Goal: Task Accomplishment & Management: Use online tool/utility

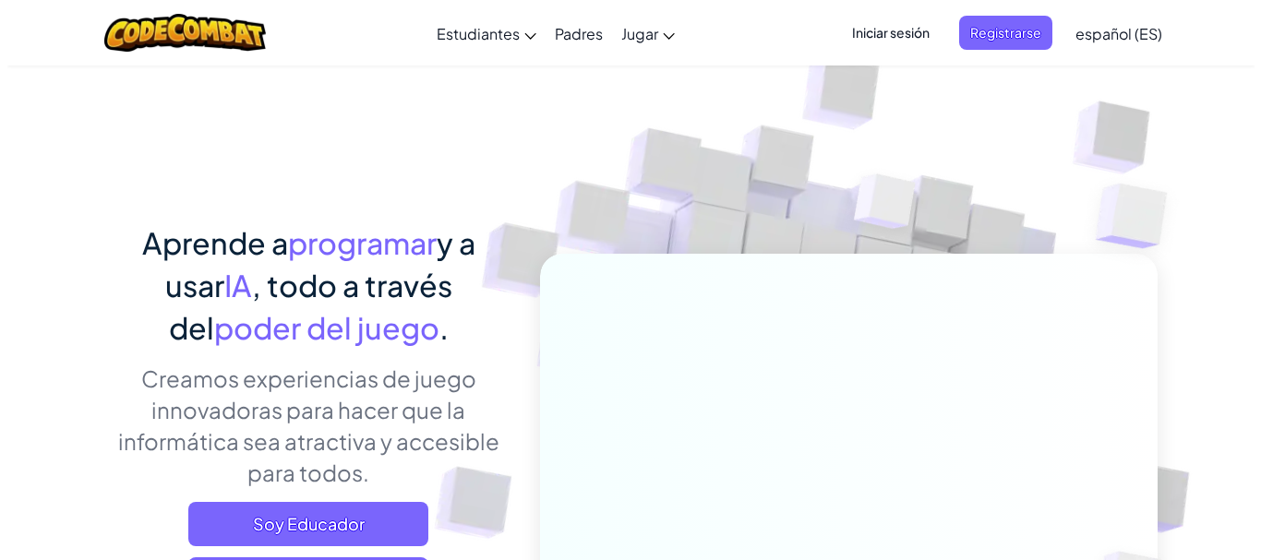
scroll to position [490, 0]
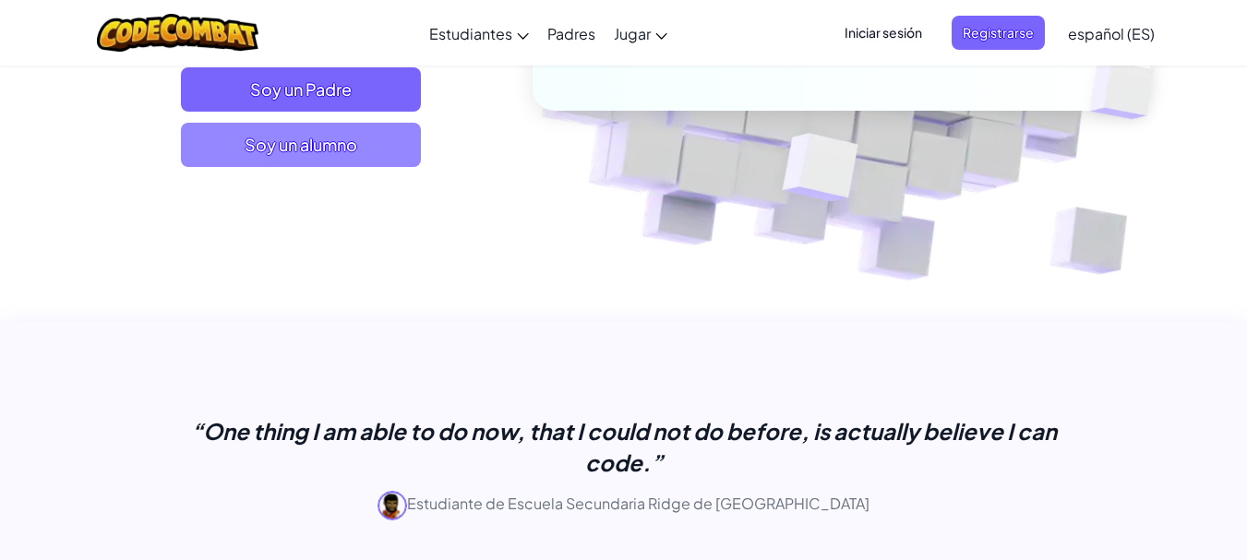
click at [395, 137] on span "Soy un alumno" at bounding box center [301, 145] width 240 height 44
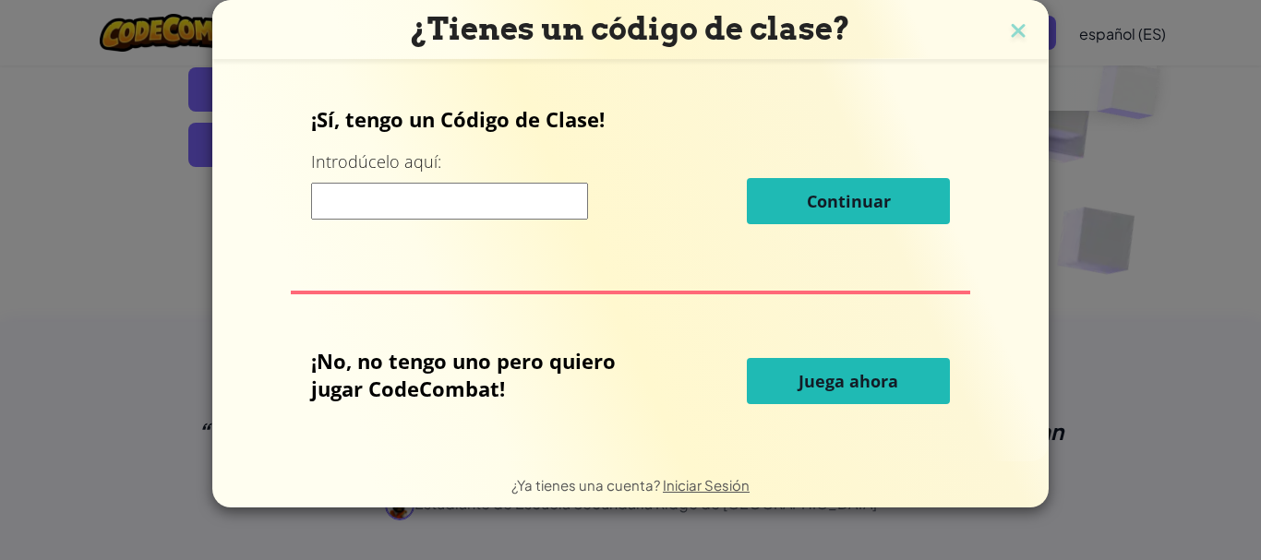
click at [438, 207] on input at bounding box center [449, 201] width 277 height 37
type input "E"
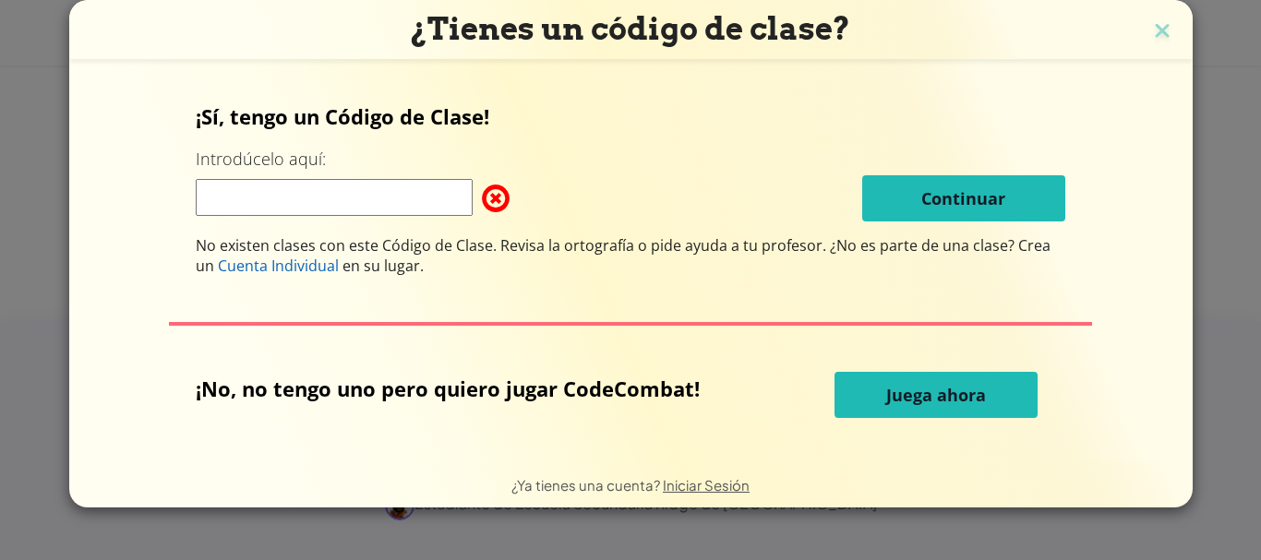
click at [849, 380] on button "Juega ahora" at bounding box center [935, 395] width 203 height 46
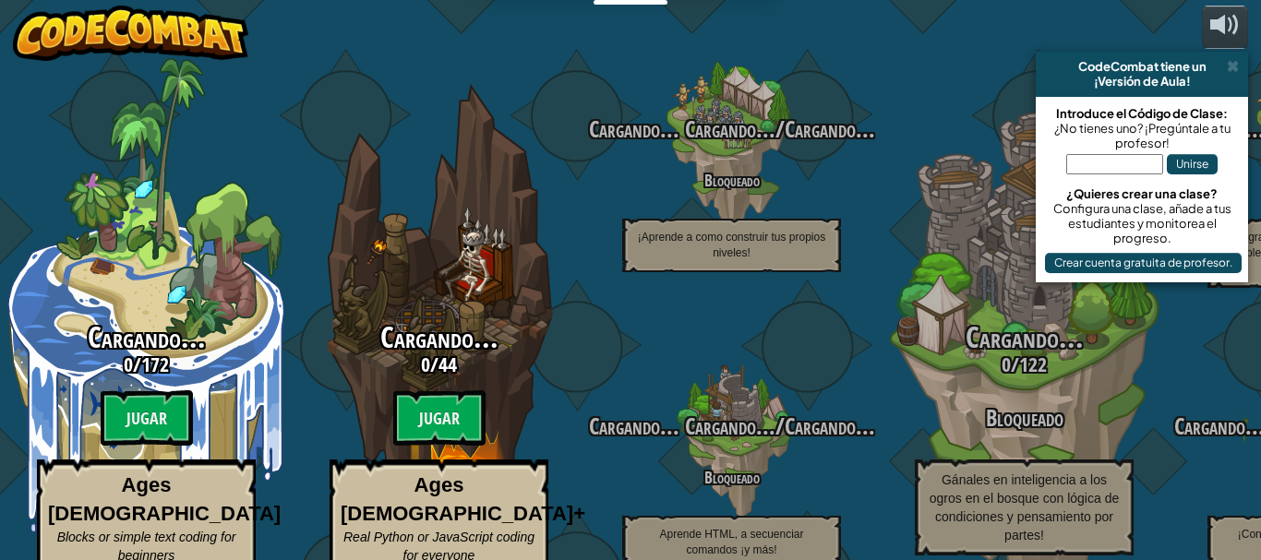
select select "es-ES"
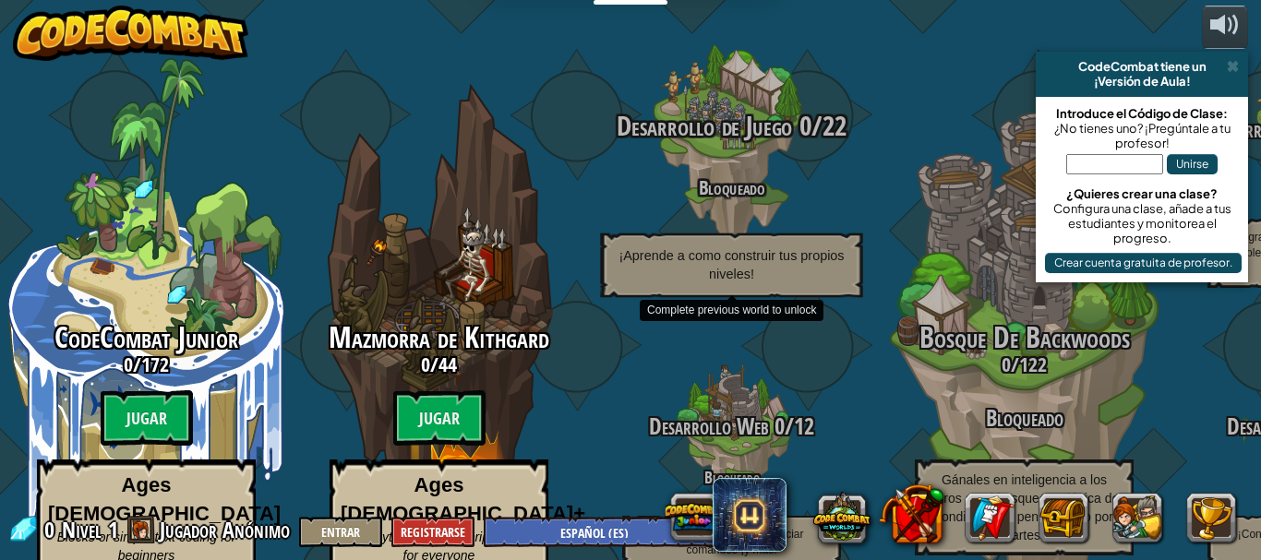
click at [850, 176] on h4 "Bloqueado" at bounding box center [731, 186] width 351 height 21
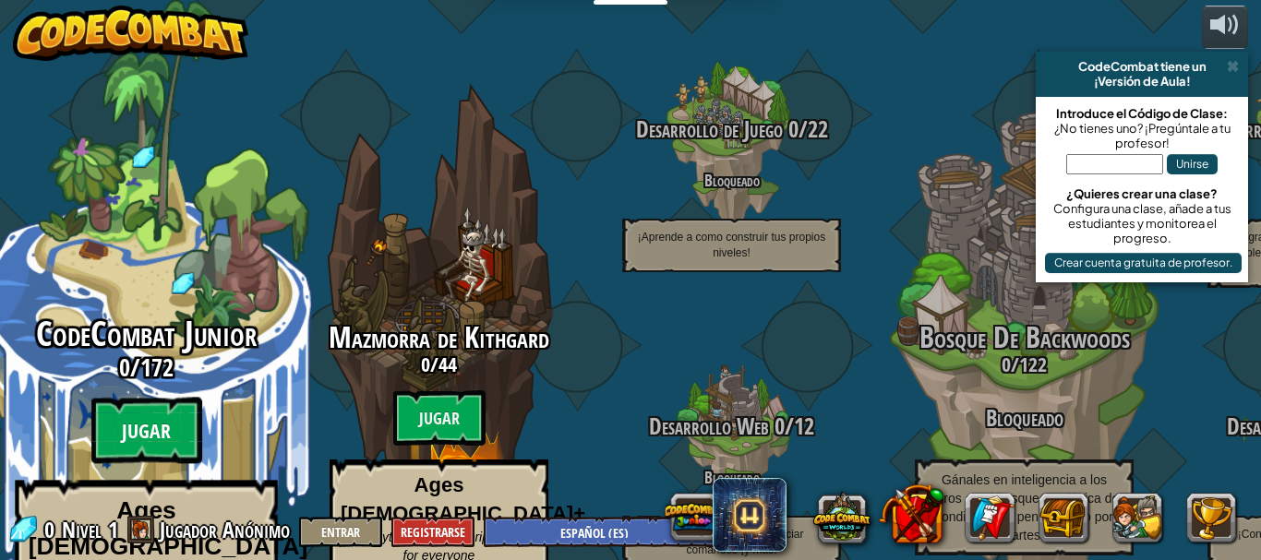
click at [134, 398] on btn "Jugar" at bounding box center [146, 431] width 111 height 66
select select "es-ES"
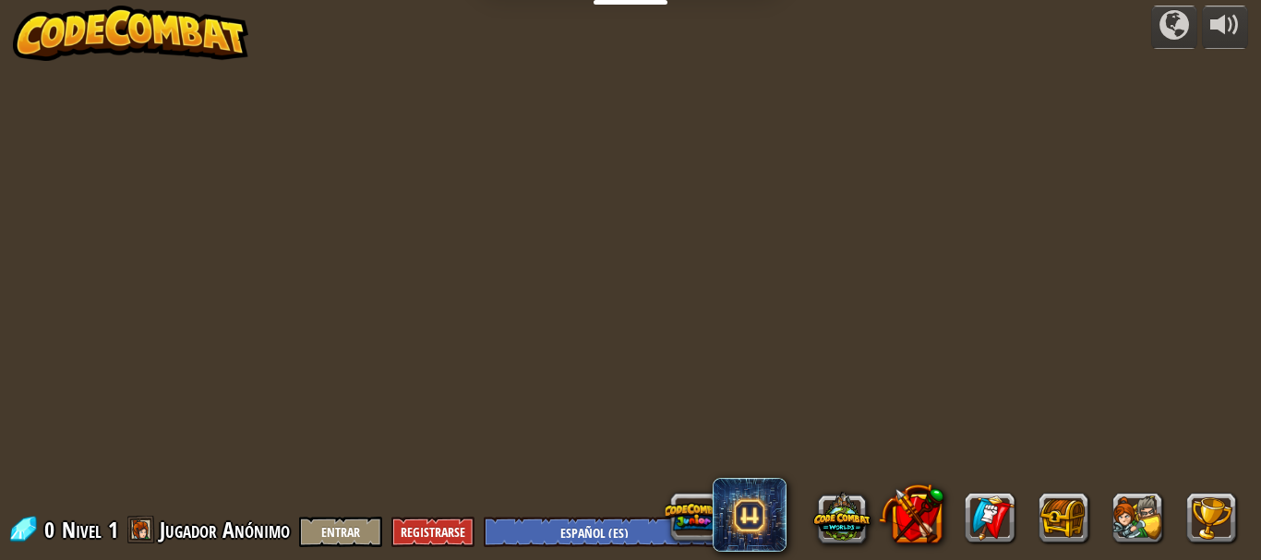
select select "es-ES"
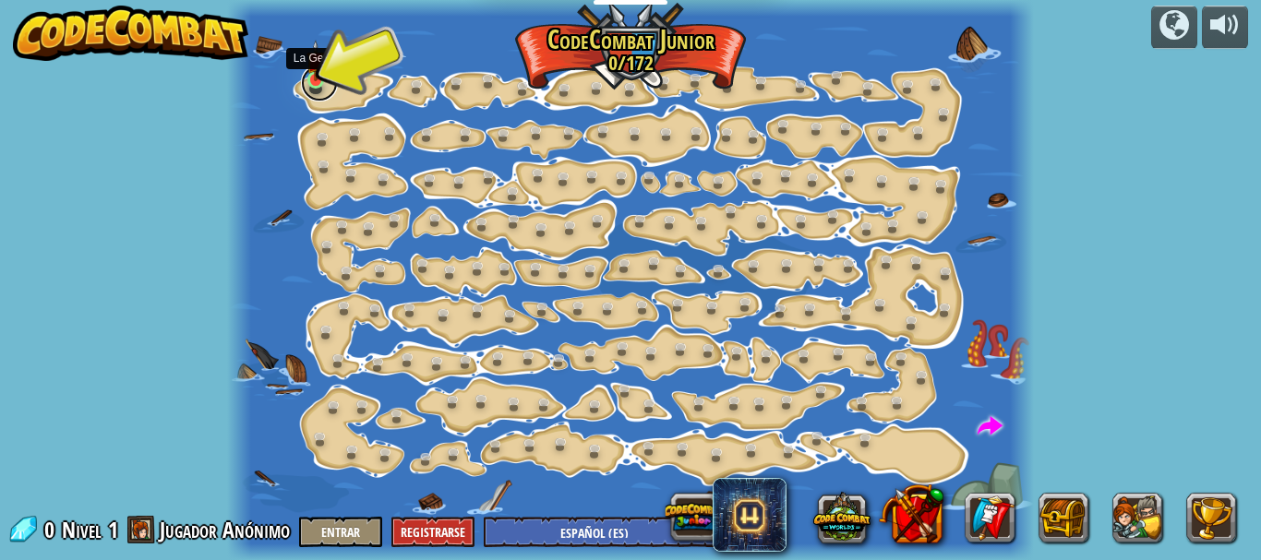
click at [325, 86] on link at bounding box center [319, 83] width 37 height 37
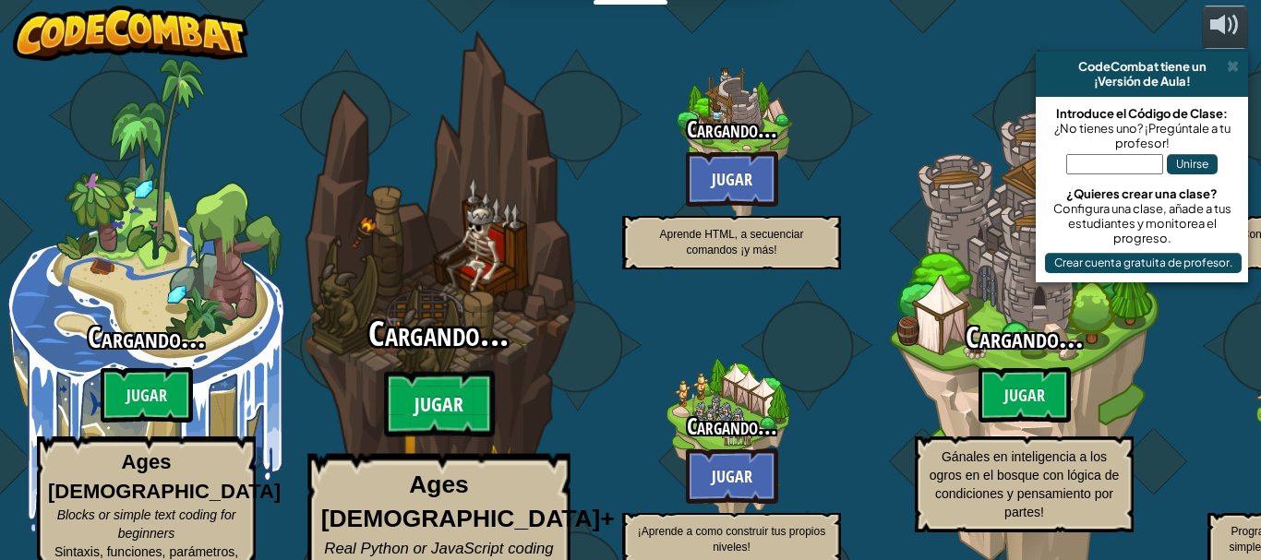
click at [442, 371] on btn "Jugar" at bounding box center [439, 404] width 111 height 66
select select "es-ES"
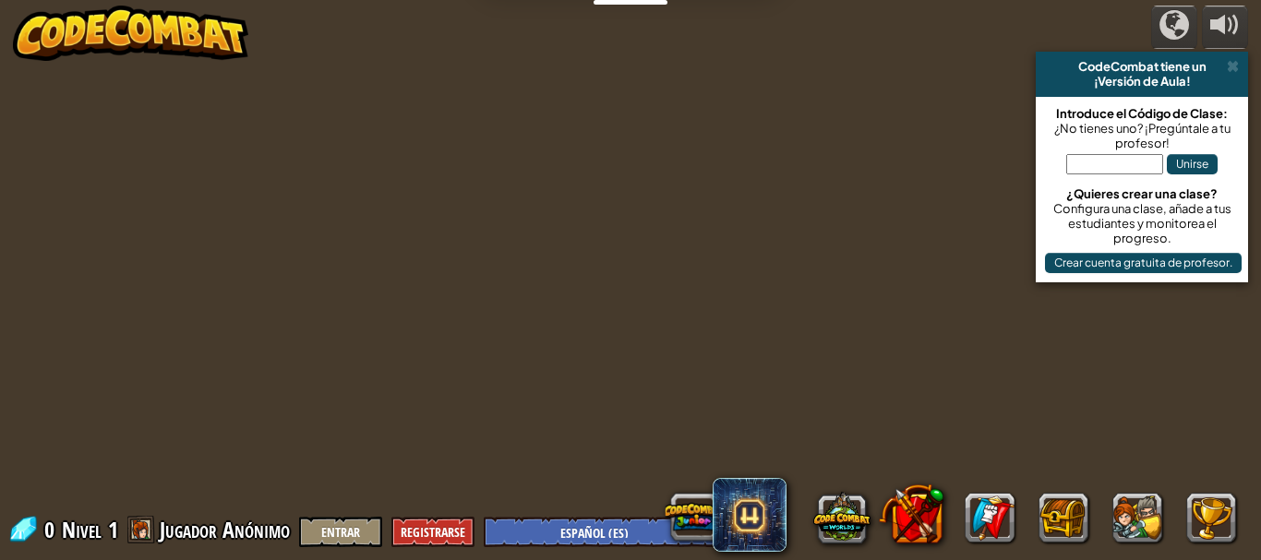
select select "es-ES"
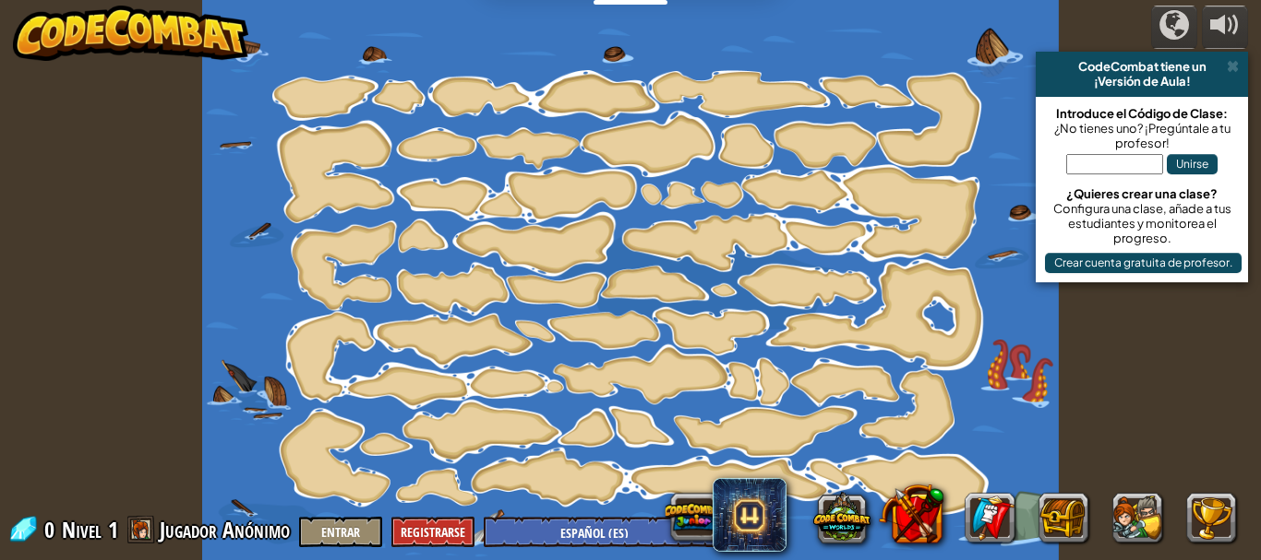
select select "es-ES"
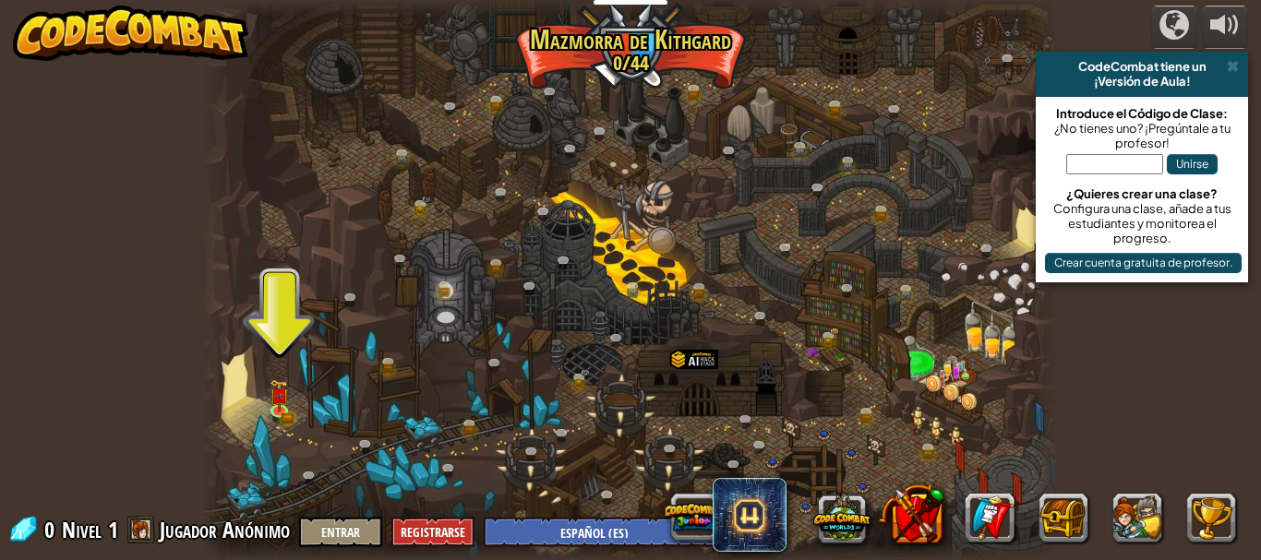
click at [442, 353] on div at bounding box center [630, 280] width 857 height 560
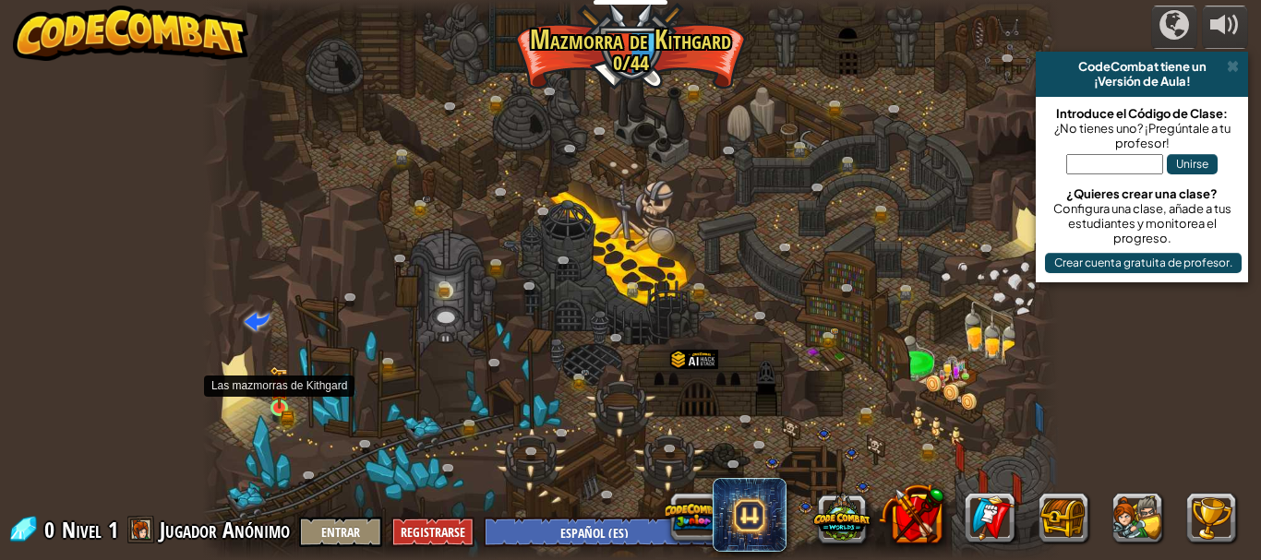
click at [284, 394] on img at bounding box center [279, 388] width 12 height 12
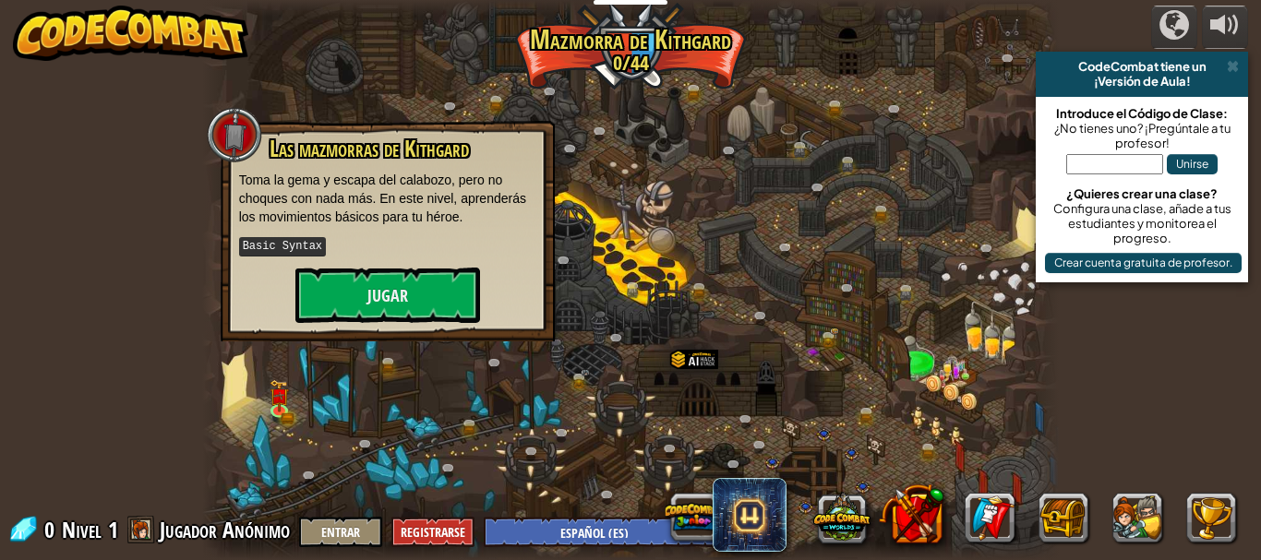
click at [370, 238] on p "Basic Syntax" at bounding box center [387, 246] width 297 height 23
click at [368, 281] on button "Jugar" at bounding box center [387, 295] width 185 height 55
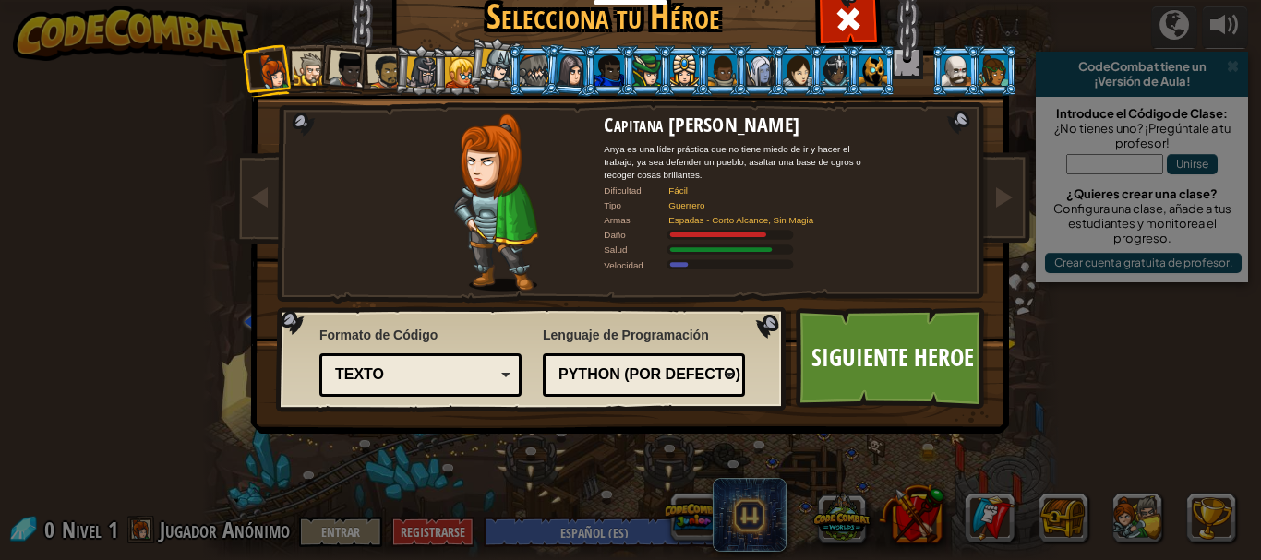
click at [410, 79] on div at bounding box center [421, 71] width 31 height 31
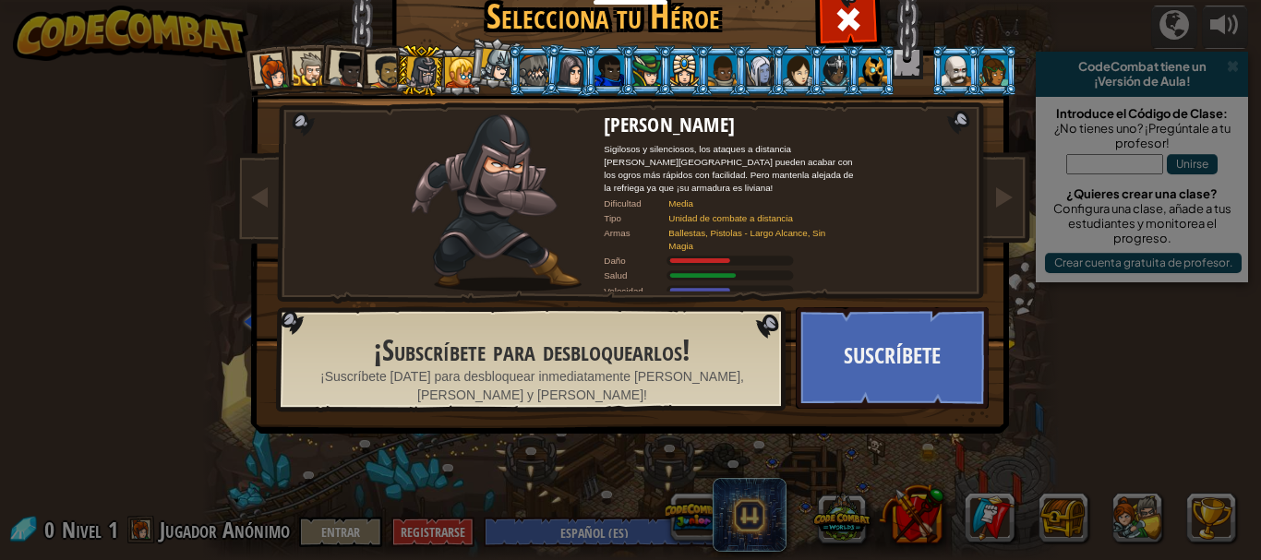
click at [381, 75] on div at bounding box center [385, 71] width 34 height 34
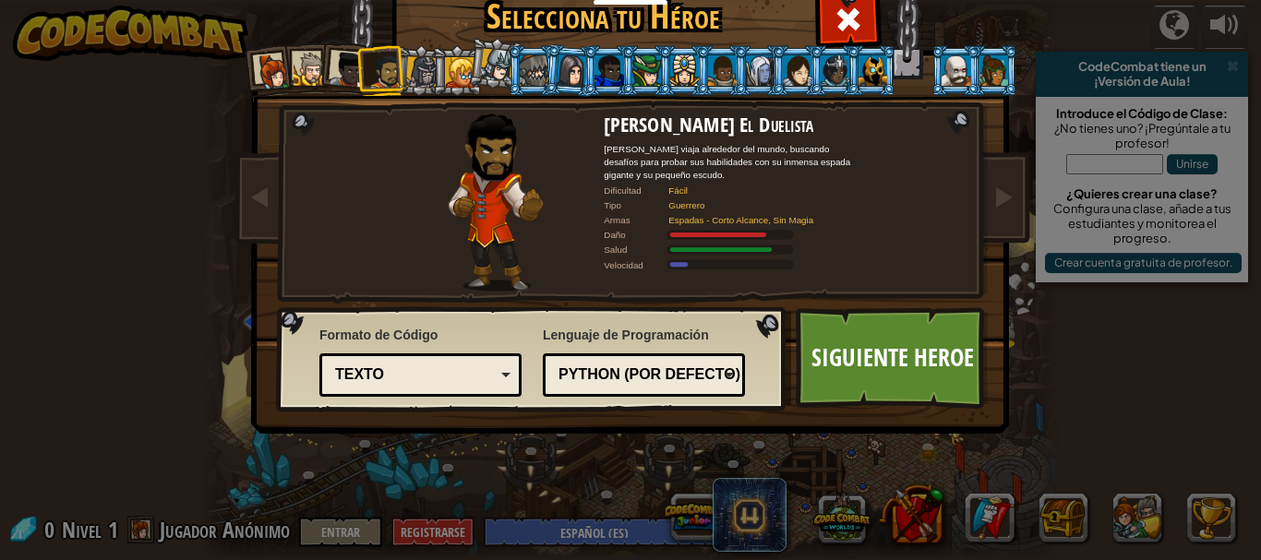
click at [424, 75] on div at bounding box center [421, 71] width 31 height 31
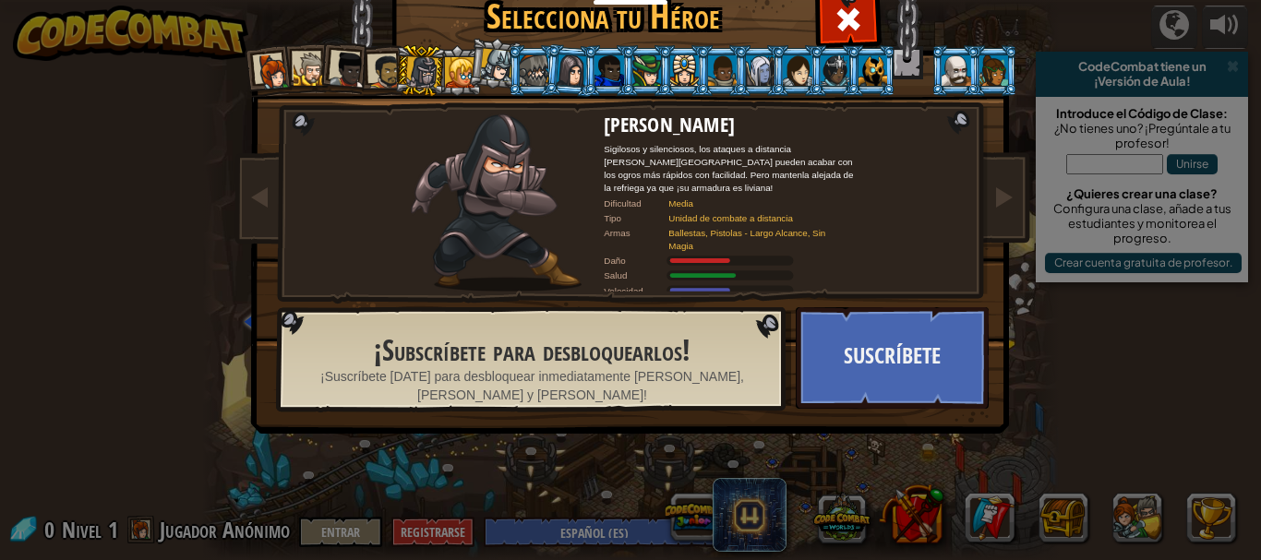
click at [355, 77] on div at bounding box center [347, 70] width 37 height 37
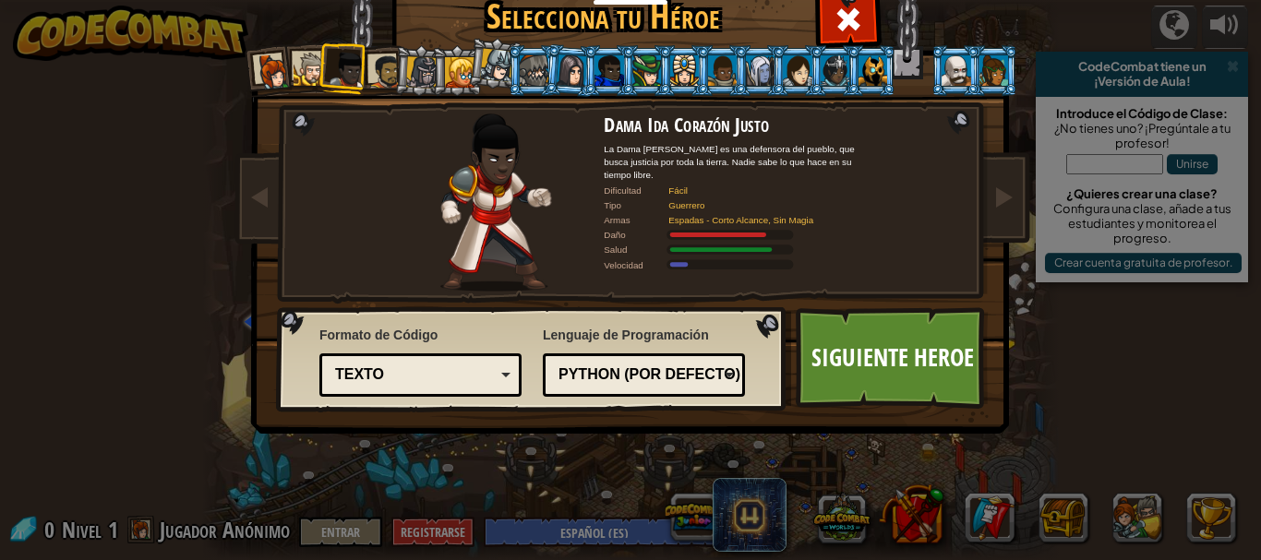
click at [302, 72] on div at bounding box center [310, 70] width 34 height 34
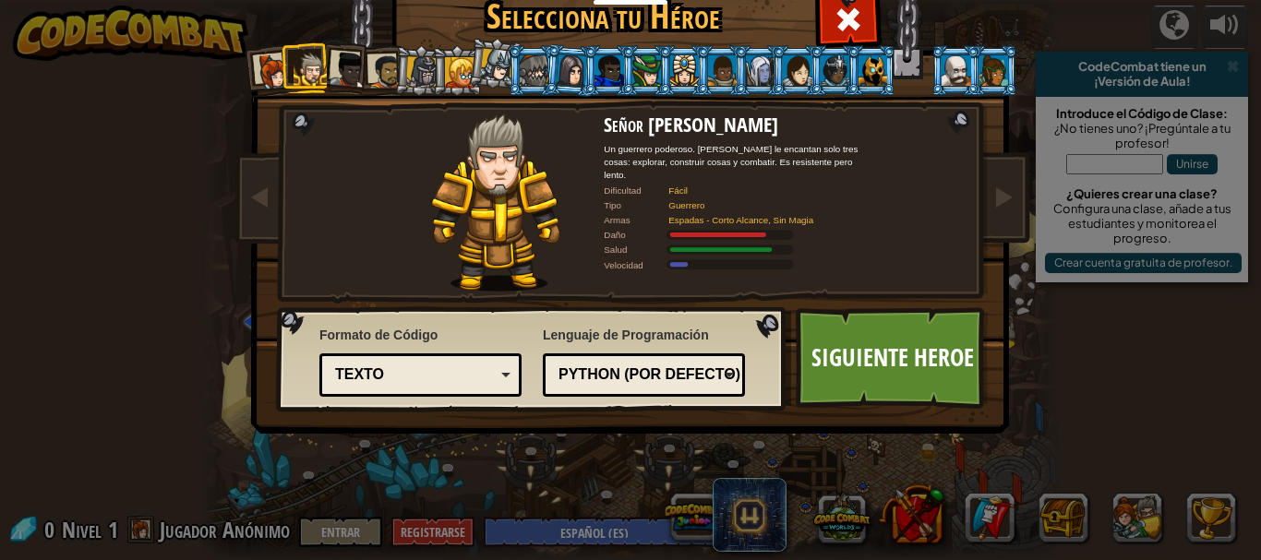
click at [276, 45] on ol at bounding box center [630, 45] width 761 height 0
click at [269, 74] on div at bounding box center [273, 72] width 37 height 37
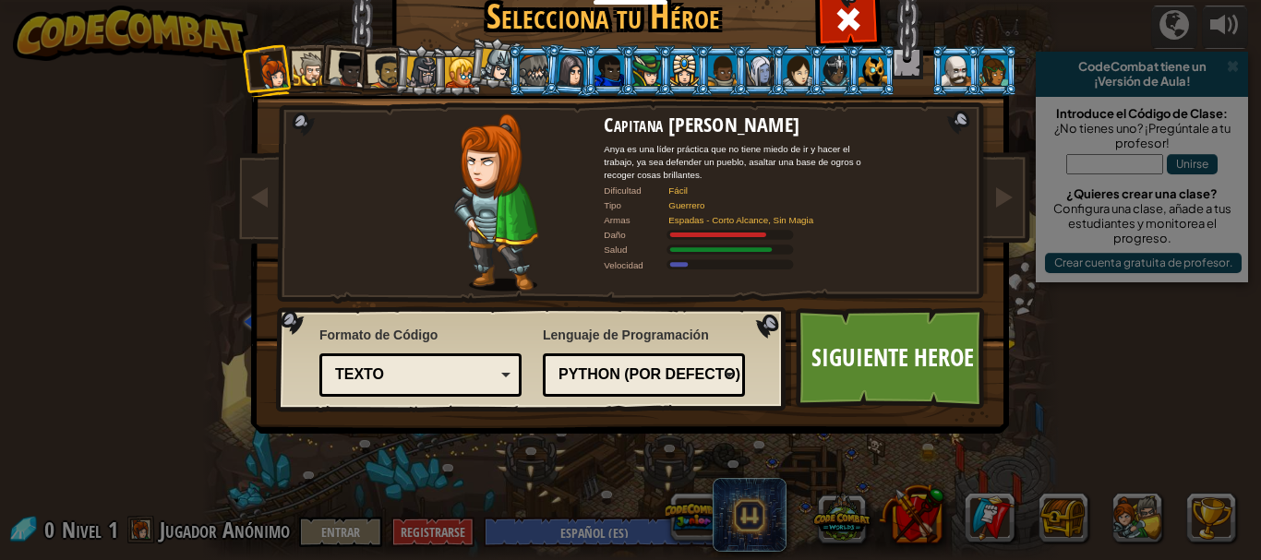
click at [288, 45] on ol at bounding box center [630, 45] width 761 height 0
click at [311, 59] on div at bounding box center [310, 70] width 34 height 34
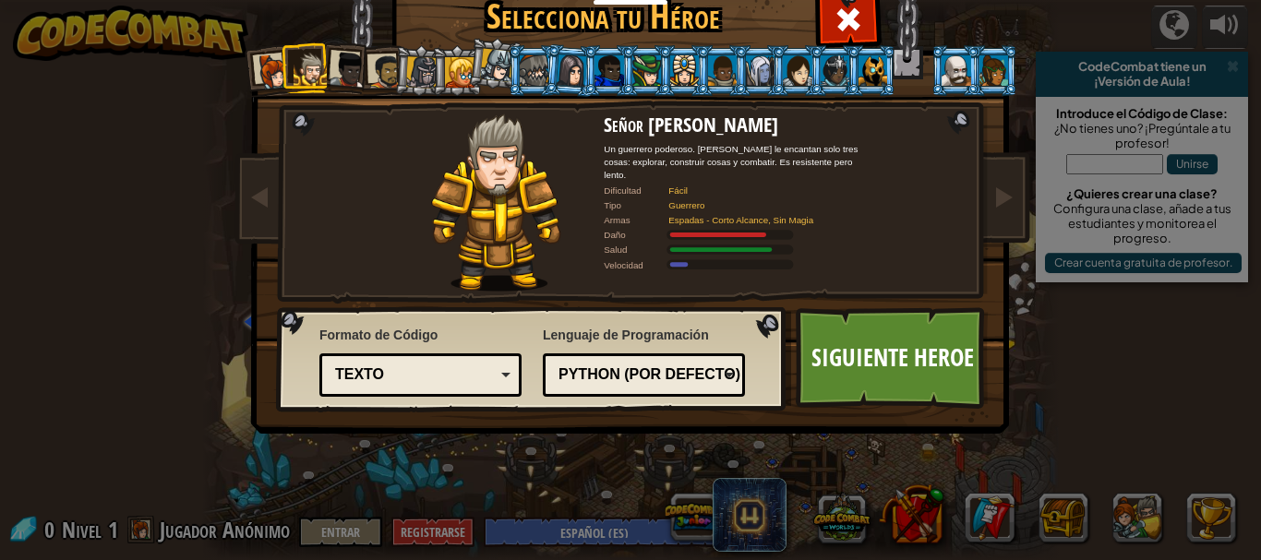
click at [460, 360] on div "Texto Bloques y código Bloques Bloques (iconos) Texto" at bounding box center [420, 374] width 202 height 43
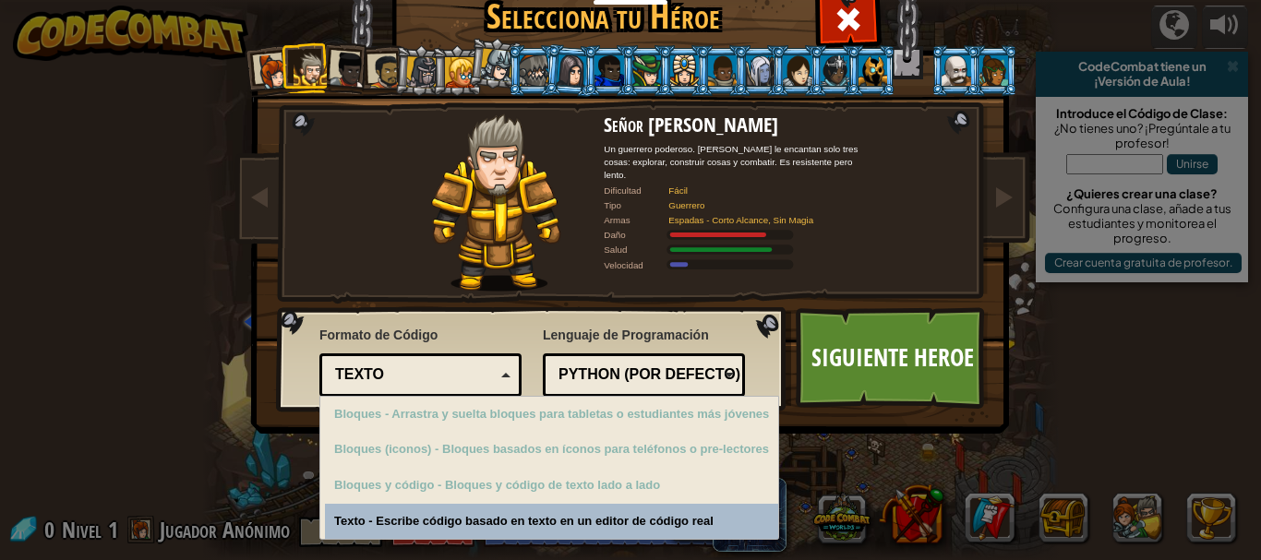
click at [460, 361] on div "Texto Bloques y código Bloques Bloques (iconos) Texto" at bounding box center [420, 374] width 202 height 43
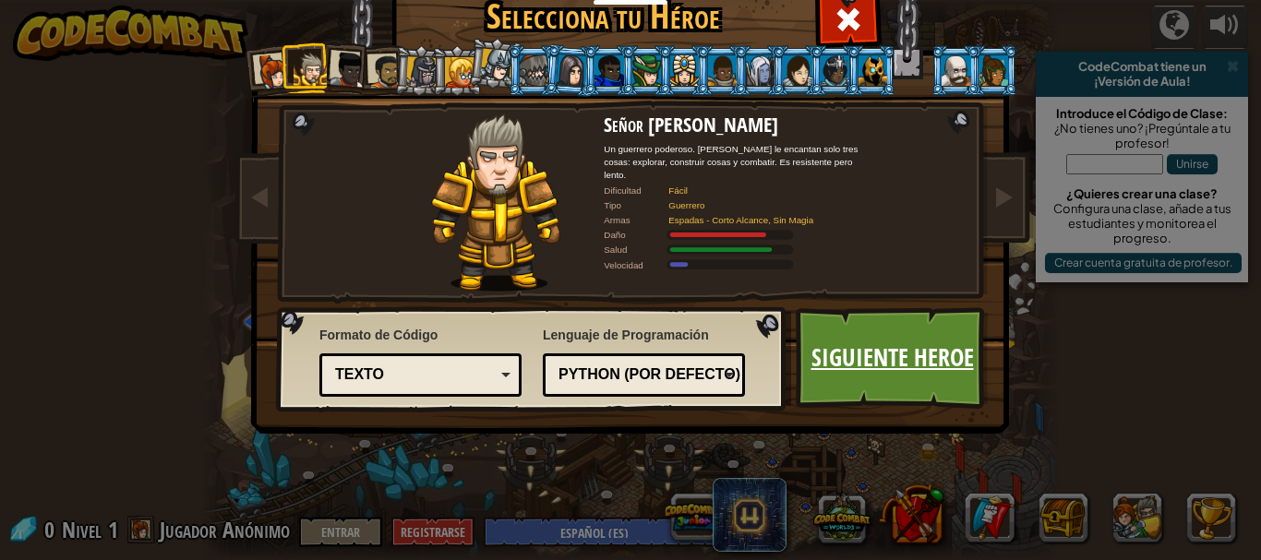
click at [910, 364] on link "Siguiente Heroe" at bounding box center [892, 358] width 193 height 102
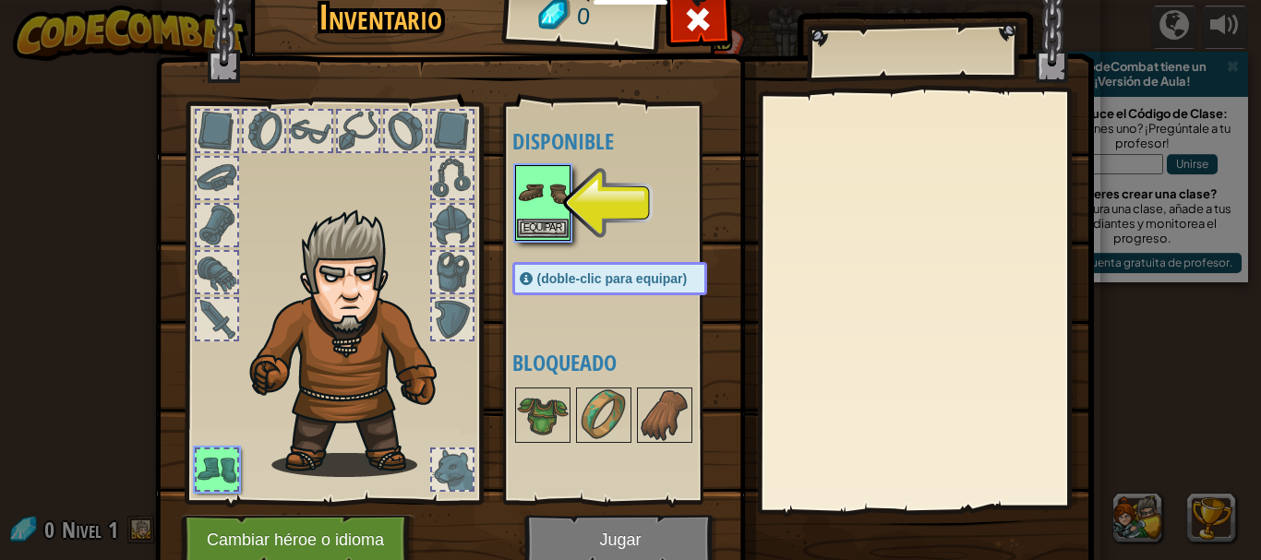
click at [538, 215] on img at bounding box center [543, 193] width 52 height 52
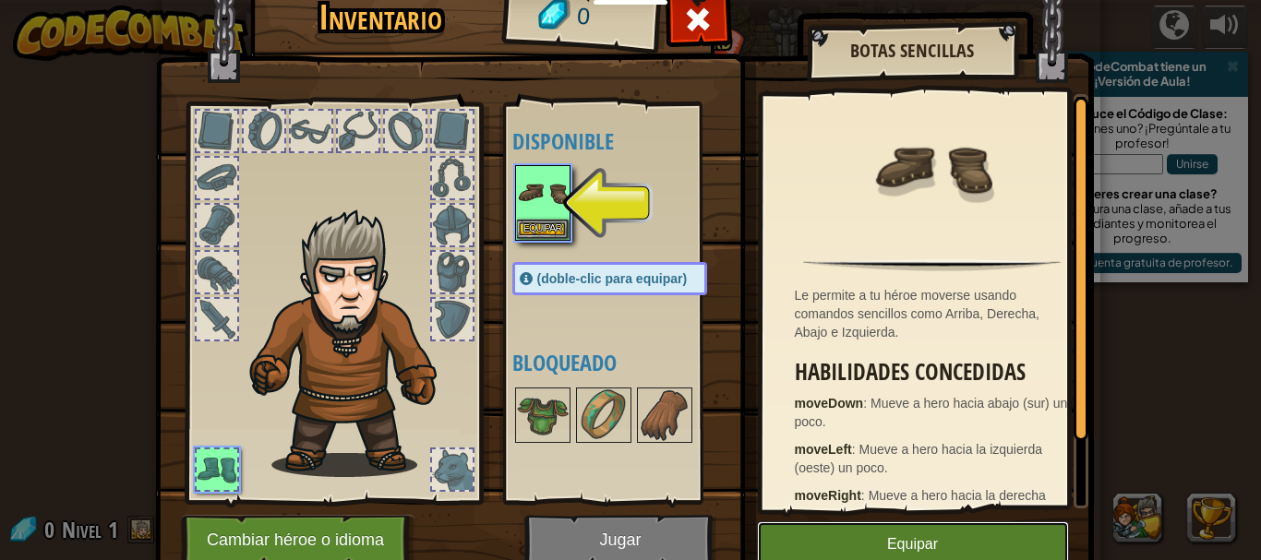
click at [822, 541] on button "Equipar" at bounding box center [913, 544] width 312 height 46
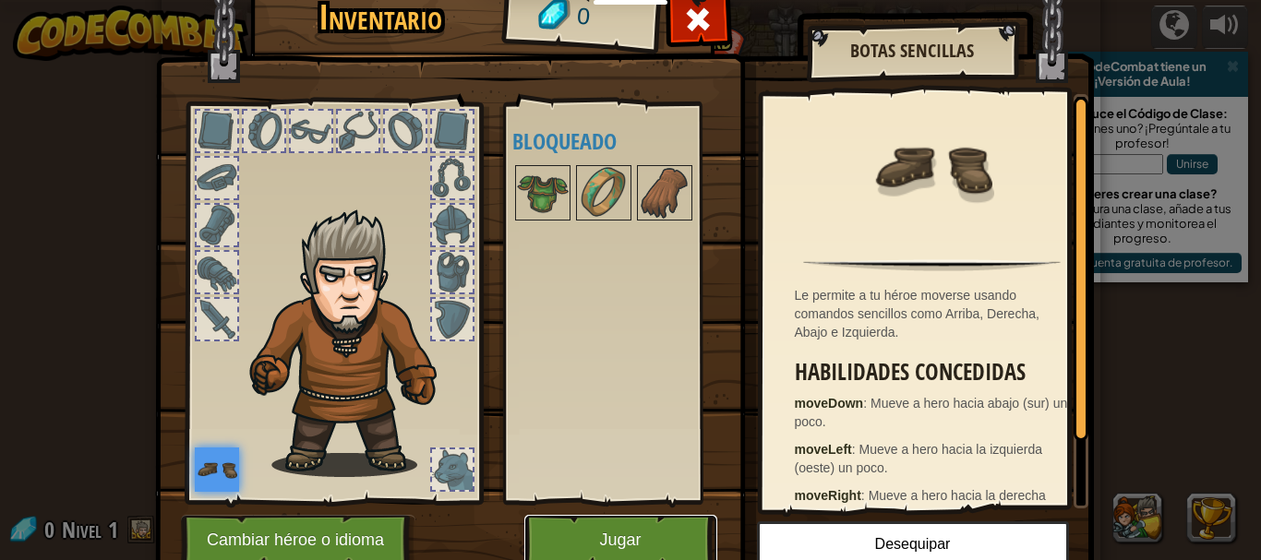
click at [536, 542] on button "Jugar" at bounding box center [620, 540] width 193 height 51
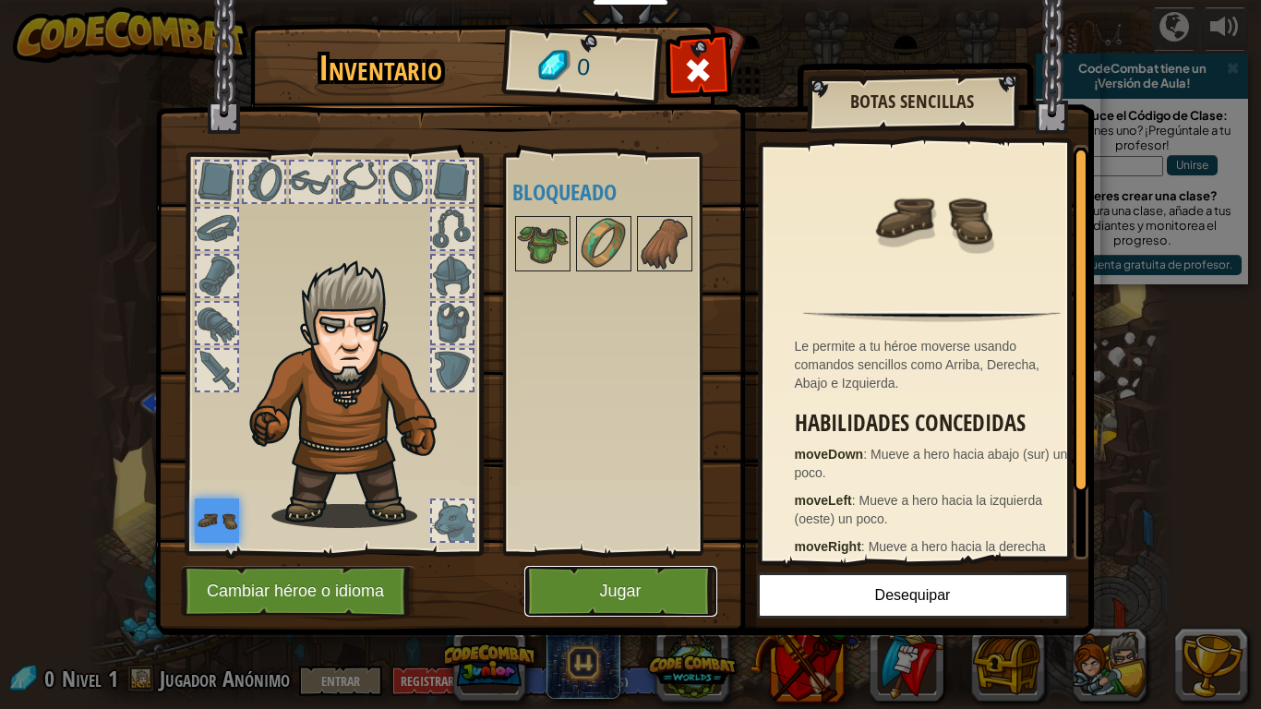
click at [627, 559] on button "Jugar" at bounding box center [620, 591] width 193 height 51
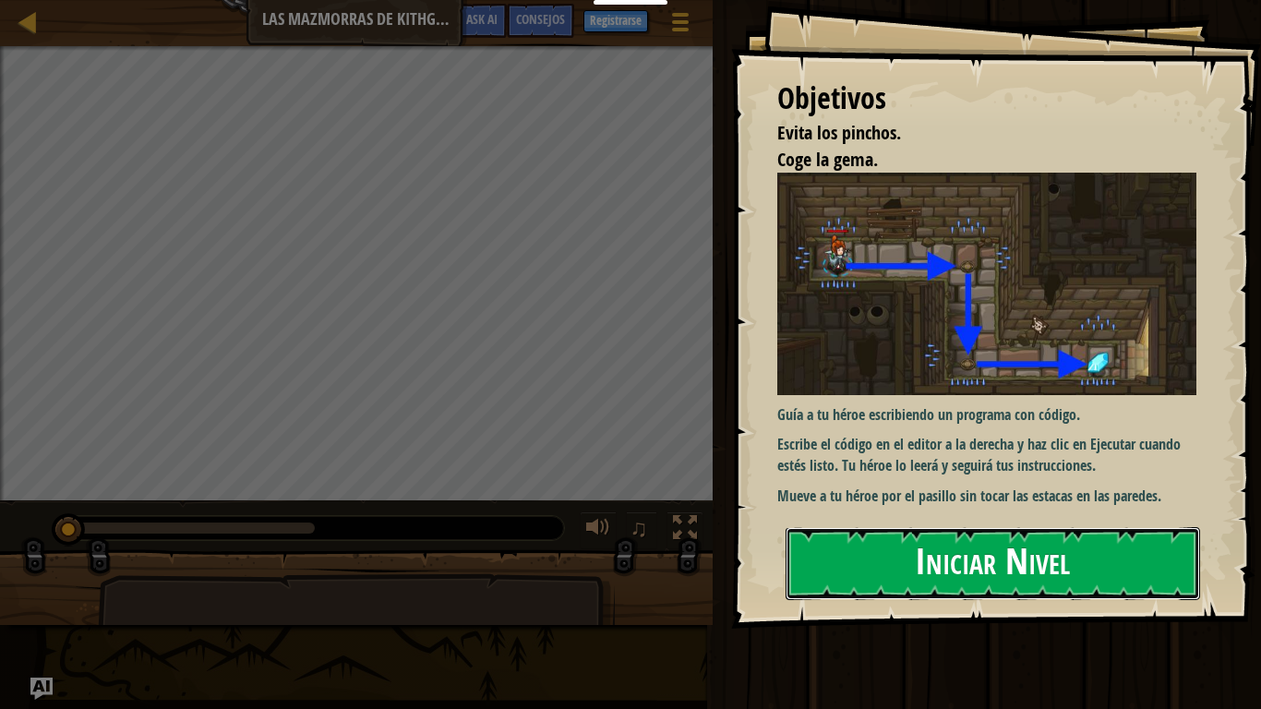
click at [909, 533] on button "Iniciar Nivel" at bounding box center [992, 563] width 414 height 73
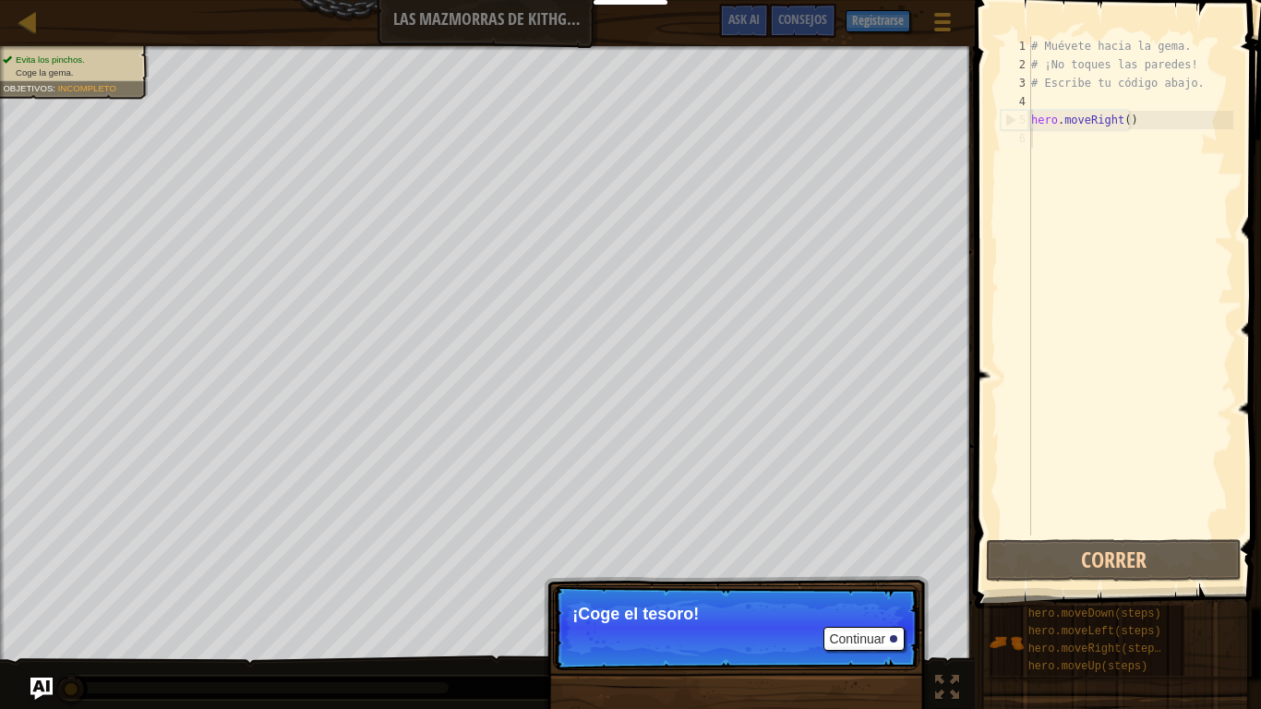
drag, startPoint x: 855, startPoint y: 656, endPoint x: 855, endPoint y: 636, distance: 20.3
click at [855, 559] on p "Continuar ¡Coge el tesoro!" at bounding box center [736, 627] width 366 height 85
click at [856, 559] on button "Continuar" at bounding box center [863, 639] width 81 height 24
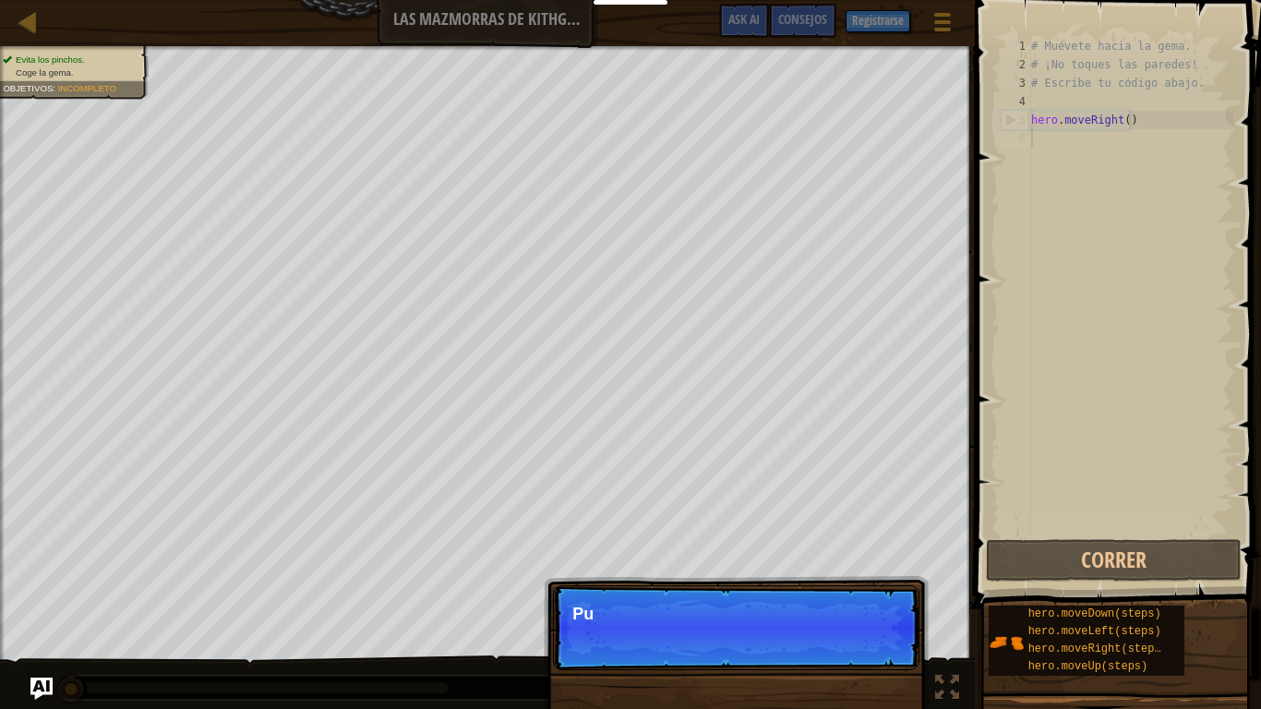
scroll to position [8, 0]
click at [856, 559] on p "Continuar Puedes usar est" at bounding box center [736, 627] width 366 height 85
click at [856, 559] on p "Continuar Puedes usar estos méto" at bounding box center [736, 627] width 366 height 85
click at [854, 559] on button "Continuar" at bounding box center [863, 639] width 81 height 24
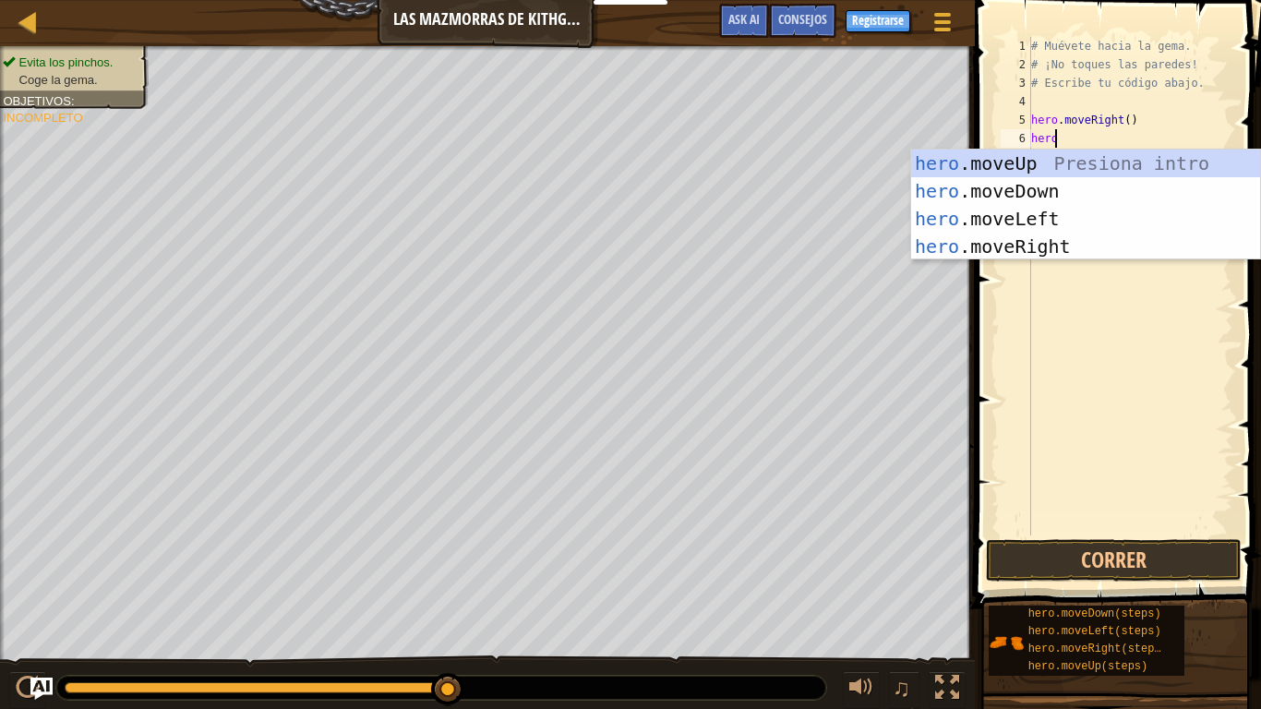
scroll to position [8, 2]
type textarea "hero.m"
click at [1021, 181] on div "hero.m oveUp Presiona intro hero.m oveDown Presiona intro hero.m oveLeft Presio…" at bounding box center [1085, 233] width 349 height 166
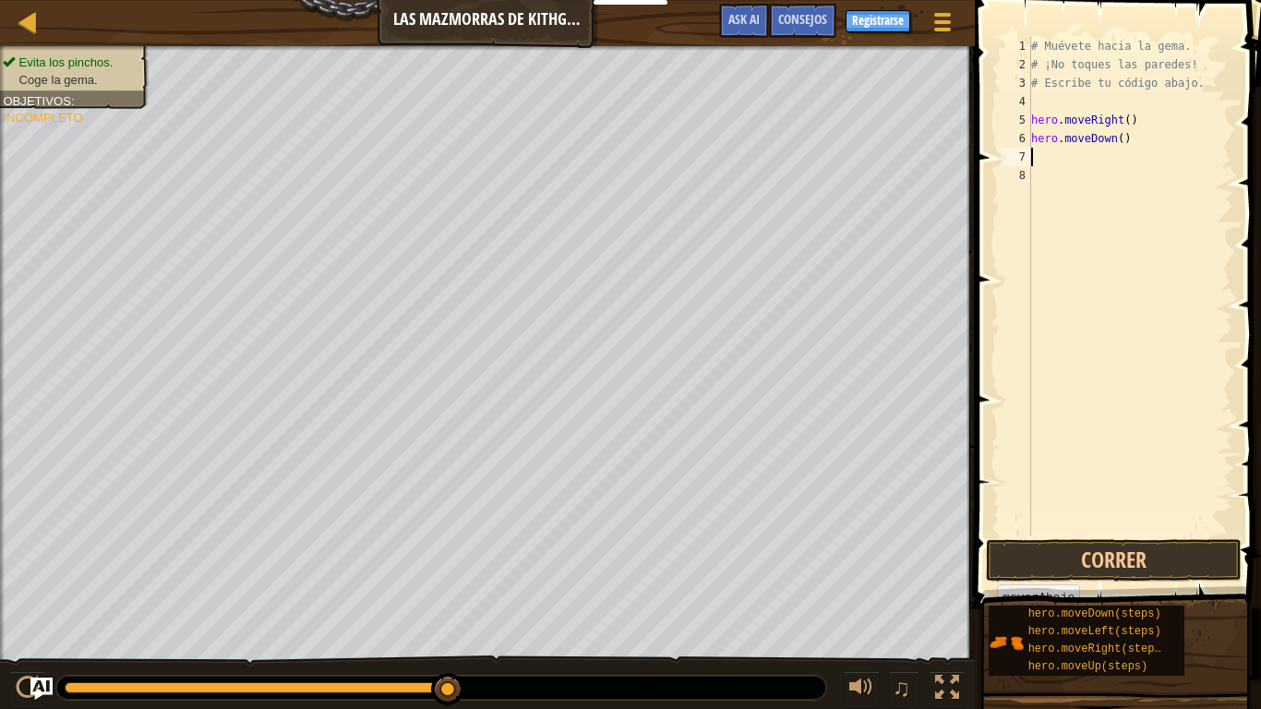
scroll to position [8, 0]
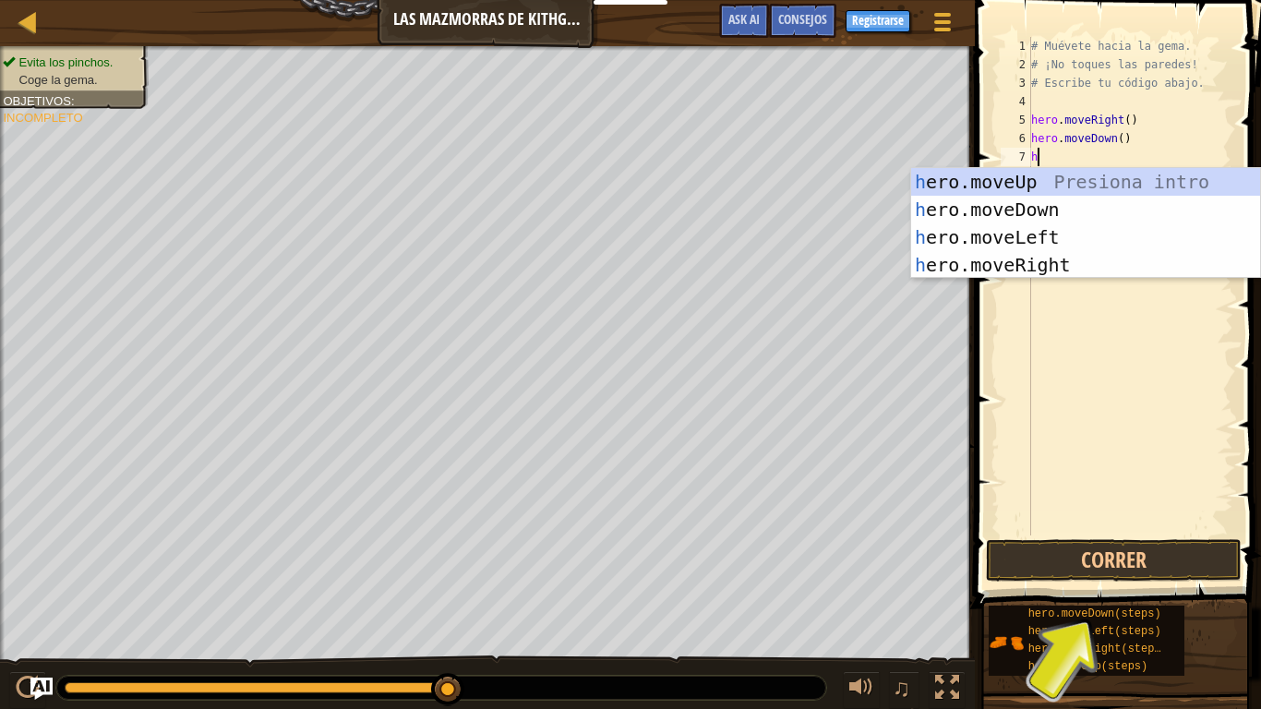
type textarea "he"
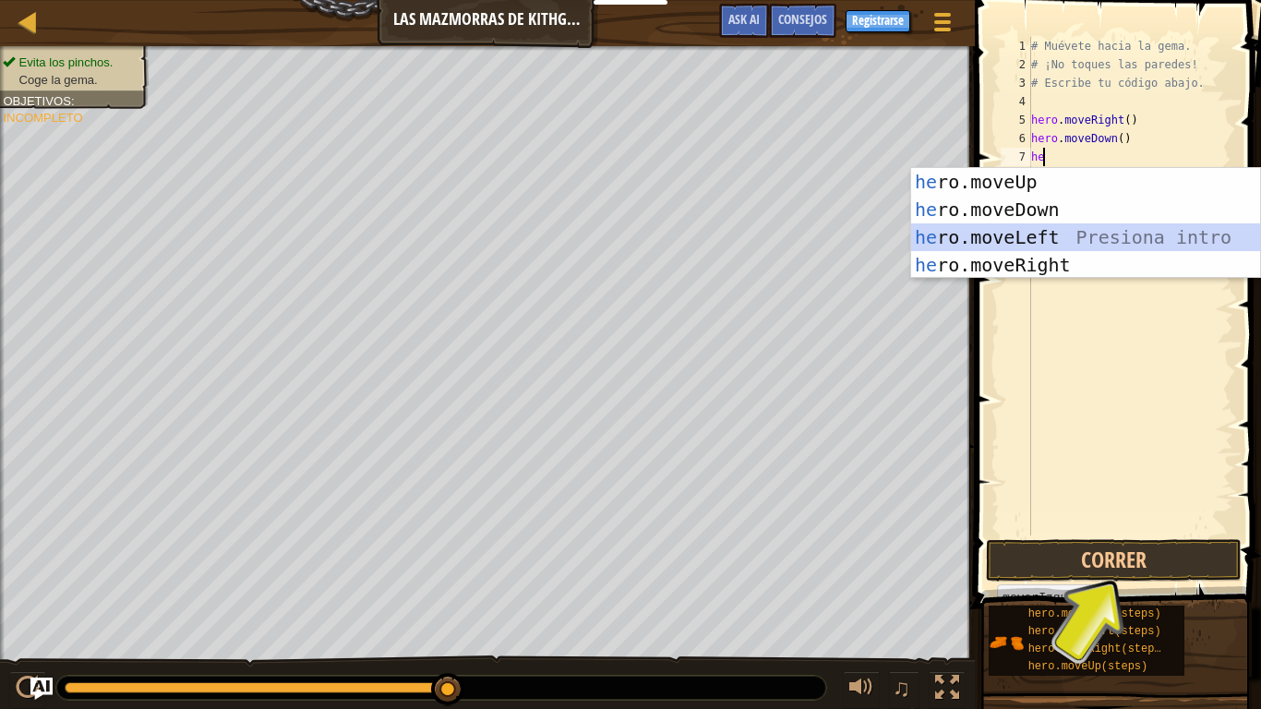
click at [1003, 239] on div "he ro.moveUp Presiona intro he ro.moveDown Presiona intro he ro.moveLeft Presio…" at bounding box center [1085, 251] width 349 height 166
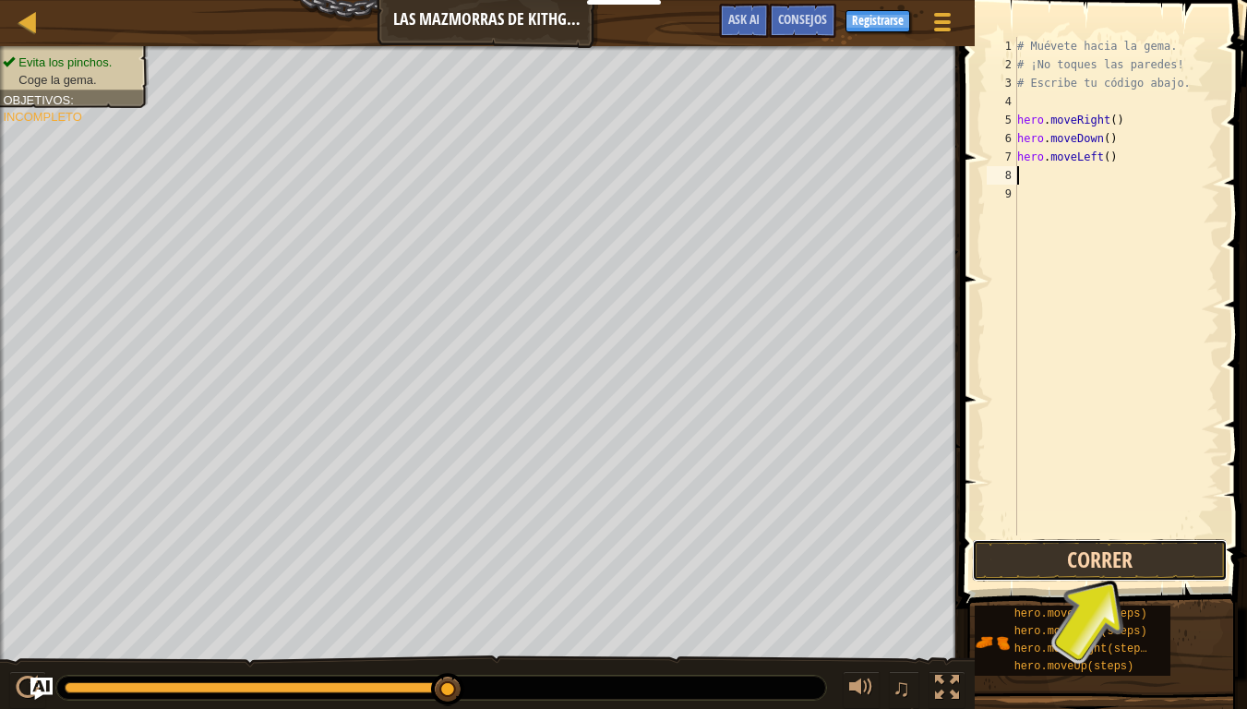
click at [1013, 559] on button "Correr" at bounding box center [1100, 560] width 256 height 42
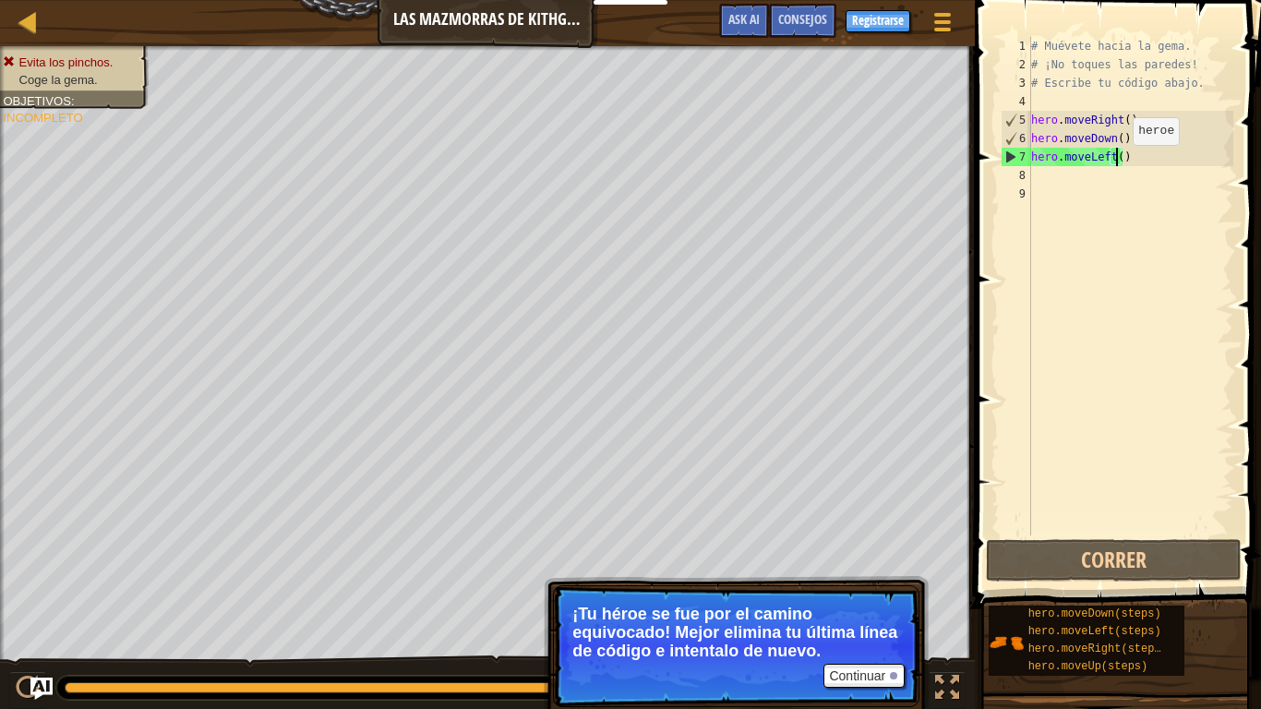
click at [1117, 163] on div "# Muévete hacia la gema. # ¡No toques las paredes! # Escribe tu código abajo. h…" at bounding box center [1130, 304] width 206 height 535
click at [1104, 163] on div "# Muévete hacia la gema. # ¡No toques las paredes! # Escribe tu código abajo. h…" at bounding box center [1130, 304] width 206 height 535
click at [1105, 163] on div "# Muévete hacia la gema. # ¡No toques las paredes! # Escribe tu código abajo. h…" at bounding box center [1130, 304] width 206 height 535
click at [1107, 163] on div "# Muévete hacia la gema. # ¡No toques las paredes! # Escribe tu código abajo. h…" at bounding box center [1130, 304] width 206 height 535
click at [1115, 164] on div "# Muévete hacia la gema. # ¡No toques las paredes! # Escribe tu código abajo. h…" at bounding box center [1130, 304] width 206 height 535
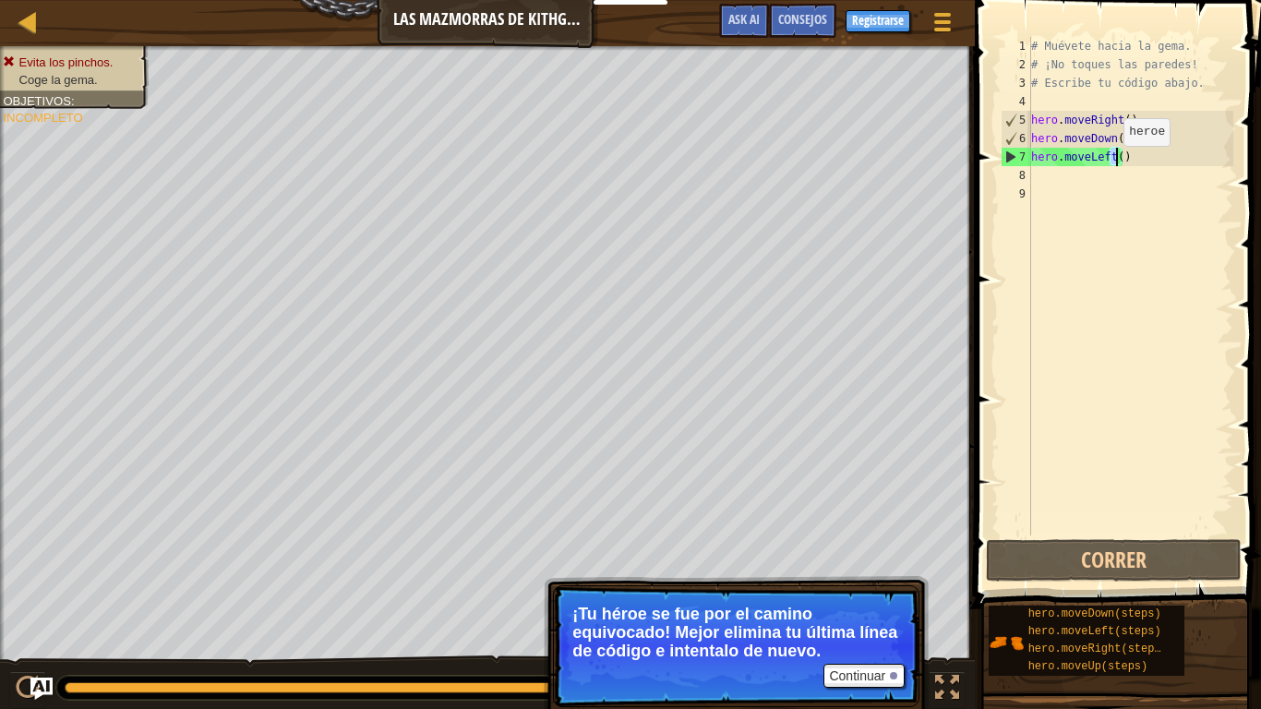
click at [1108, 163] on div "# Muévete hacia la gema. # ¡No toques las paredes! # Escribe tu código abajo. h…" at bounding box center [1130, 286] width 206 height 498
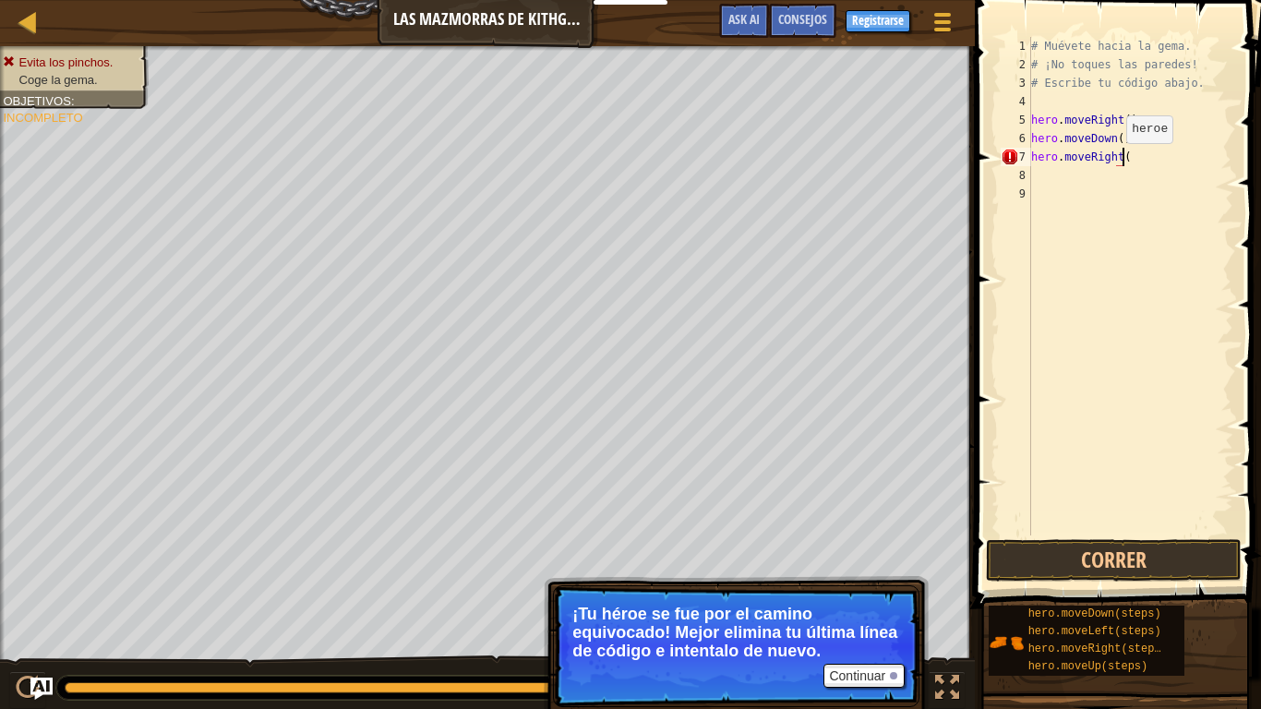
scroll to position [8, 7]
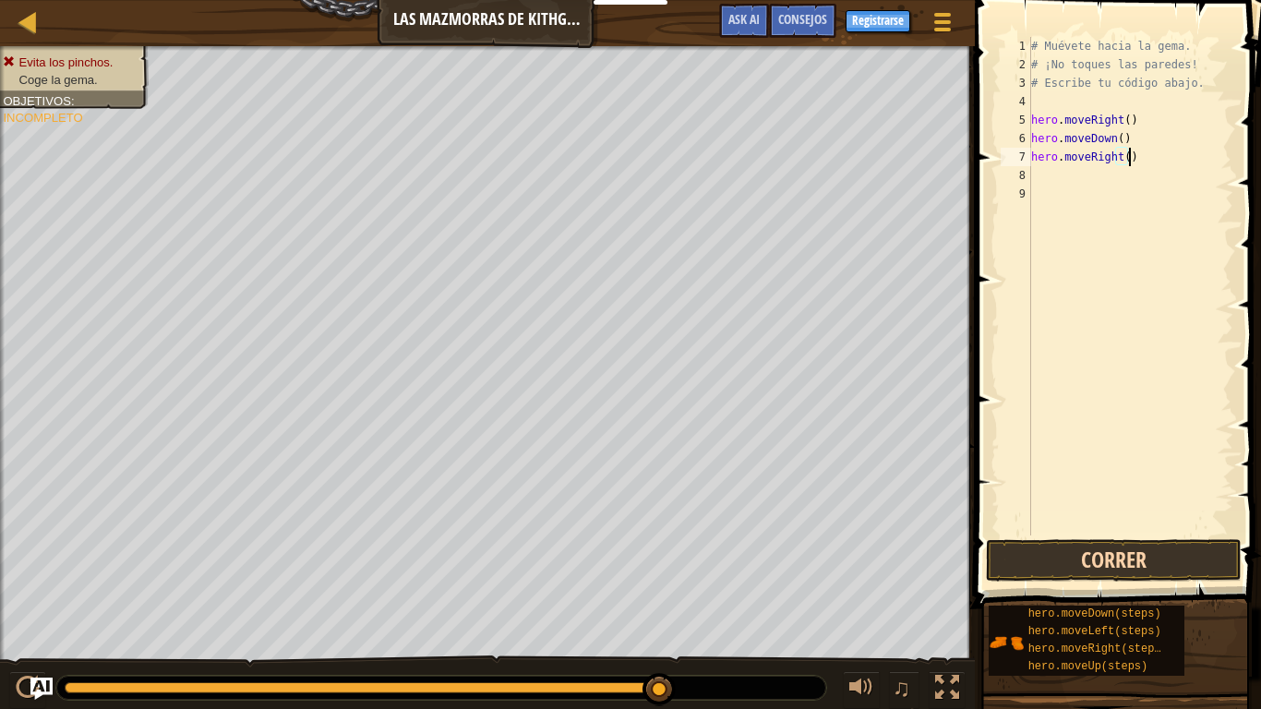
type textarea "hero.moveRight()"
click at [1096, 559] on button "Correr" at bounding box center [1114, 560] width 256 height 42
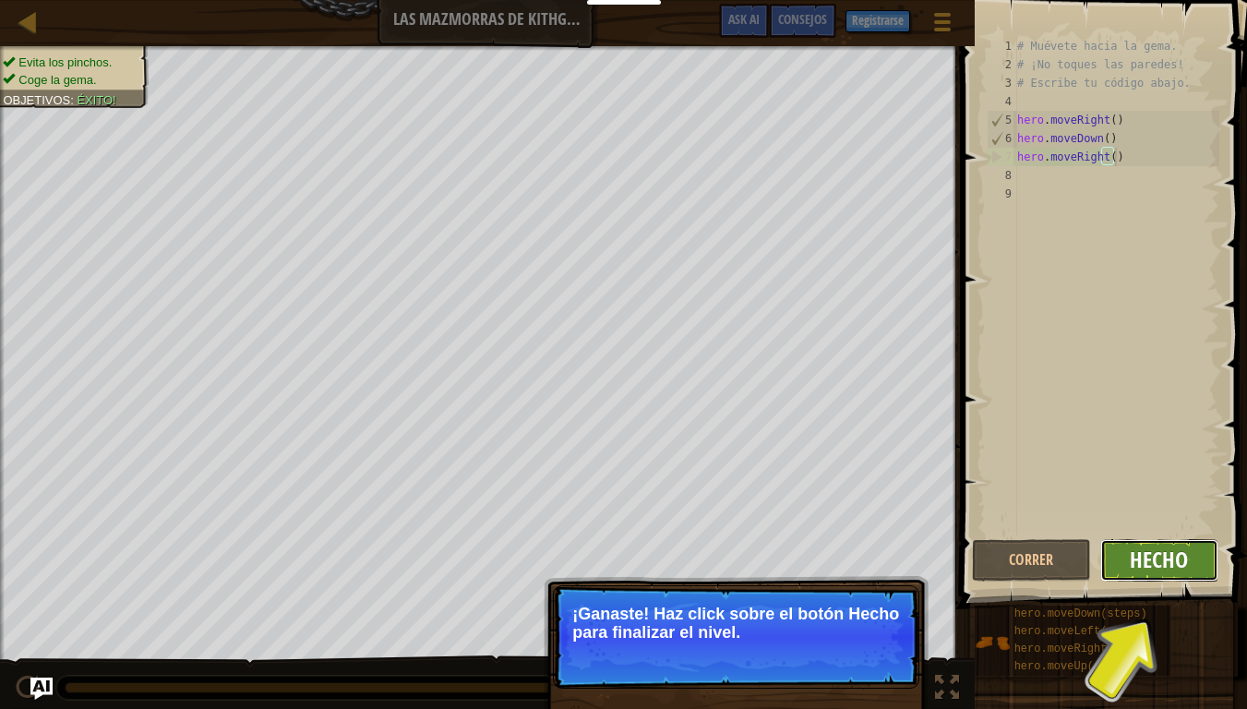
click at [1147, 549] on span "Hecho" at bounding box center [1159, 560] width 58 height 30
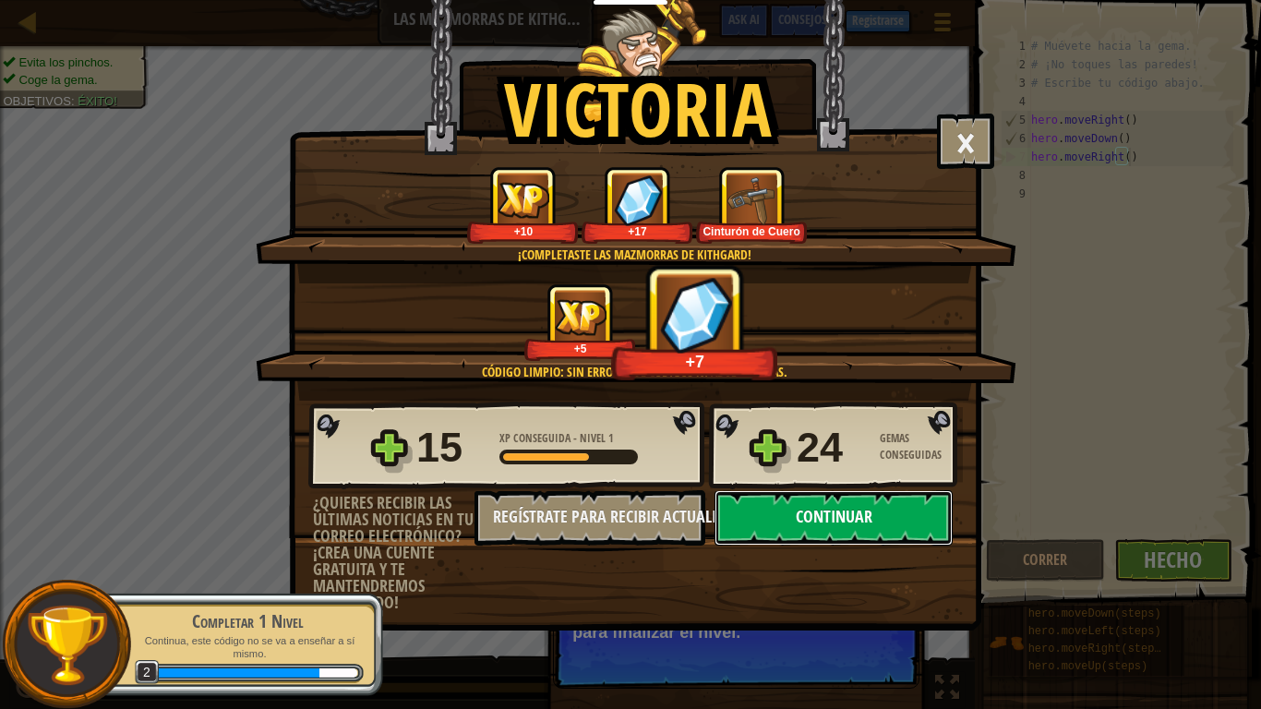
click at [804, 503] on button "Continuar" at bounding box center [833, 517] width 238 height 55
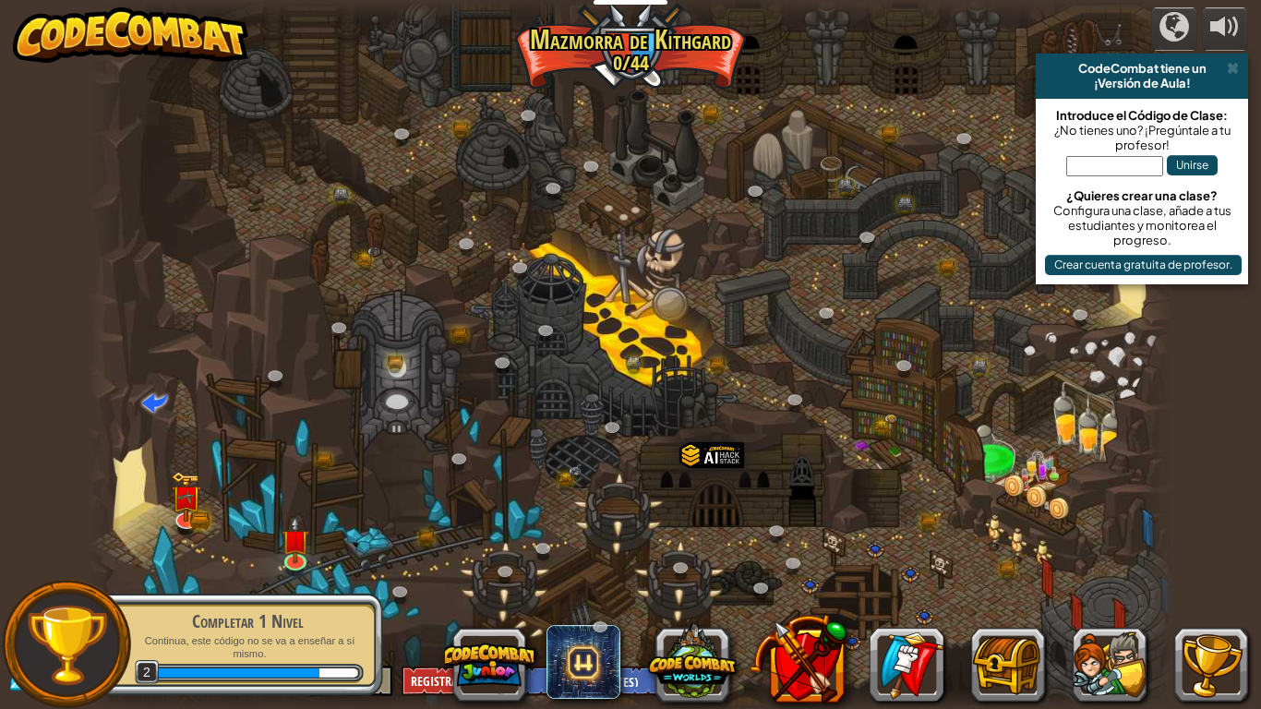
select select "es-ES"
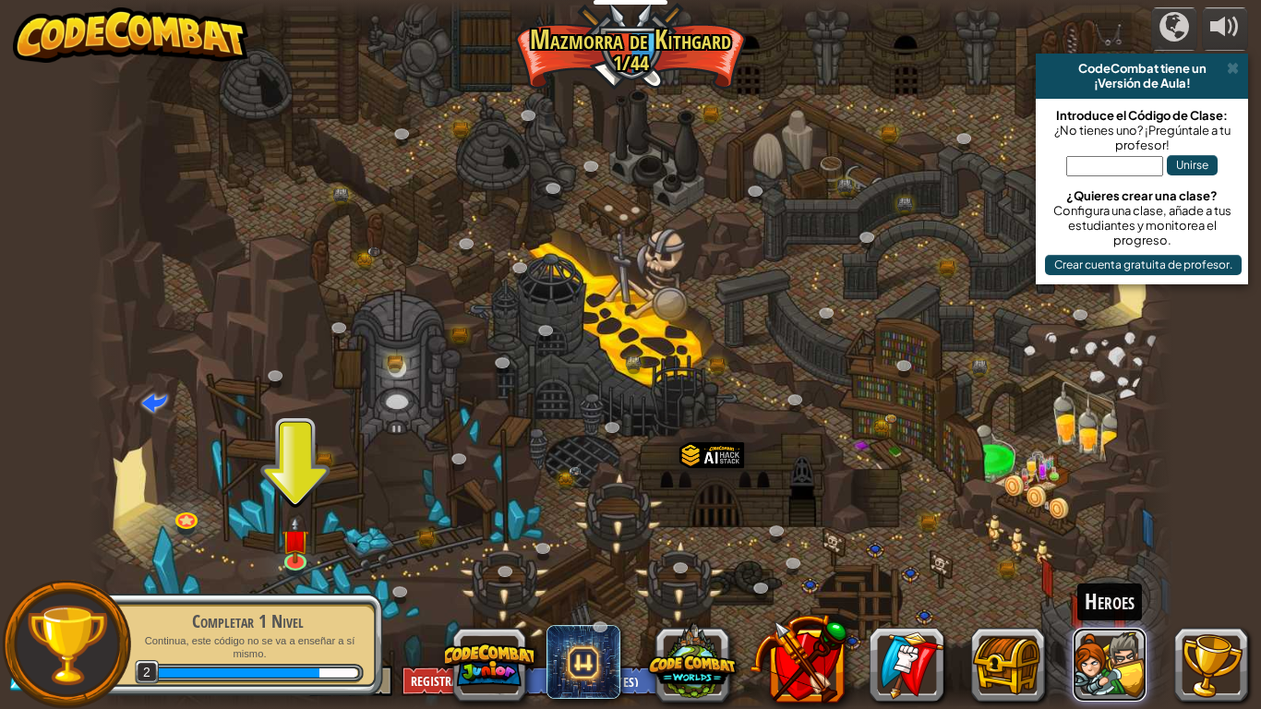
click at [1076, 559] on button at bounding box center [1109, 665] width 74 height 74
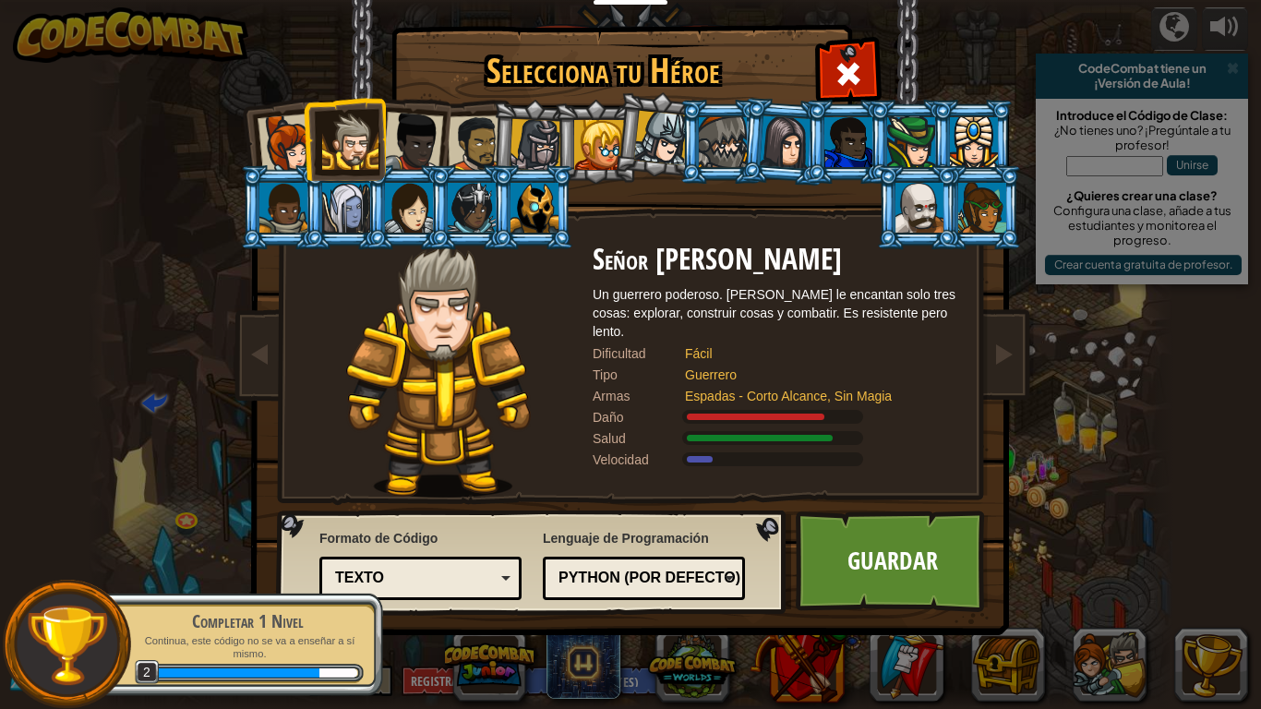
drag, startPoint x: 844, startPoint y: 74, endPoint x: 923, endPoint y: 219, distance: 165.2
click at [845, 72] on span at bounding box center [848, 74] width 30 height 30
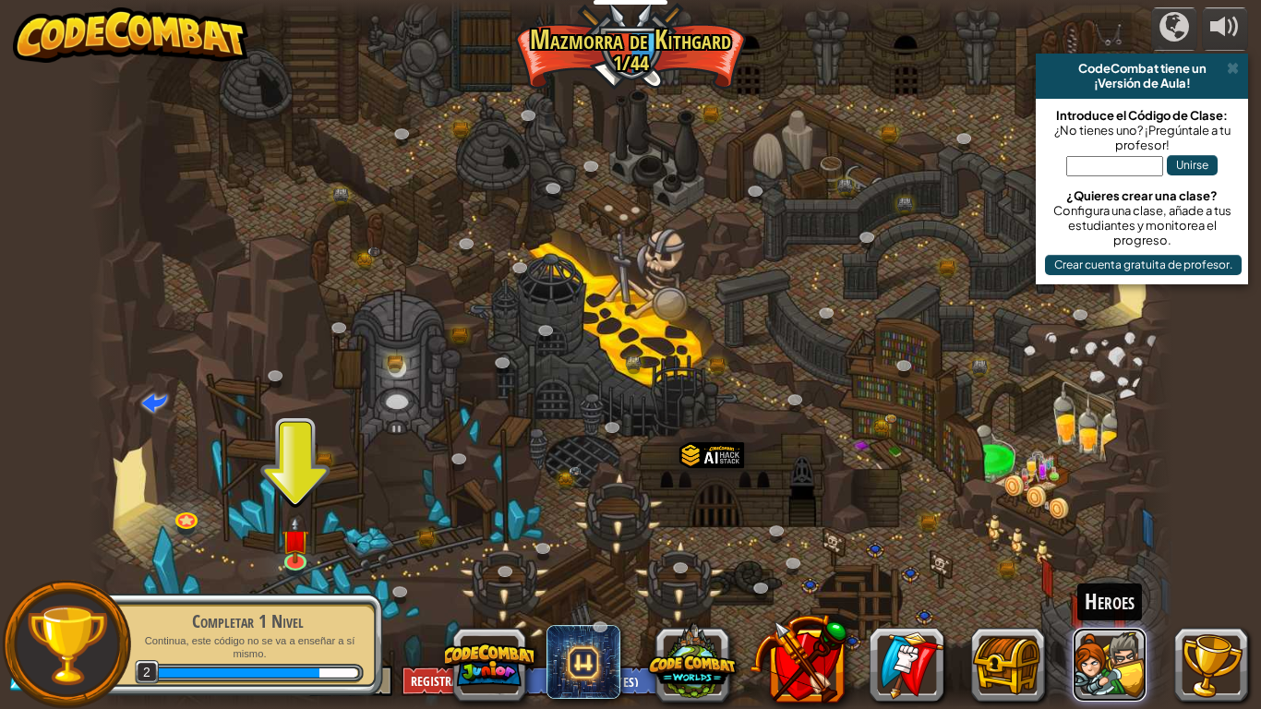
click at [1111, 559] on button at bounding box center [1109, 665] width 74 height 74
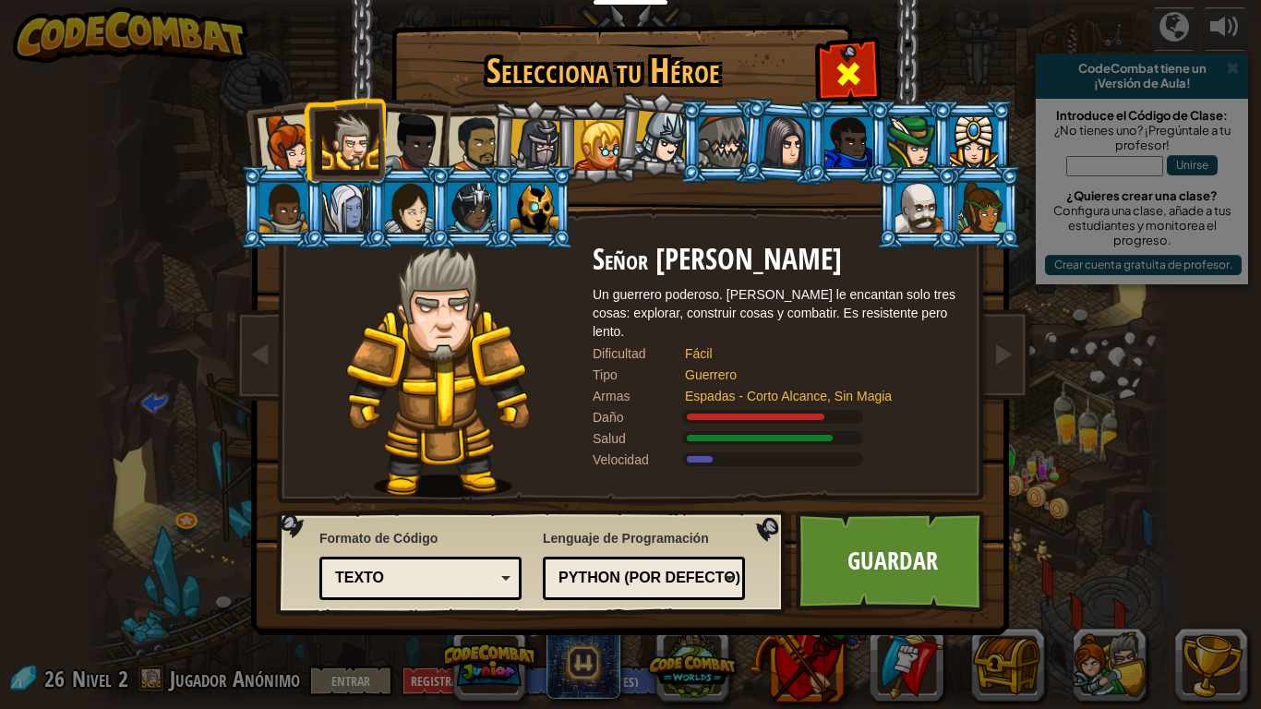
click at [830, 68] on div at bounding box center [848, 71] width 58 height 58
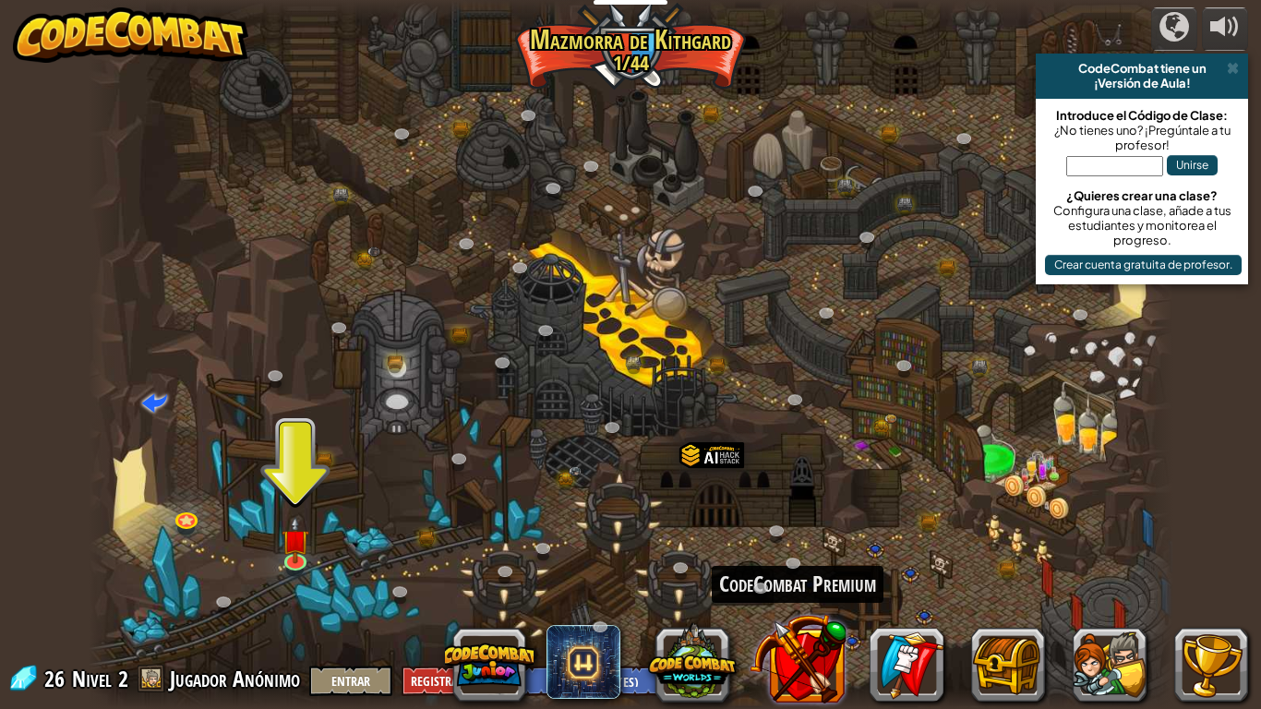
click at [791, 559] on button at bounding box center [797, 658] width 97 height 97
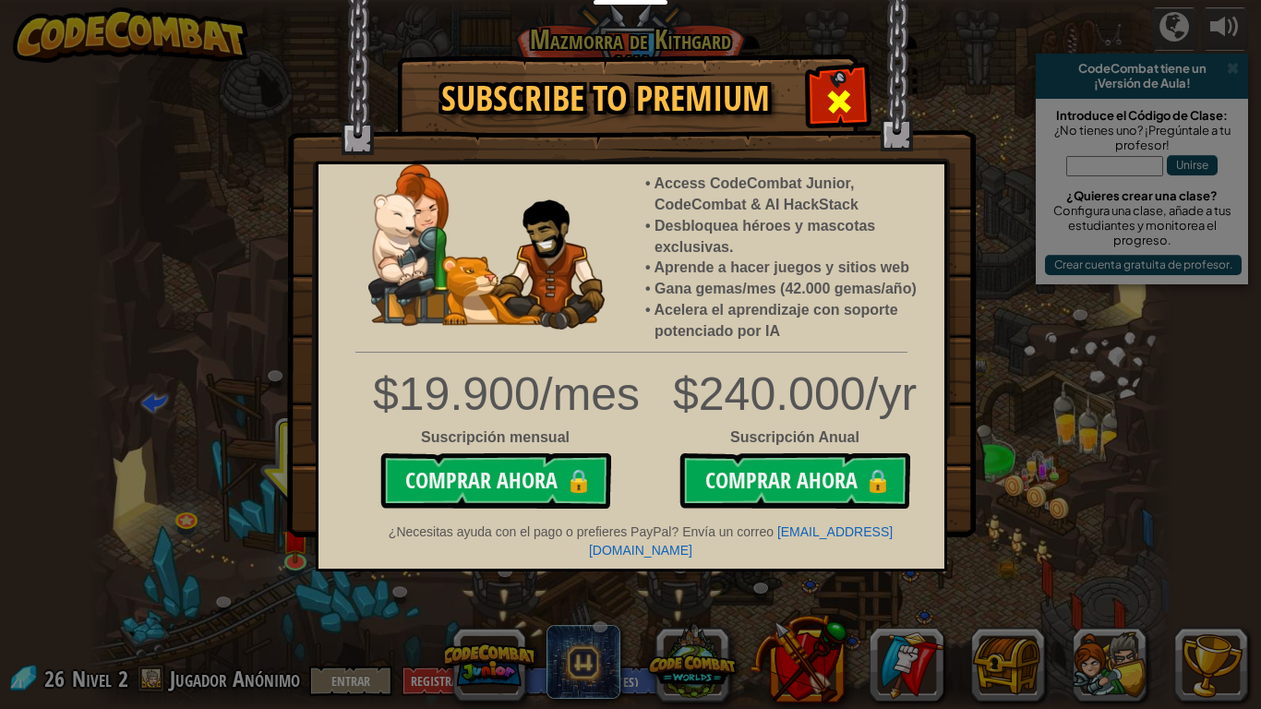
click at [829, 104] on span at bounding box center [839, 102] width 30 height 30
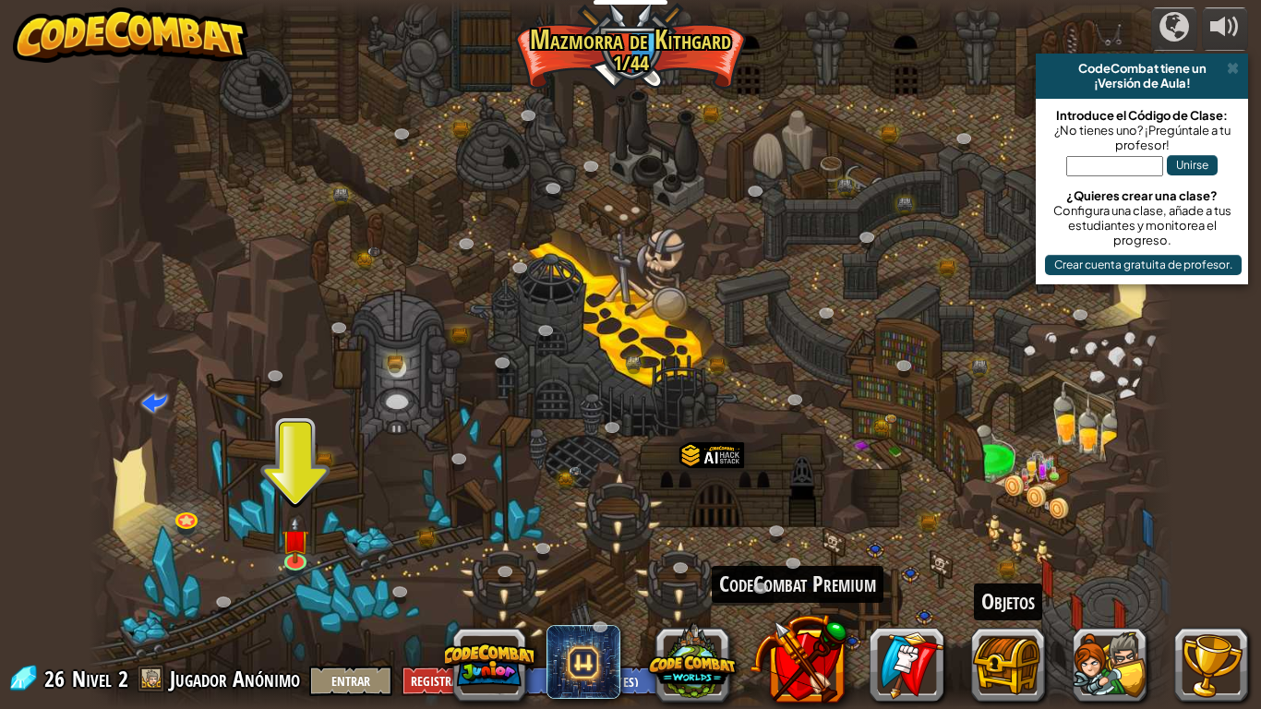
click at [1054, 559] on div "CodeCombat Premium Objetos" at bounding box center [855, 665] width 785 height 74
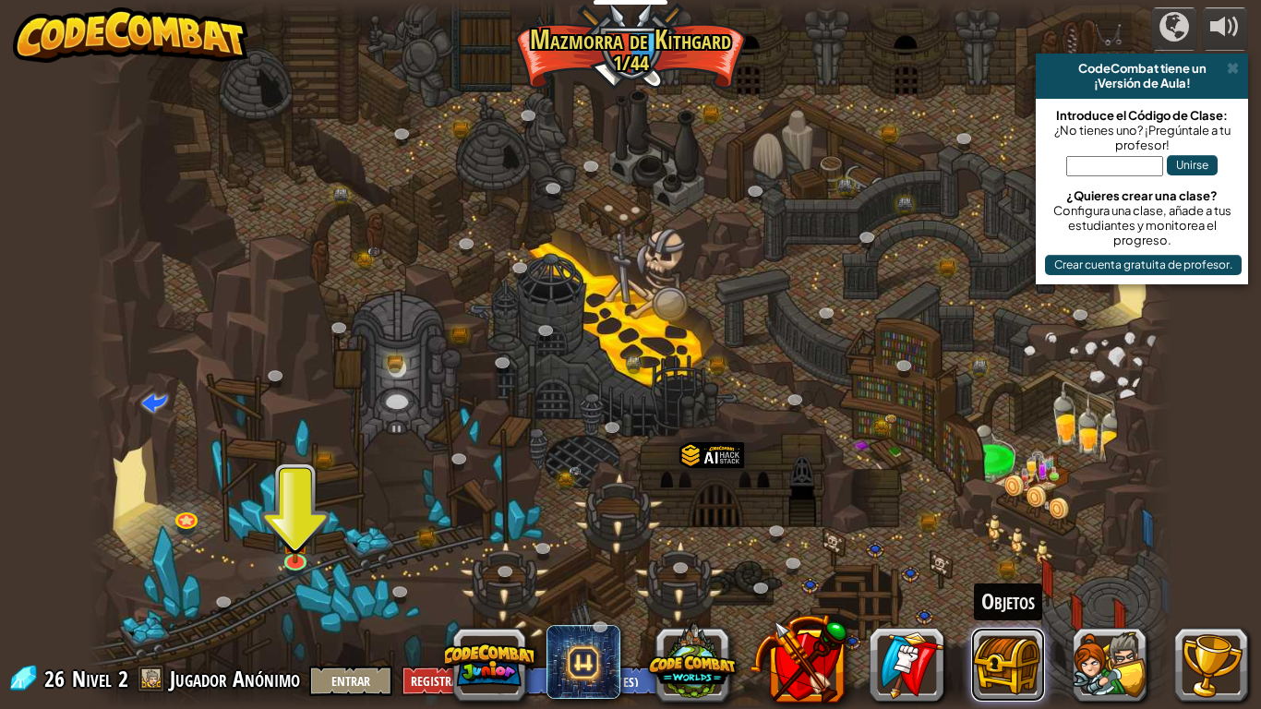
click at [1032, 559] on button at bounding box center [1008, 665] width 74 height 74
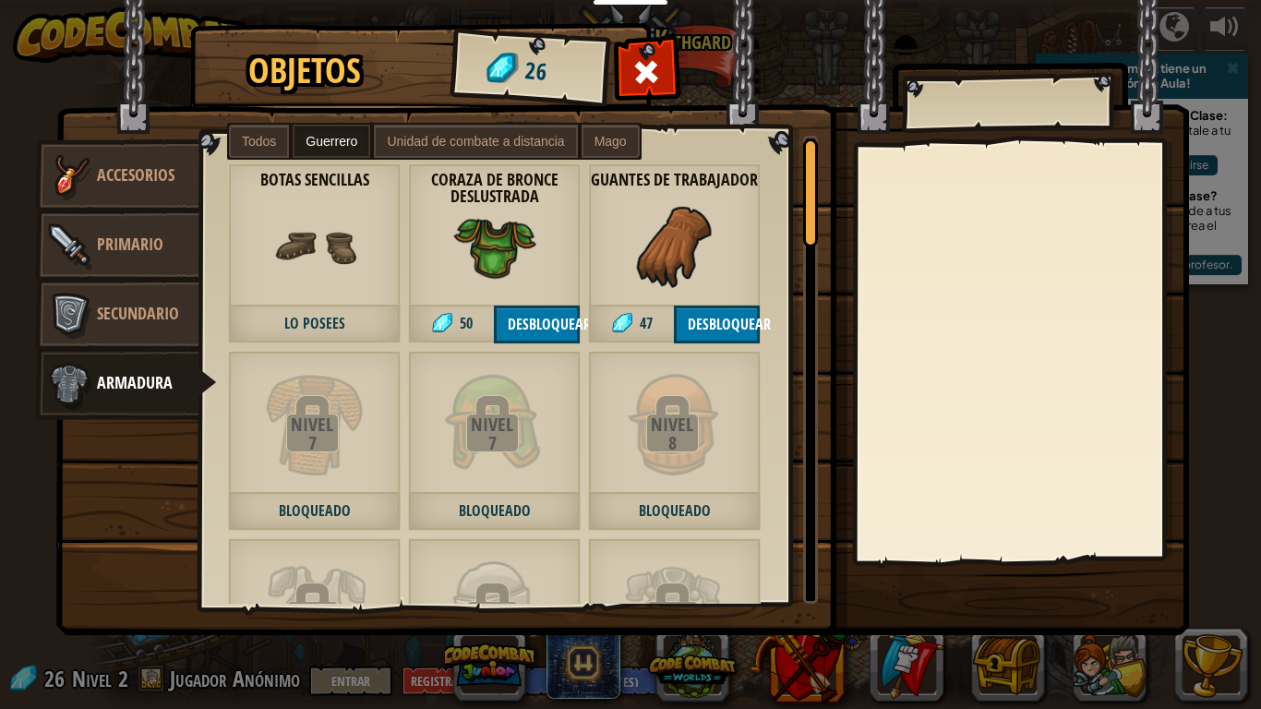
click at [650, 73] on span at bounding box center [647, 72] width 30 height 30
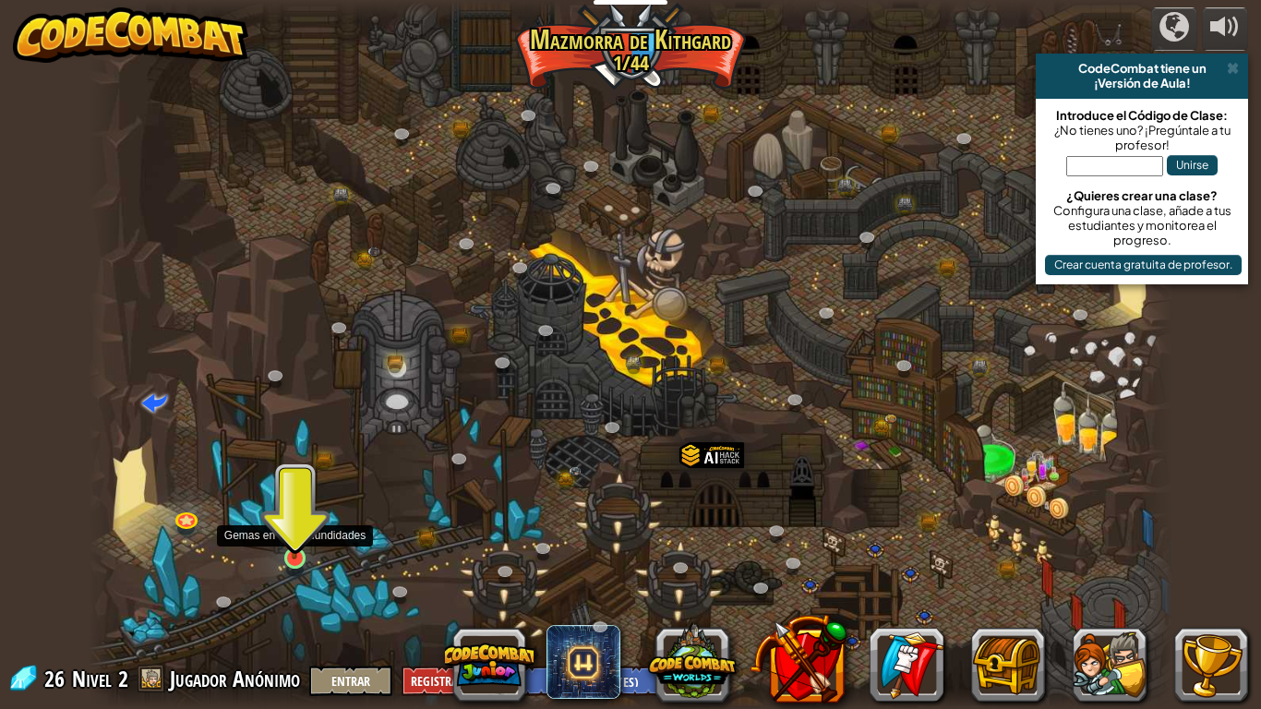
click at [292, 550] on img at bounding box center [295, 528] width 28 height 63
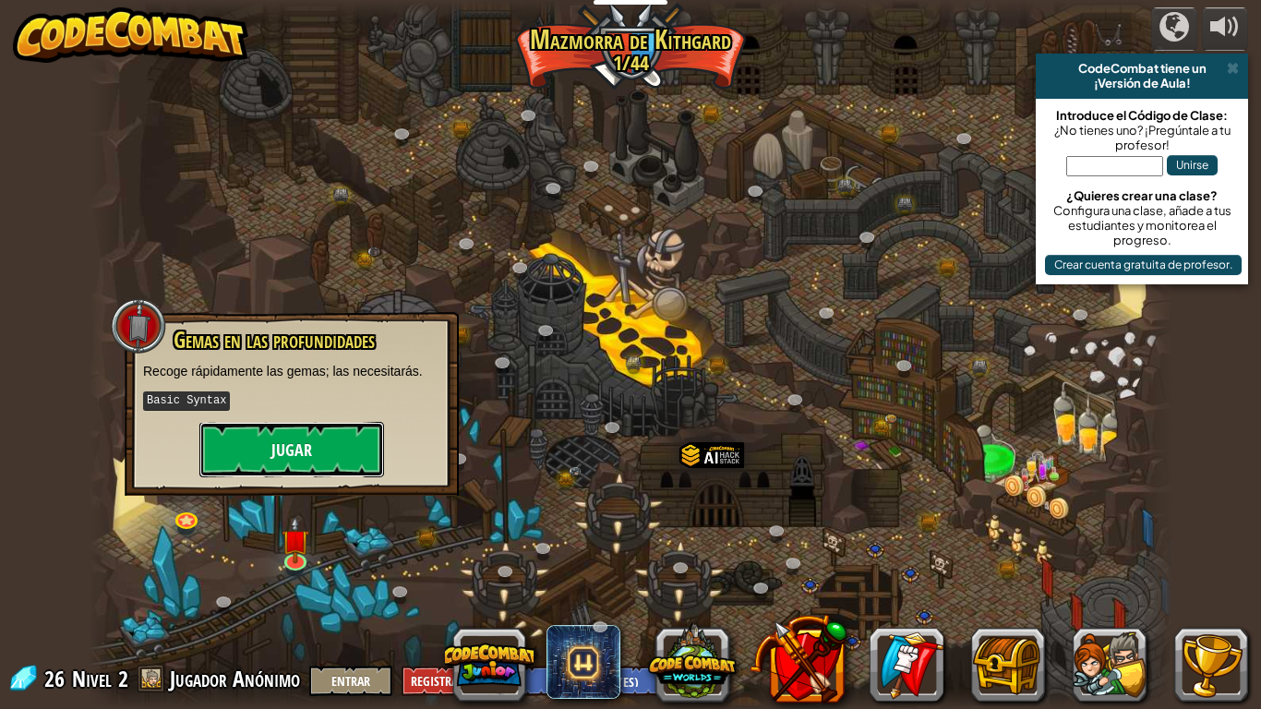
click at [272, 443] on button "Jugar" at bounding box center [291, 449] width 185 height 55
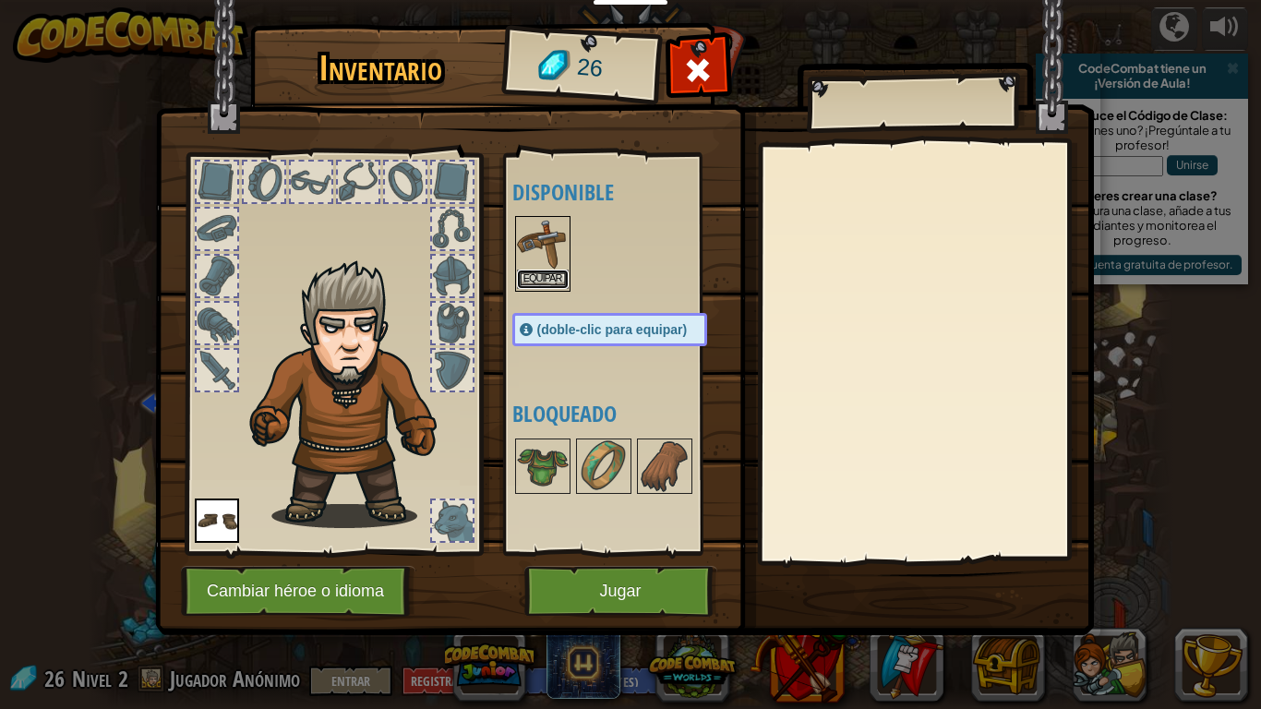
click at [543, 278] on button "Equipar" at bounding box center [543, 278] width 52 height 19
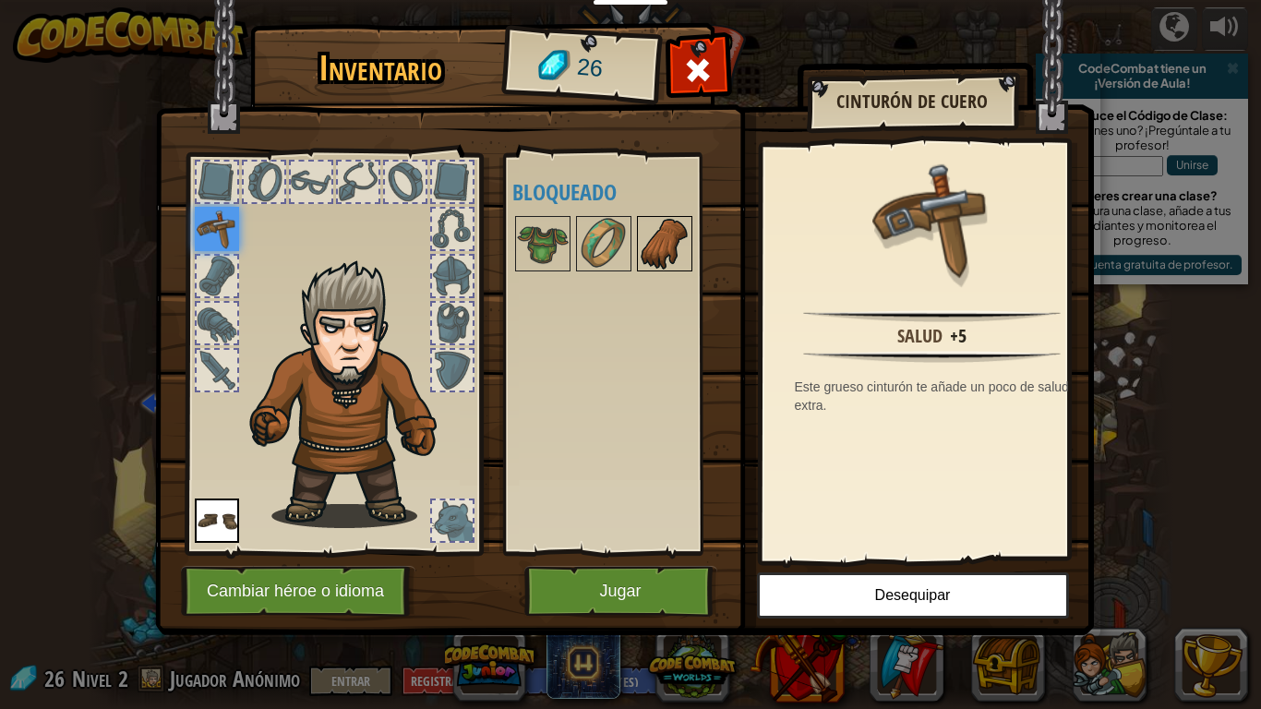
click at [646, 246] on img at bounding box center [665, 244] width 52 height 52
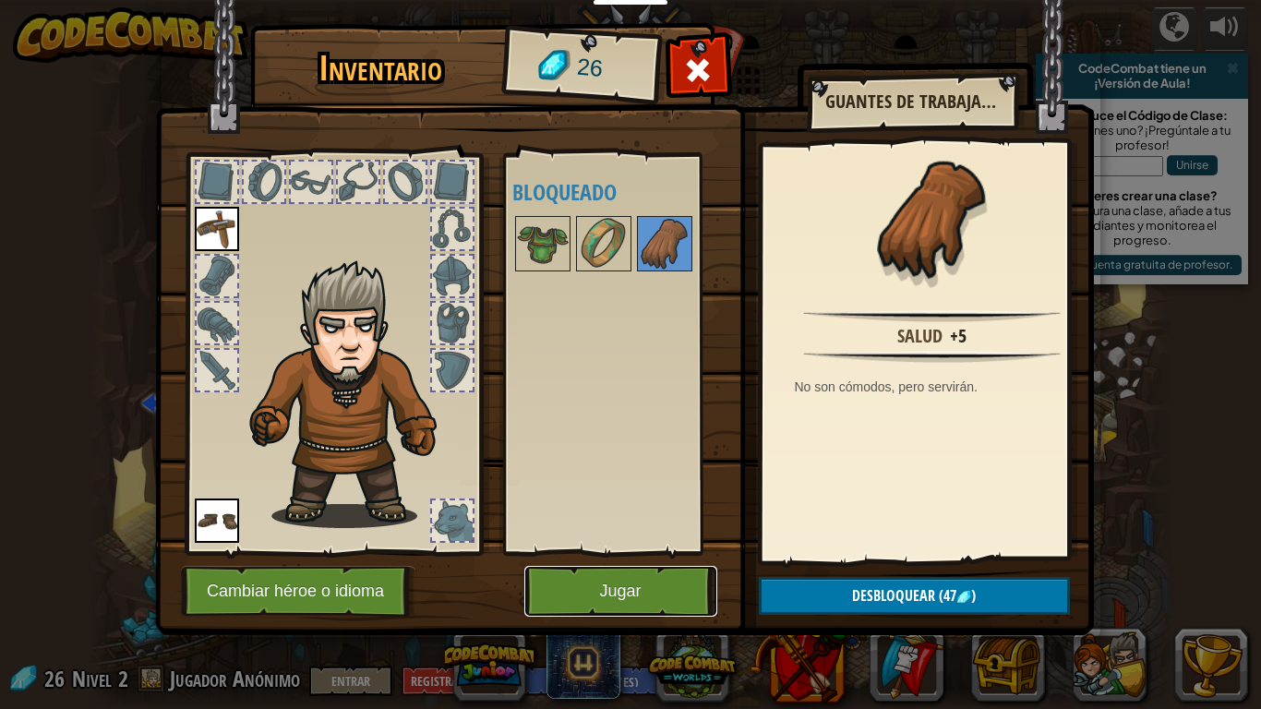
click at [557, 559] on button "Jugar" at bounding box center [620, 591] width 193 height 51
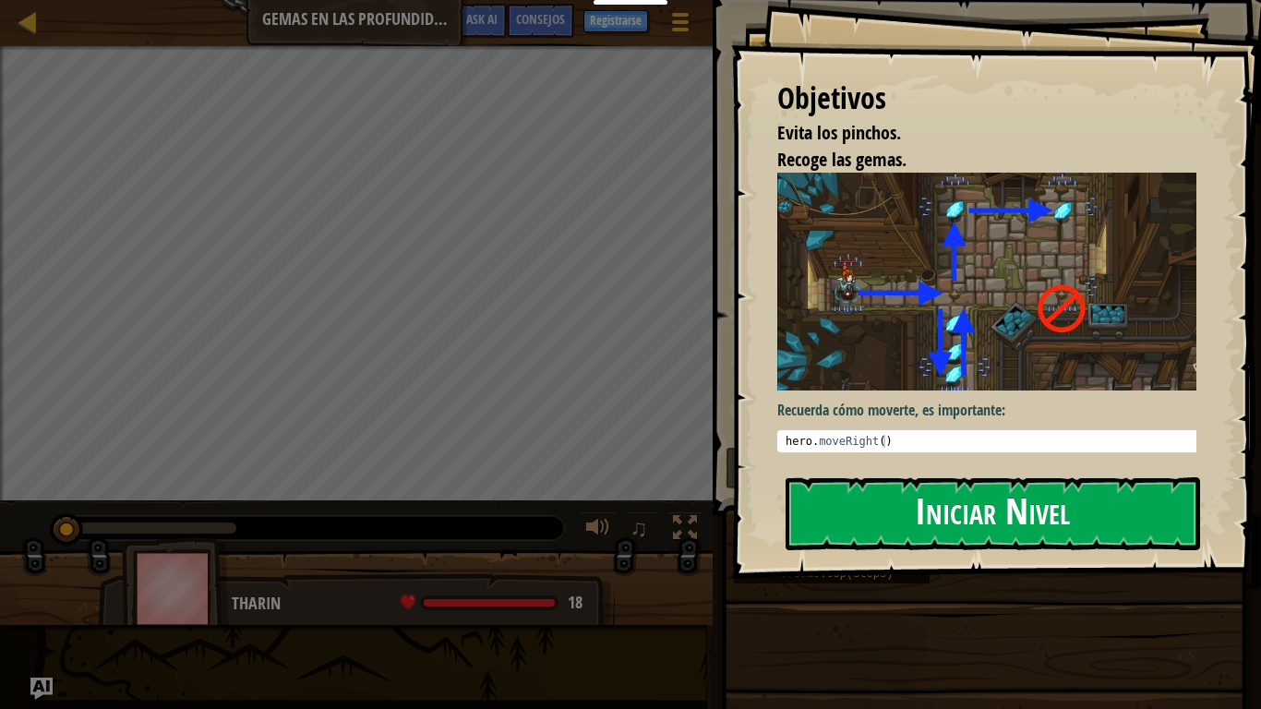
click at [864, 477] on button "Iniciar Nivel" at bounding box center [992, 513] width 414 height 73
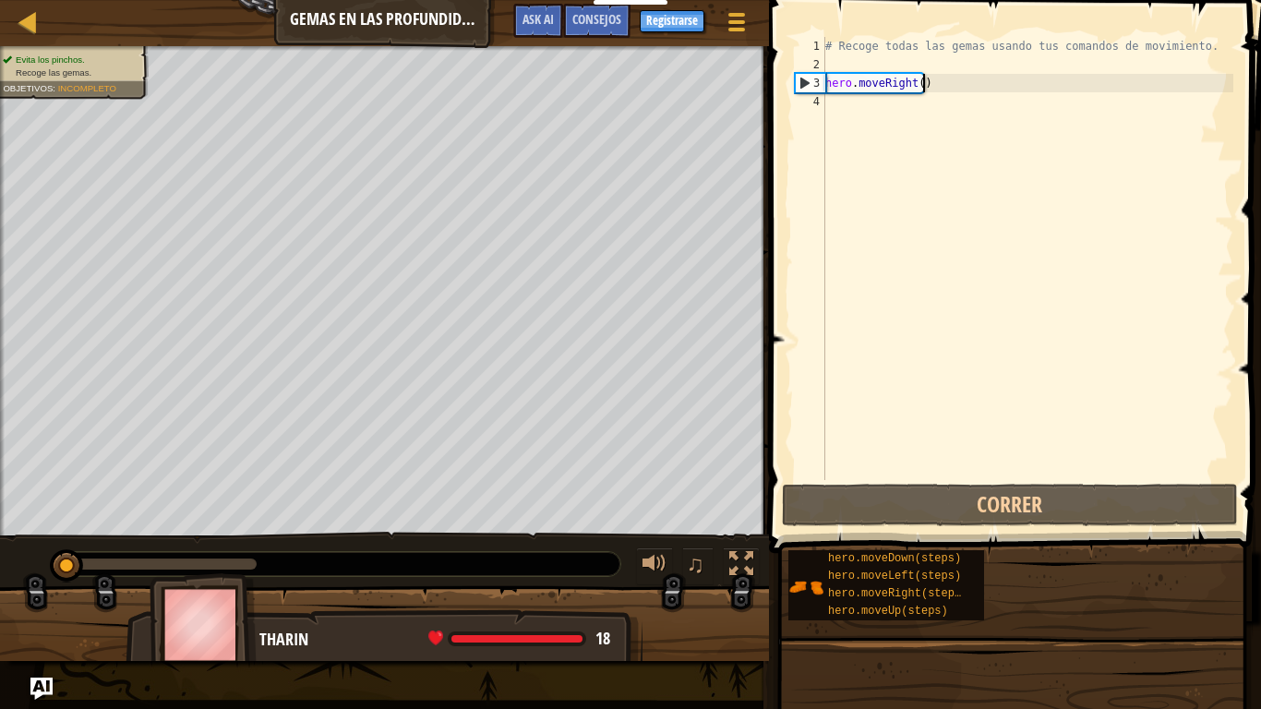
click at [973, 85] on div "# Recoge todas las gemas usando tus comandos de movimiento. hero . moveRight ( )" at bounding box center [1027, 277] width 412 height 480
type textarea "hero.moveRight()"
click at [850, 107] on div "# Recoge todas las gemas usando tus comandos de movimiento. hero . moveRight ( )" at bounding box center [1027, 277] width 412 height 480
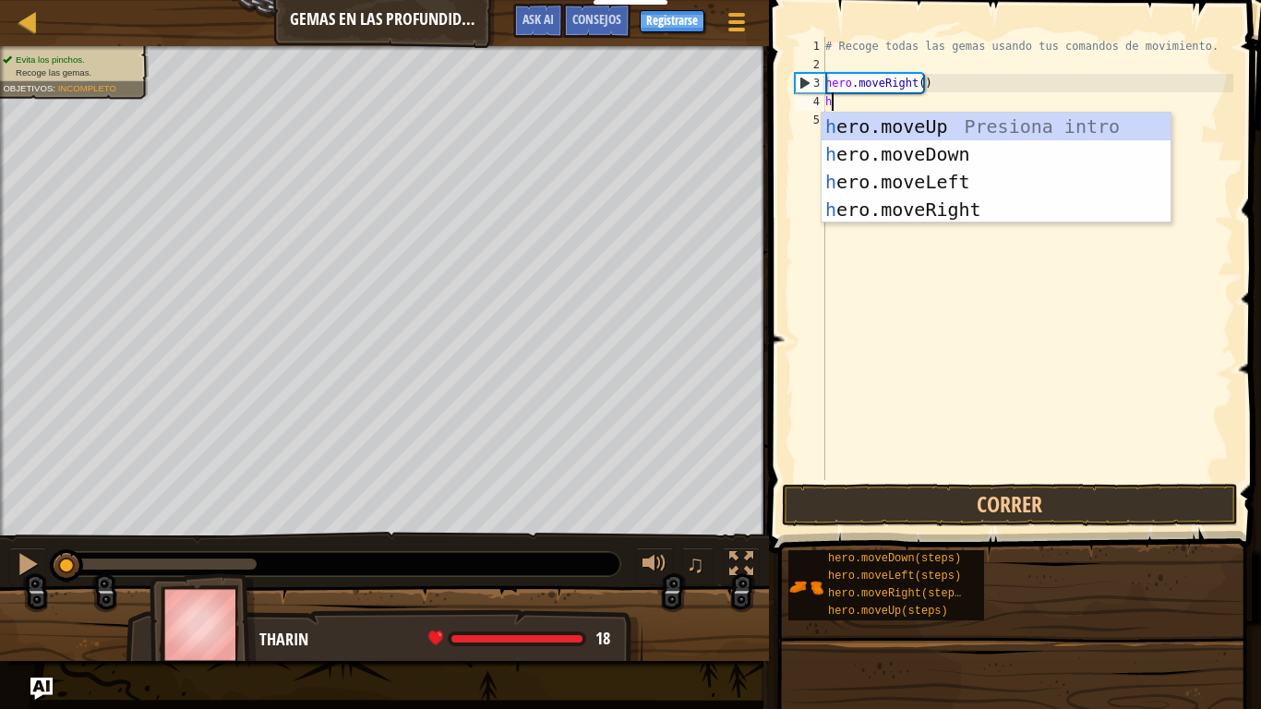
scroll to position [8, 0]
type textarea "her"
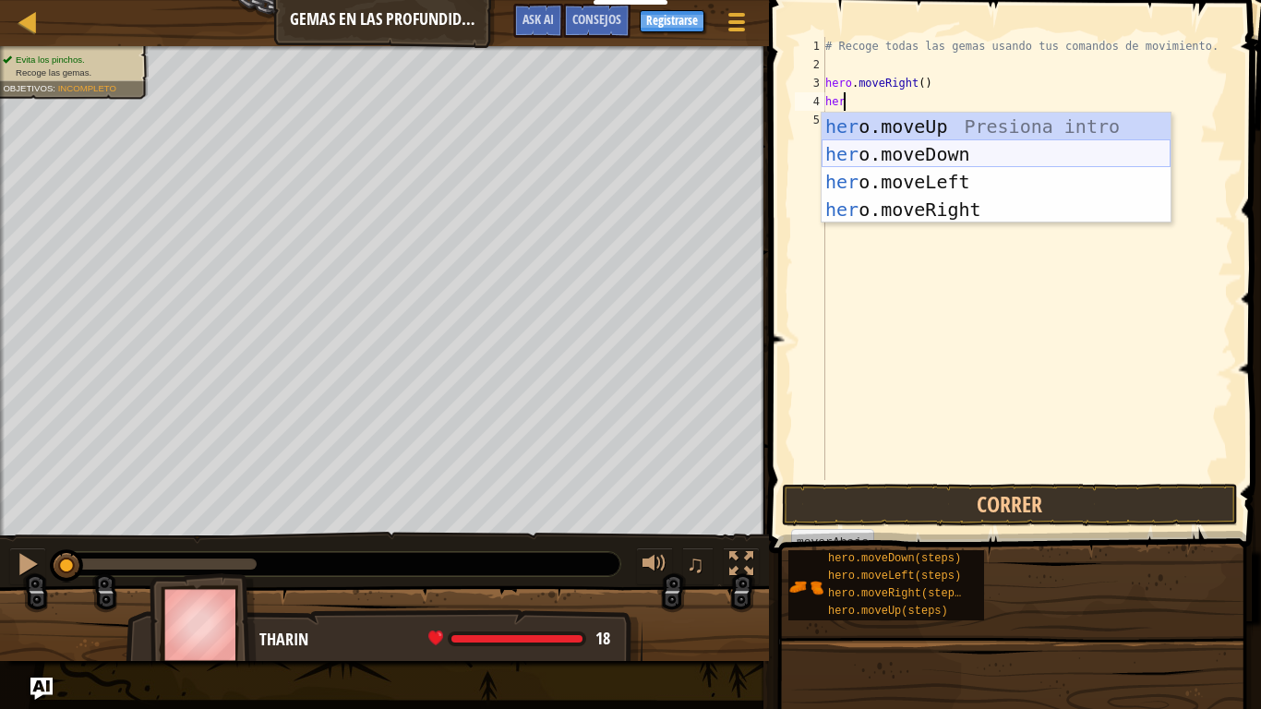
click at [907, 155] on div "her o.moveUp Presiona intro her o.moveDown Presiona intro her o.moveLeft Presio…" at bounding box center [995, 196] width 349 height 166
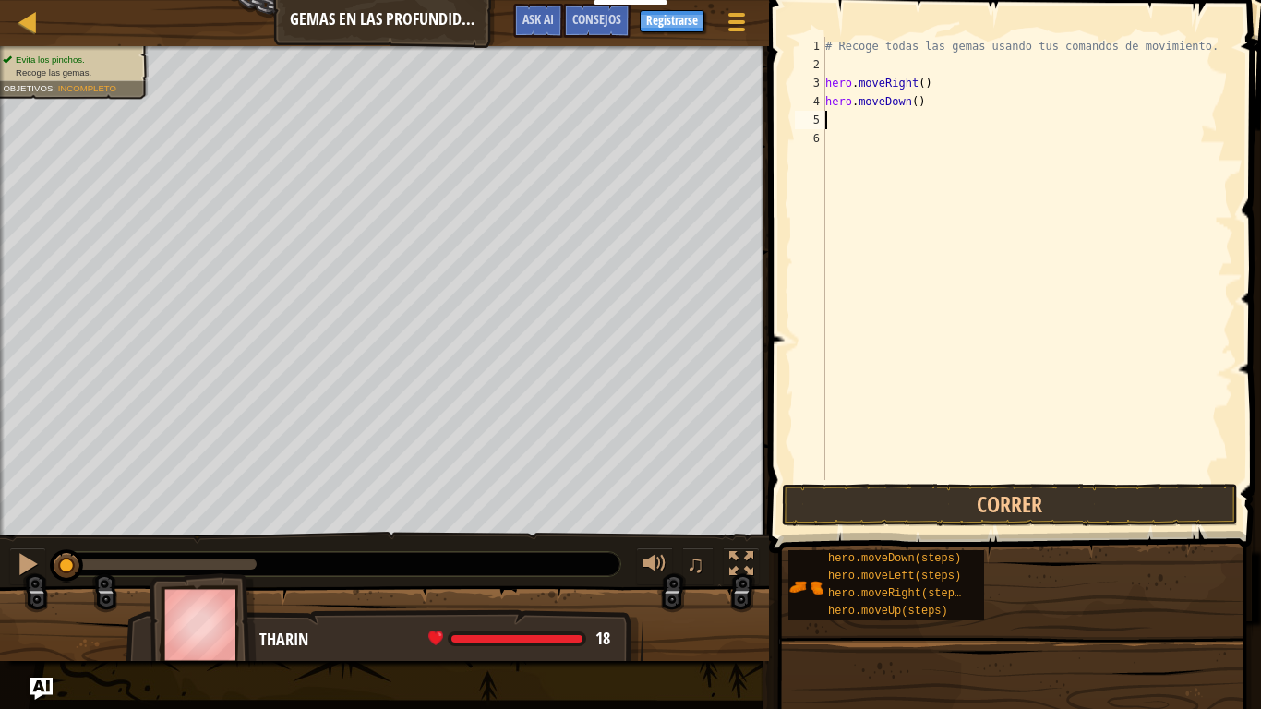
type textarea "he"
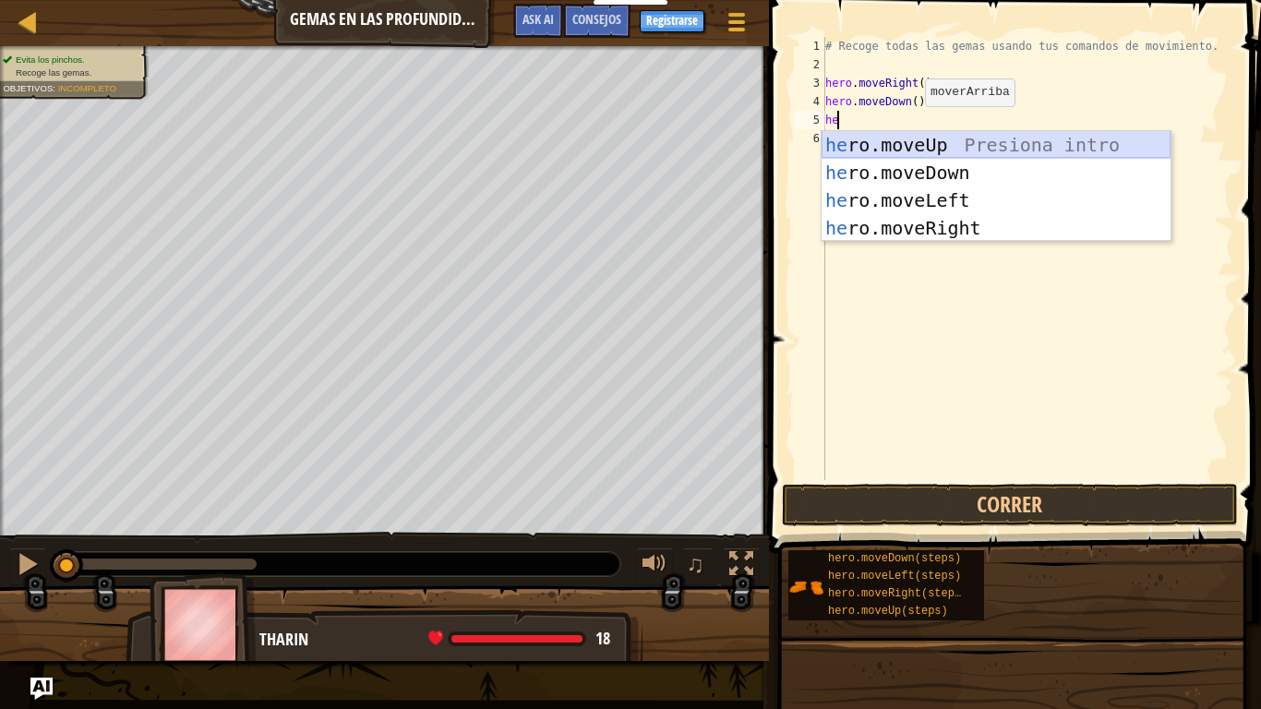
click at [888, 139] on div "he ro.moveUp Presiona intro he ro.moveDown Presiona intro he ro.moveLeft Presio…" at bounding box center [995, 214] width 349 height 166
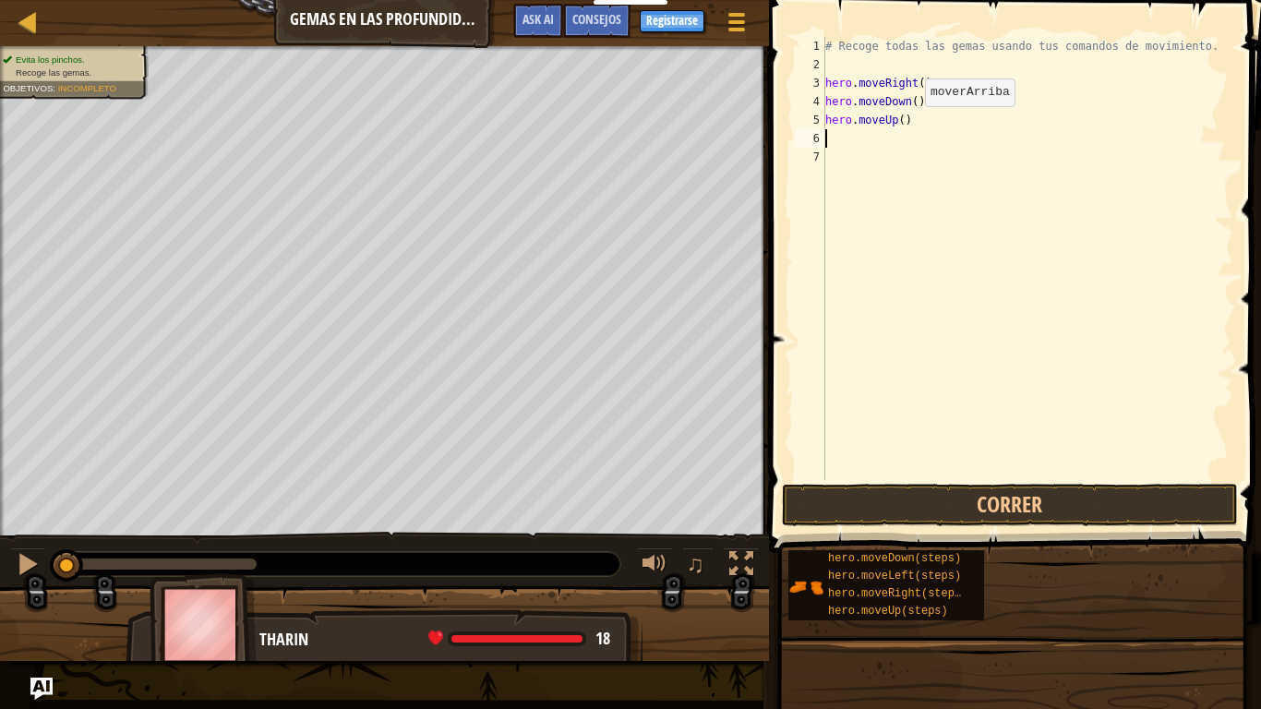
type textarea "e"
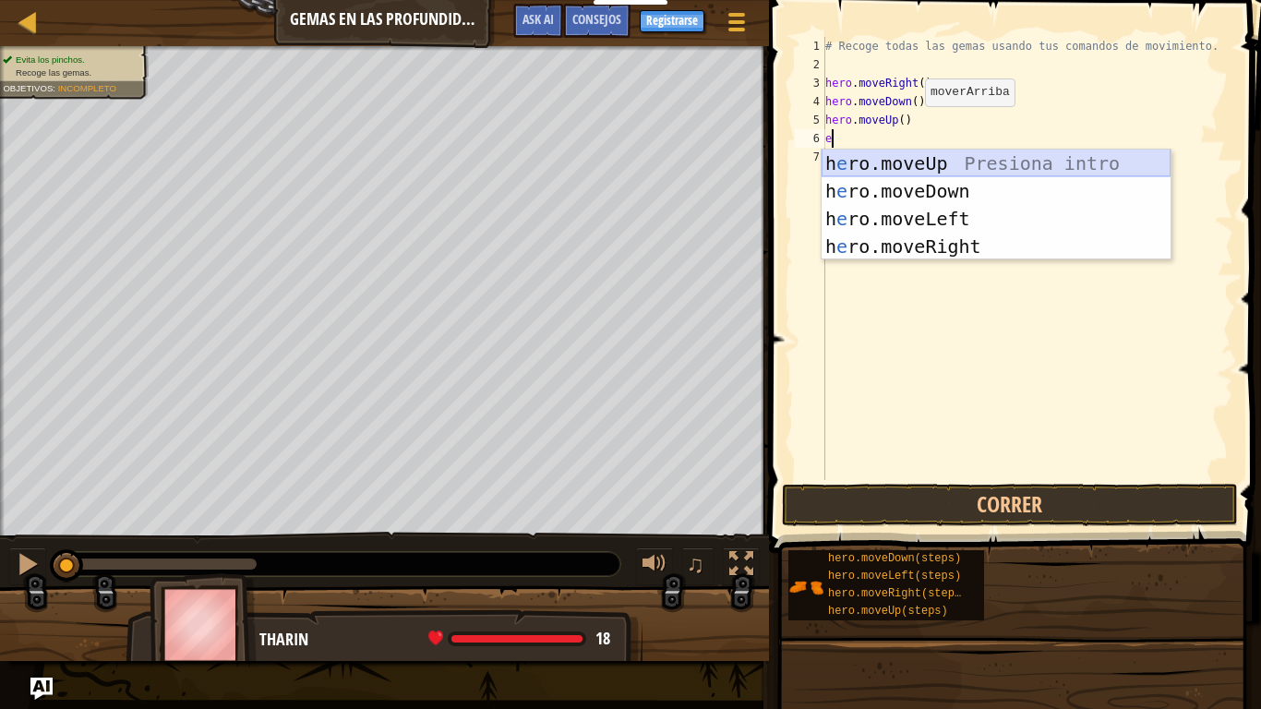
click at [874, 163] on div "h e ro.moveUp Presiona intro h e ro.moveDown Presiona intro h e ro.moveLeft Pre…" at bounding box center [995, 233] width 349 height 166
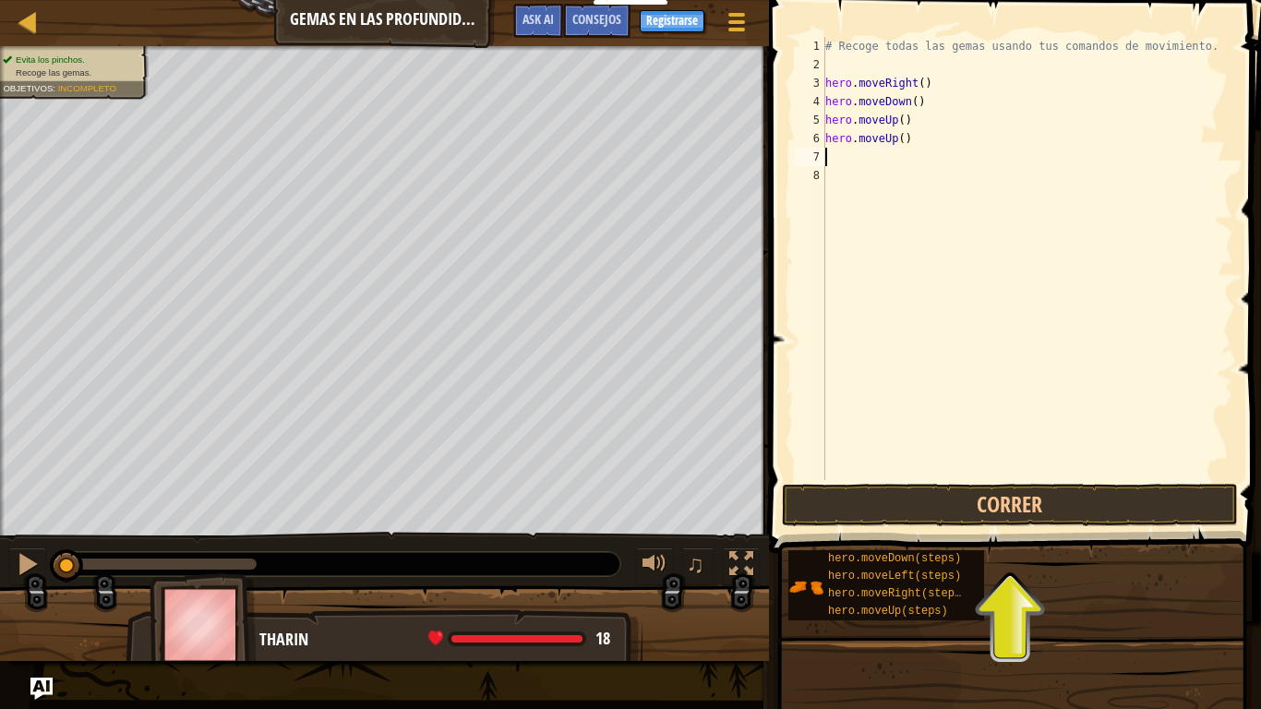
type textarea "he"
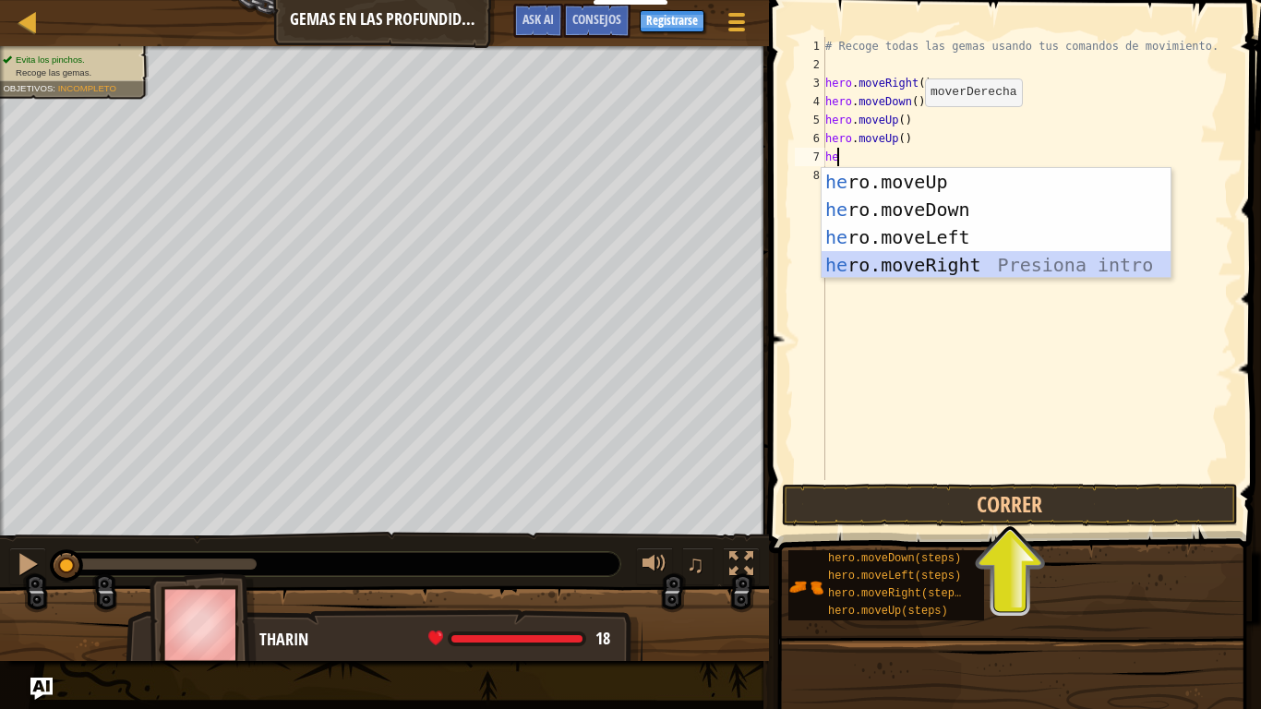
click at [884, 269] on div "he ro.moveUp Presiona intro he ro.moveDown Presiona intro he ro.moveLeft Presio…" at bounding box center [995, 251] width 349 height 166
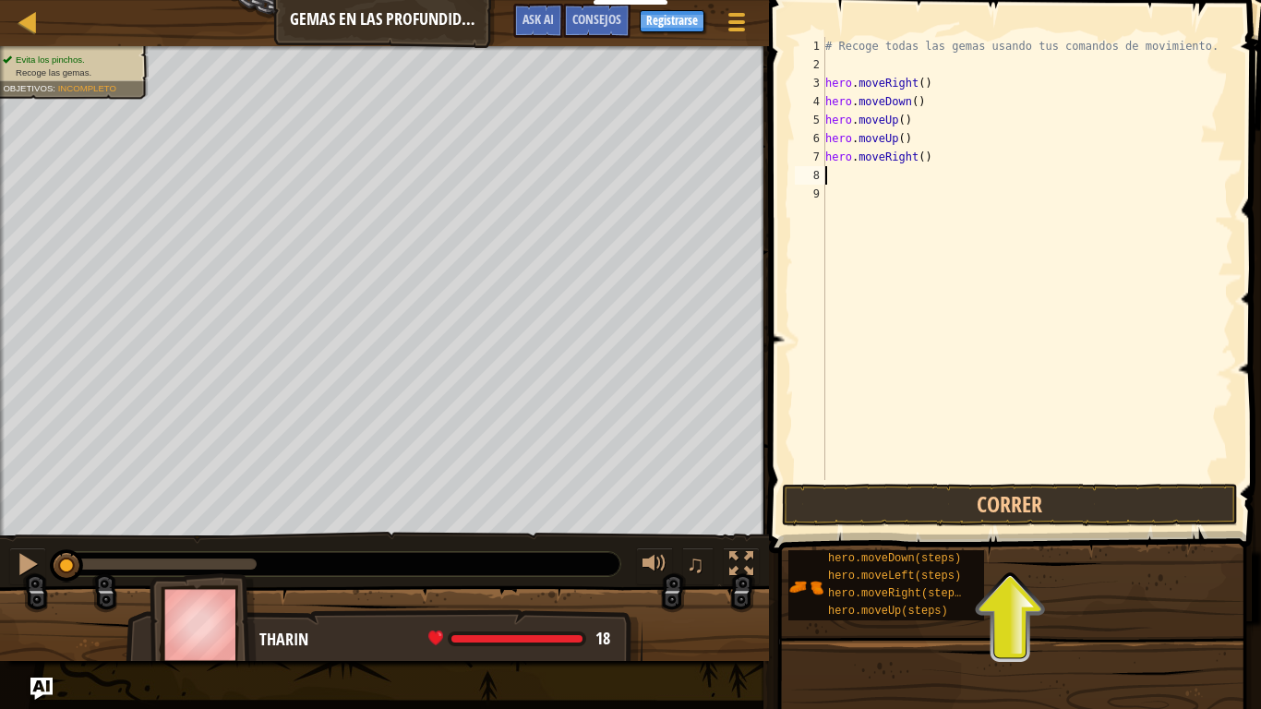
type textarea "he"
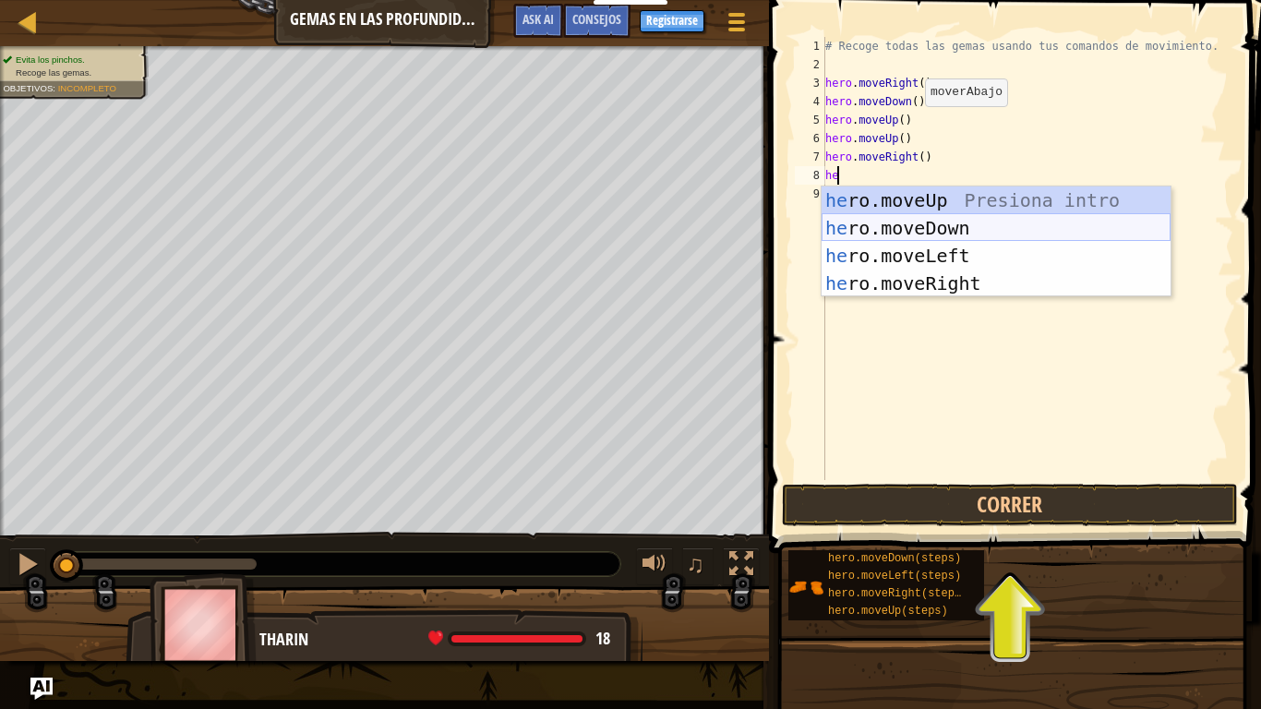
click at [889, 219] on div "he ro.moveUp Presiona intro he ro.moveDown Presiona intro he ro.moveLeft Presio…" at bounding box center [995, 269] width 349 height 166
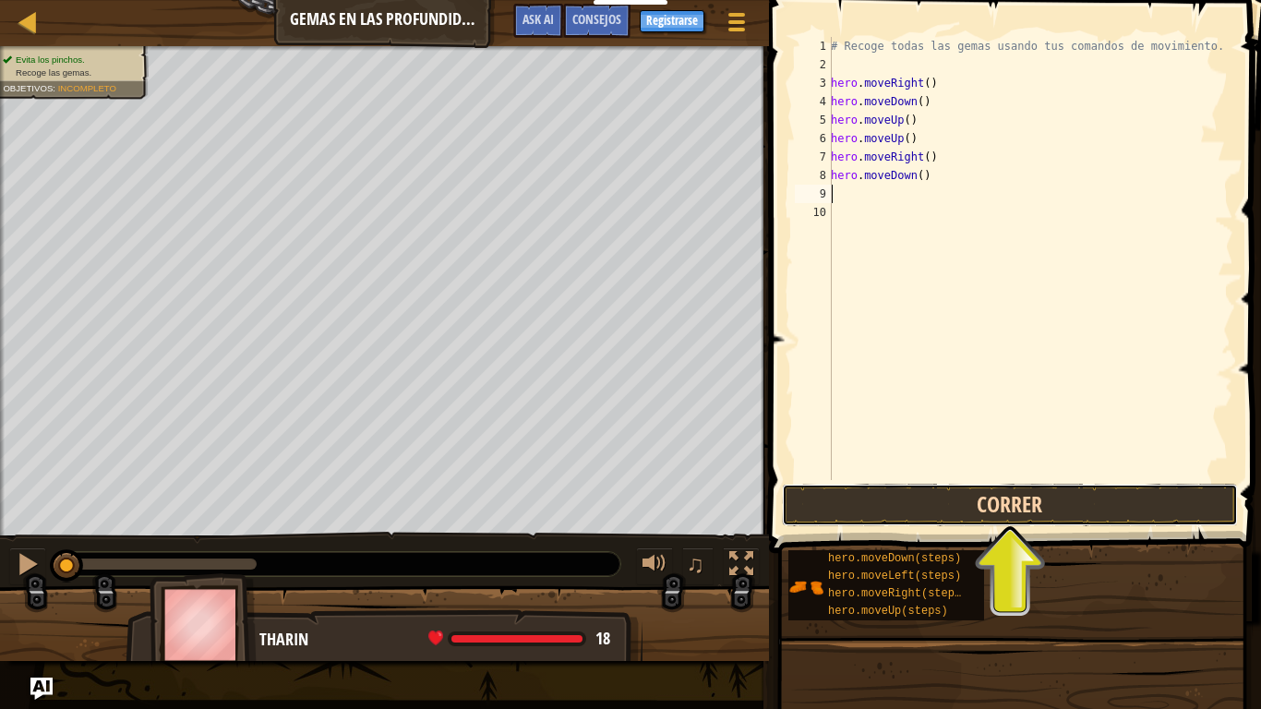
click at [901, 506] on button "Correr" at bounding box center [1010, 505] width 456 height 42
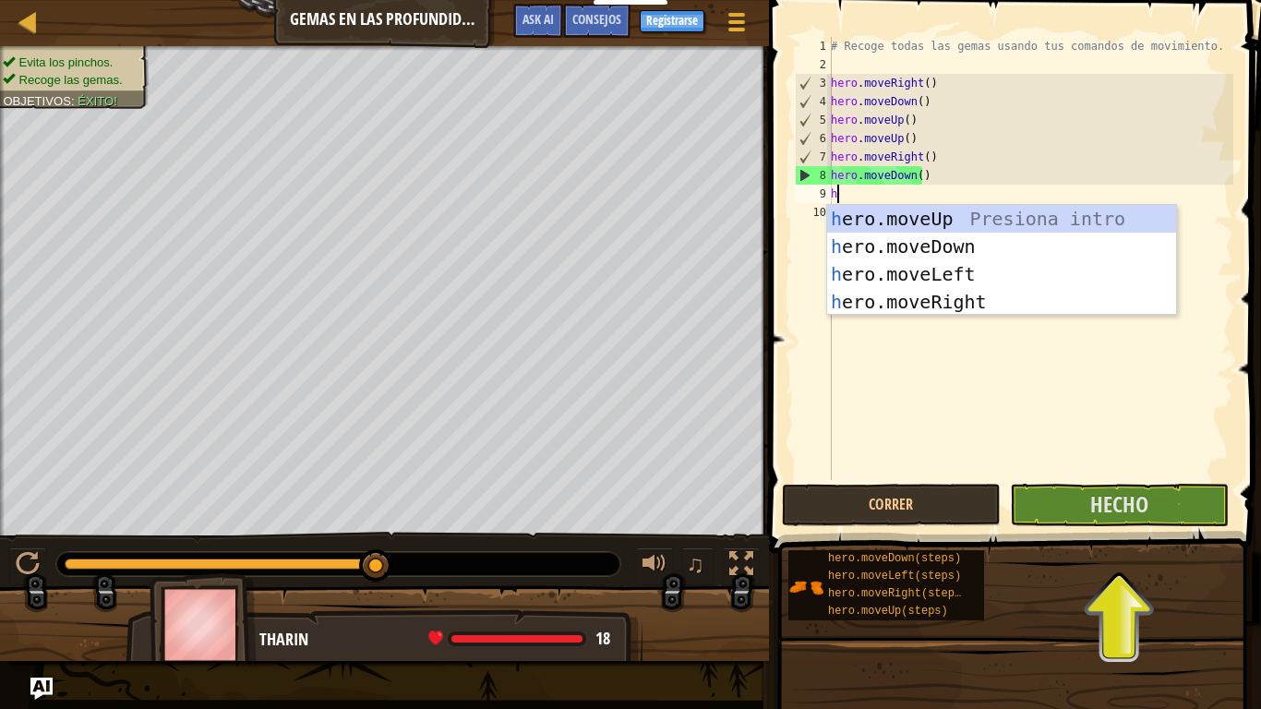
type textarea "he"
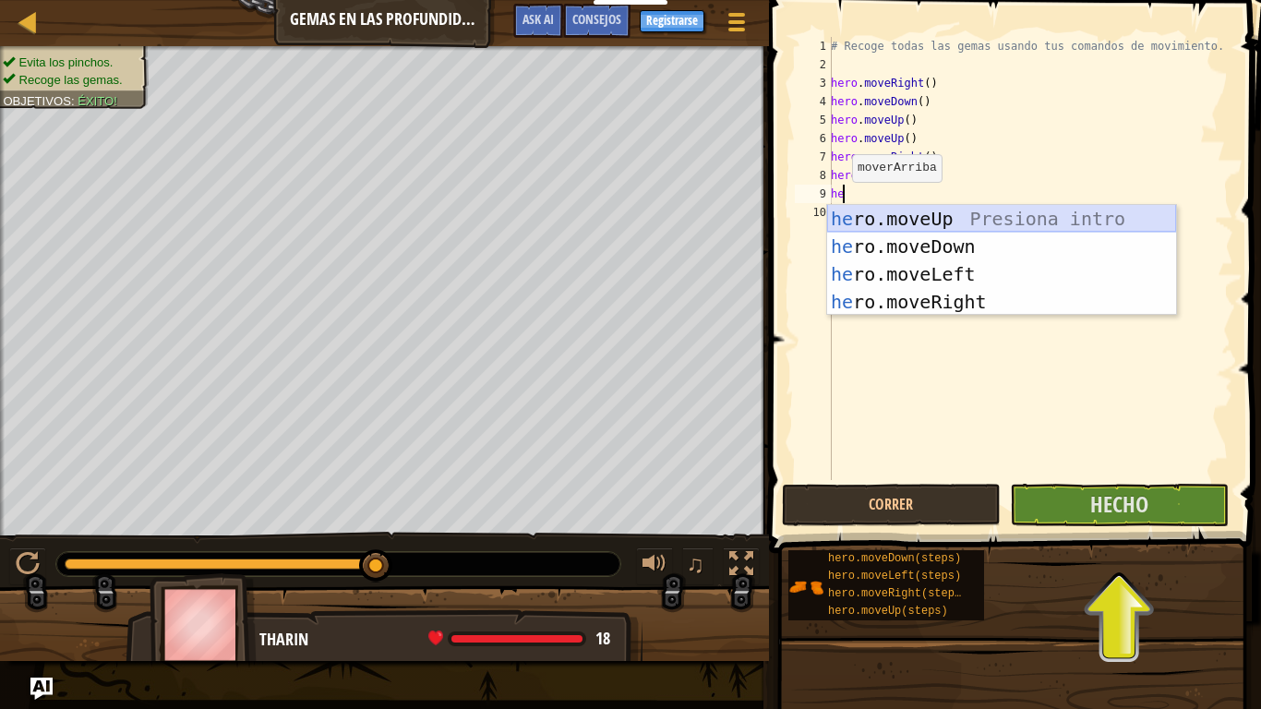
click at [864, 236] on div "he ro.moveUp Presiona intro he ro.moveDown Presiona intro he ro.moveLeft Presio…" at bounding box center [1001, 288] width 349 height 166
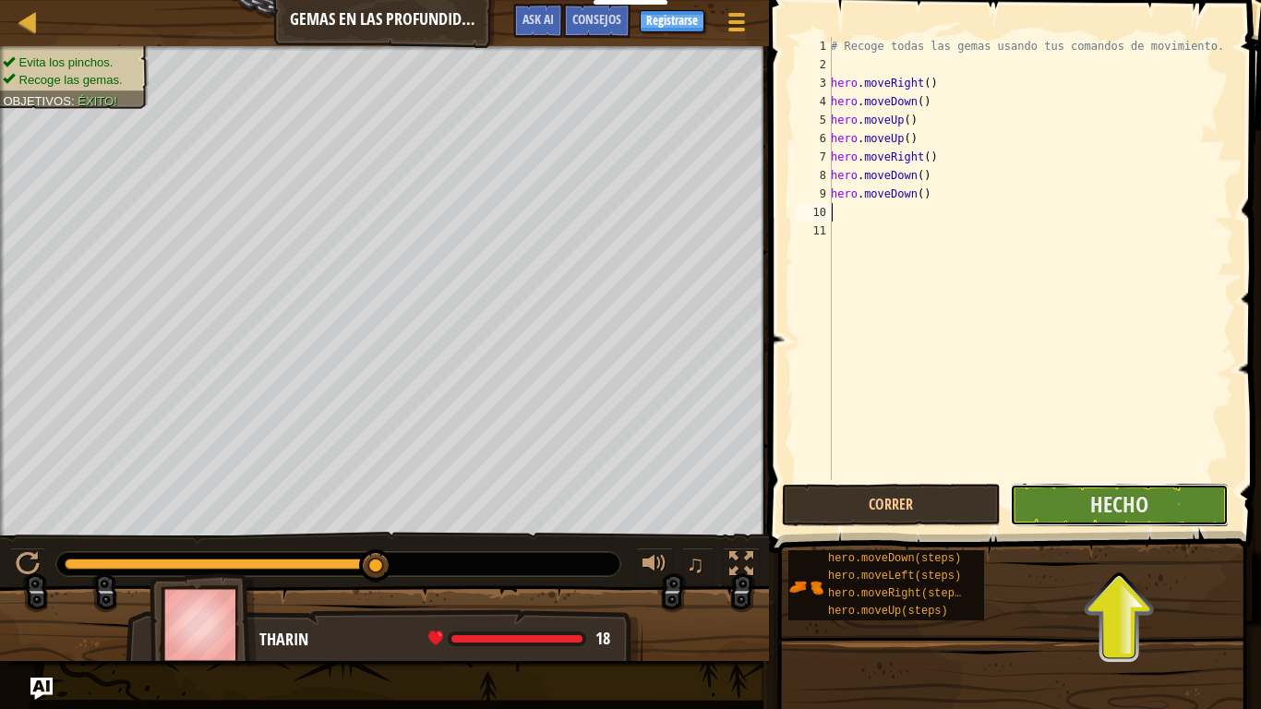
click at [1049, 499] on button "Hecho" at bounding box center [1119, 505] width 219 height 42
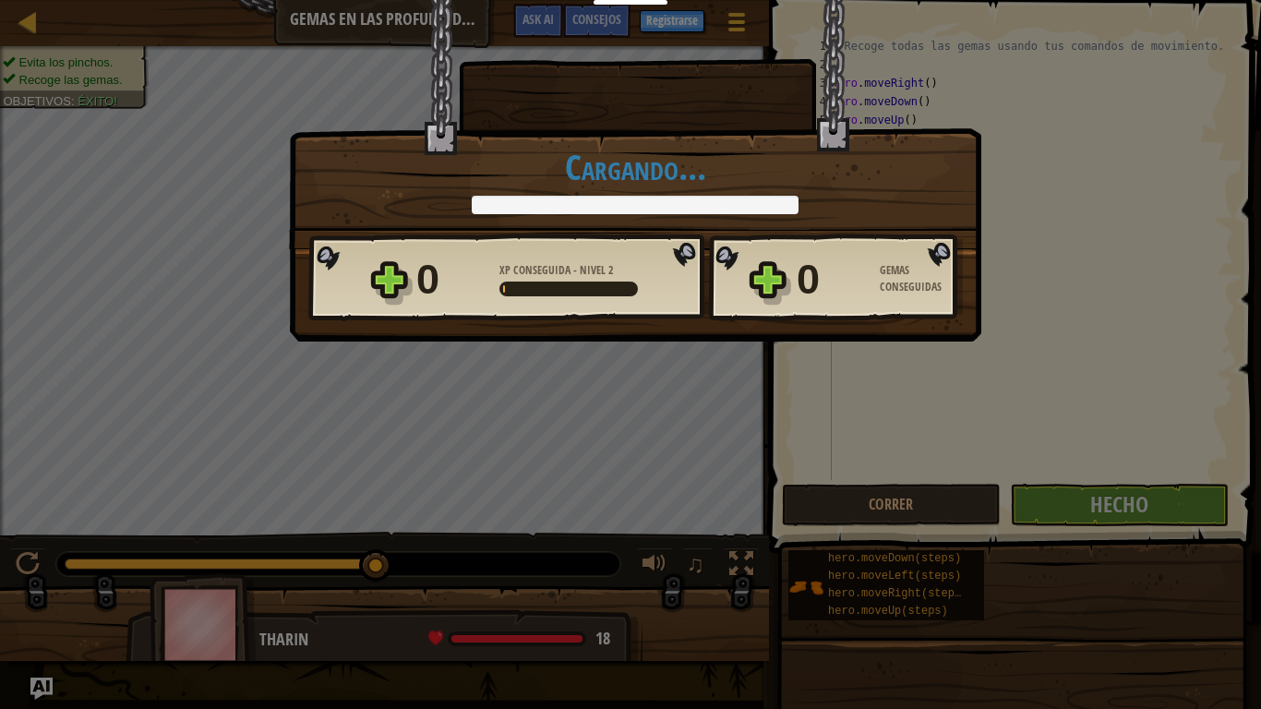
click at [1067, 502] on div "Victoria × Encontrarás un uso para esas gemas pronto. Puntúa este nivel: Cargan…" at bounding box center [630, 354] width 1261 height 709
click at [874, 231] on div "Victoria × Encontrarás un uso para esas gemas pronto. Puntúa este nivel: Cargan…" at bounding box center [635, 124] width 692 height 250
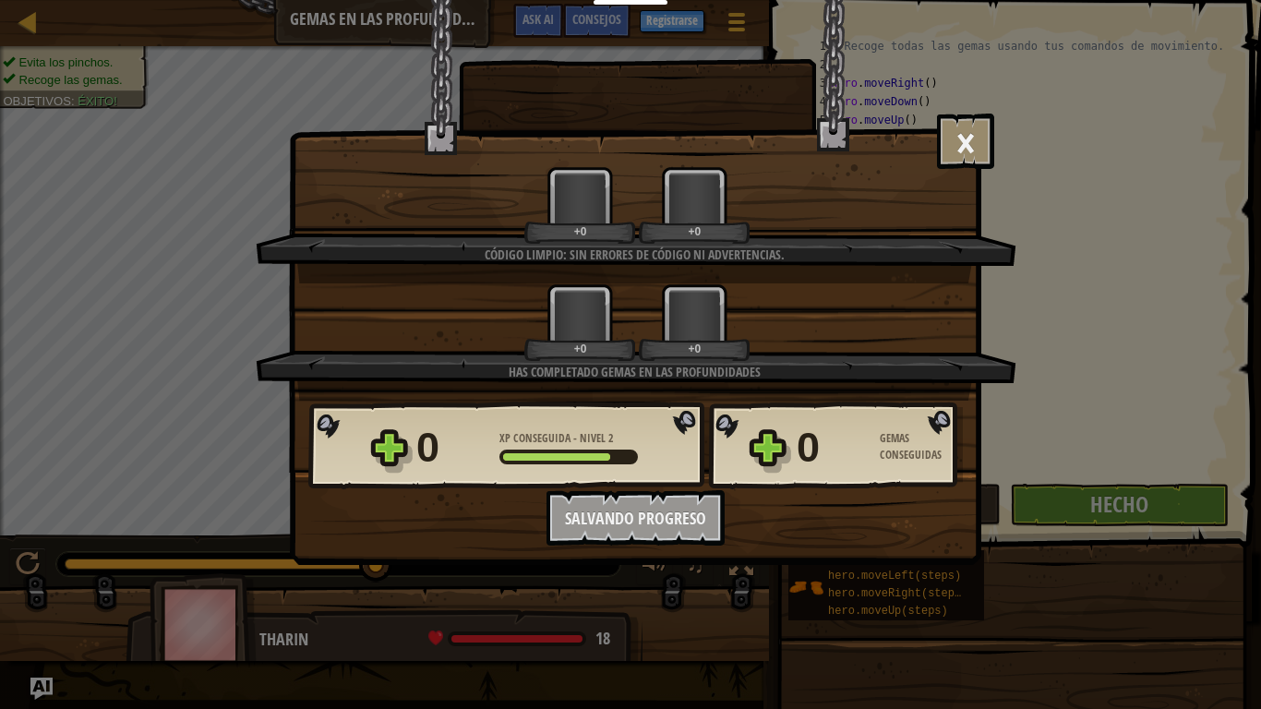
click at [691, 196] on div "+0" at bounding box center [694, 205] width 111 height 77
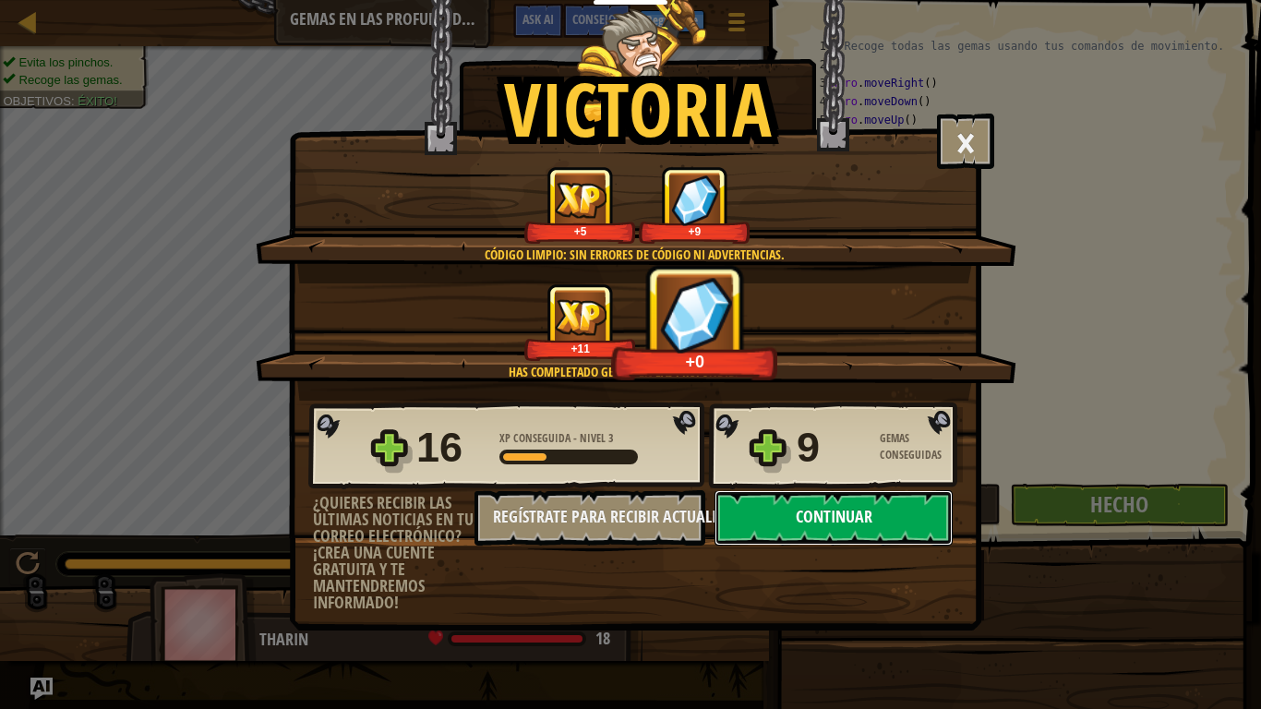
click at [808, 505] on button "Continuar" at bounding box center [833, 517] width 238 height 55
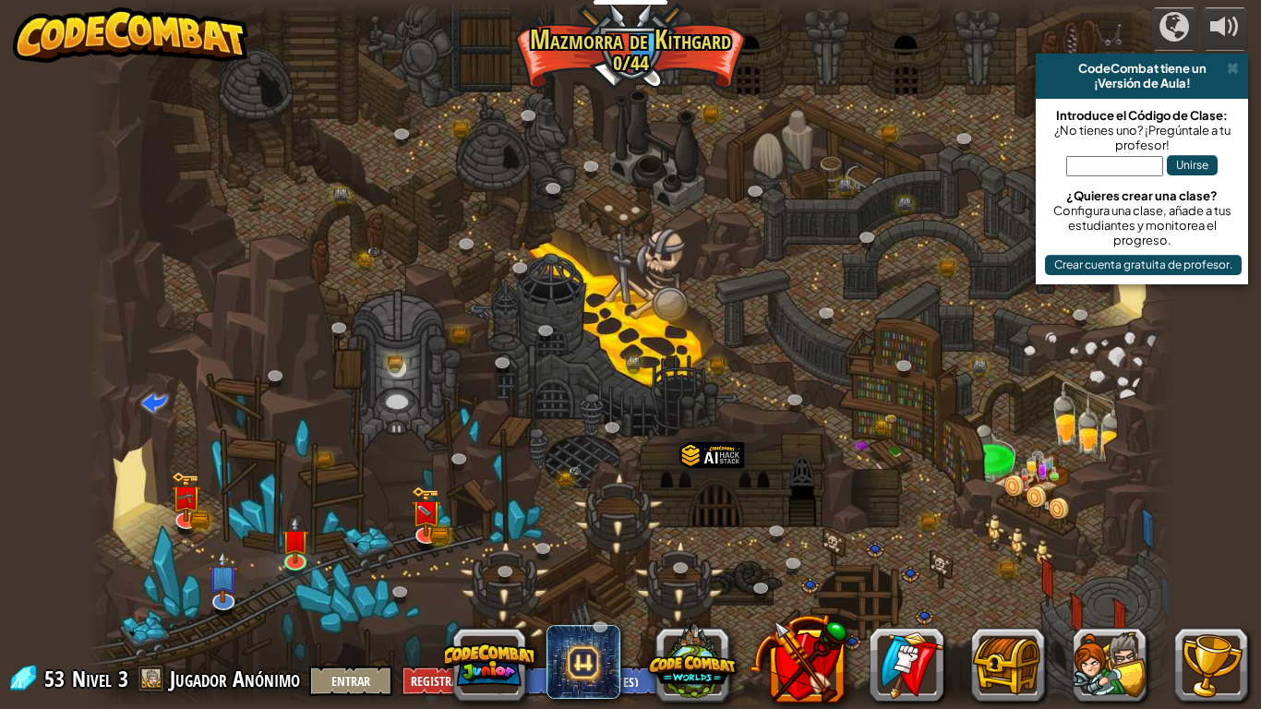
select select "es-ES"
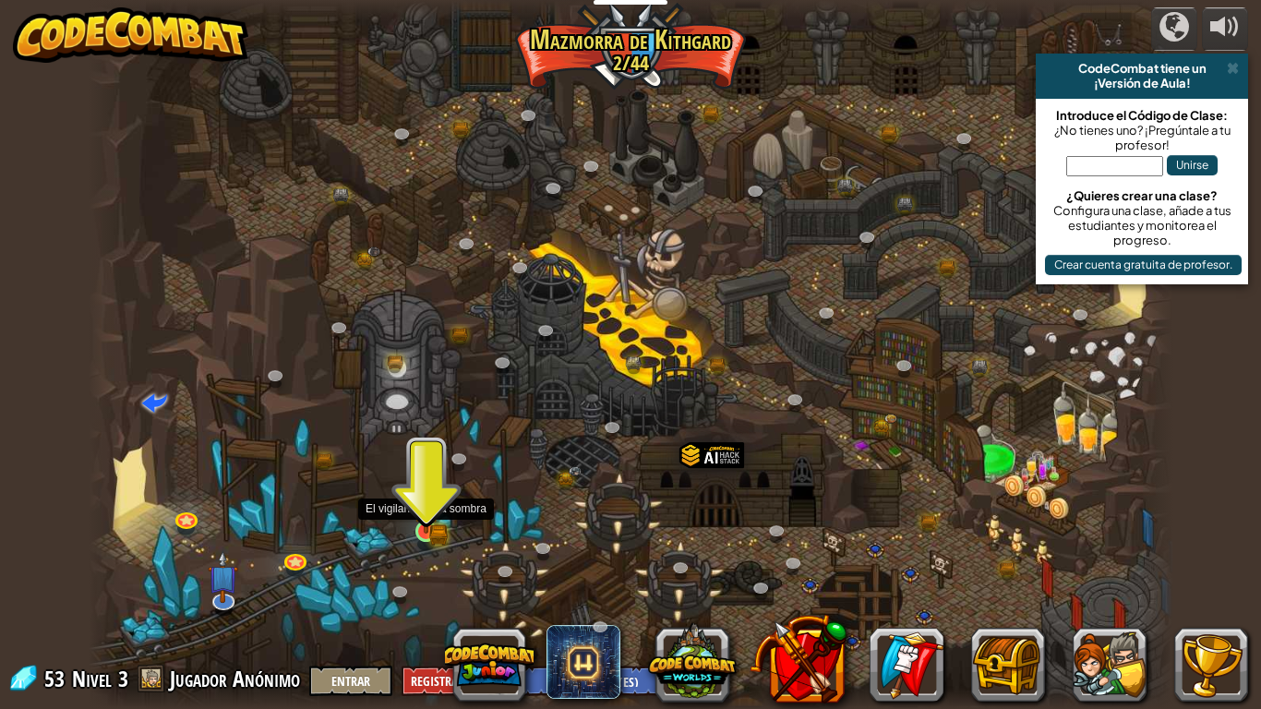
click at [429, 524] on img at bounding box center [427, 503] width 28 height 60
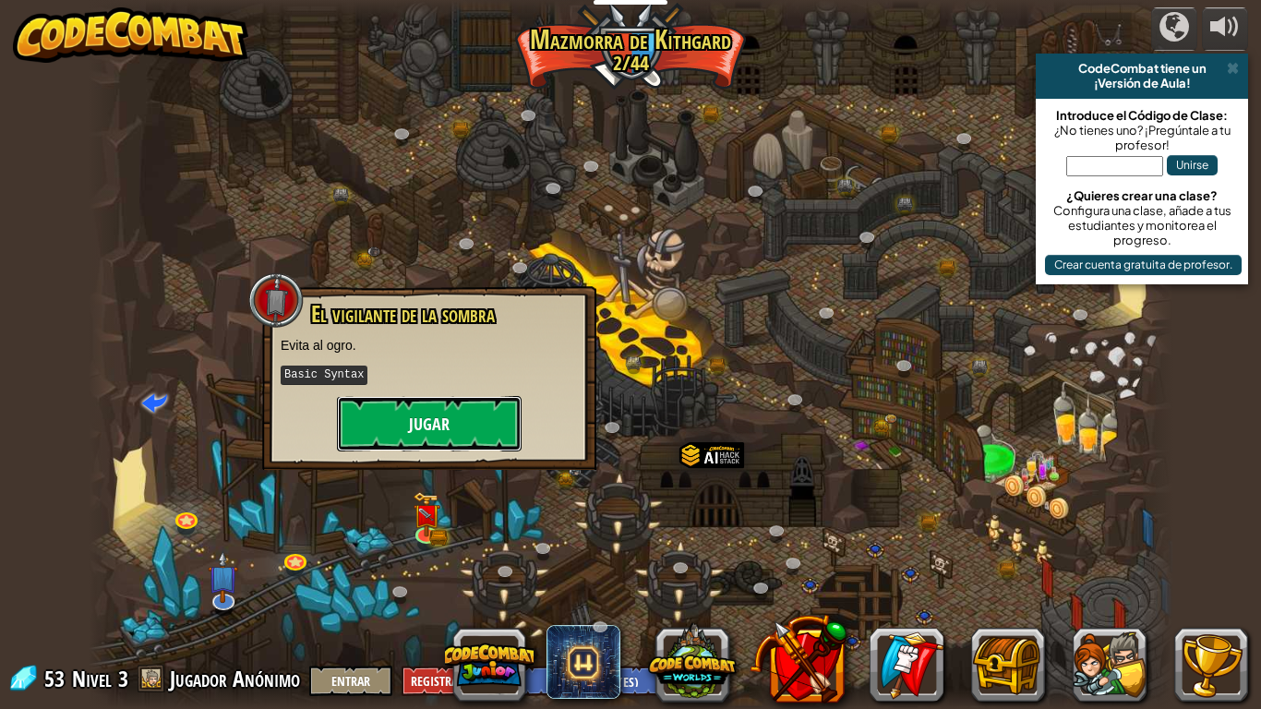
click at [420, 433] on button "Jugar" at bounding box center [429, 423] width 185 height 55
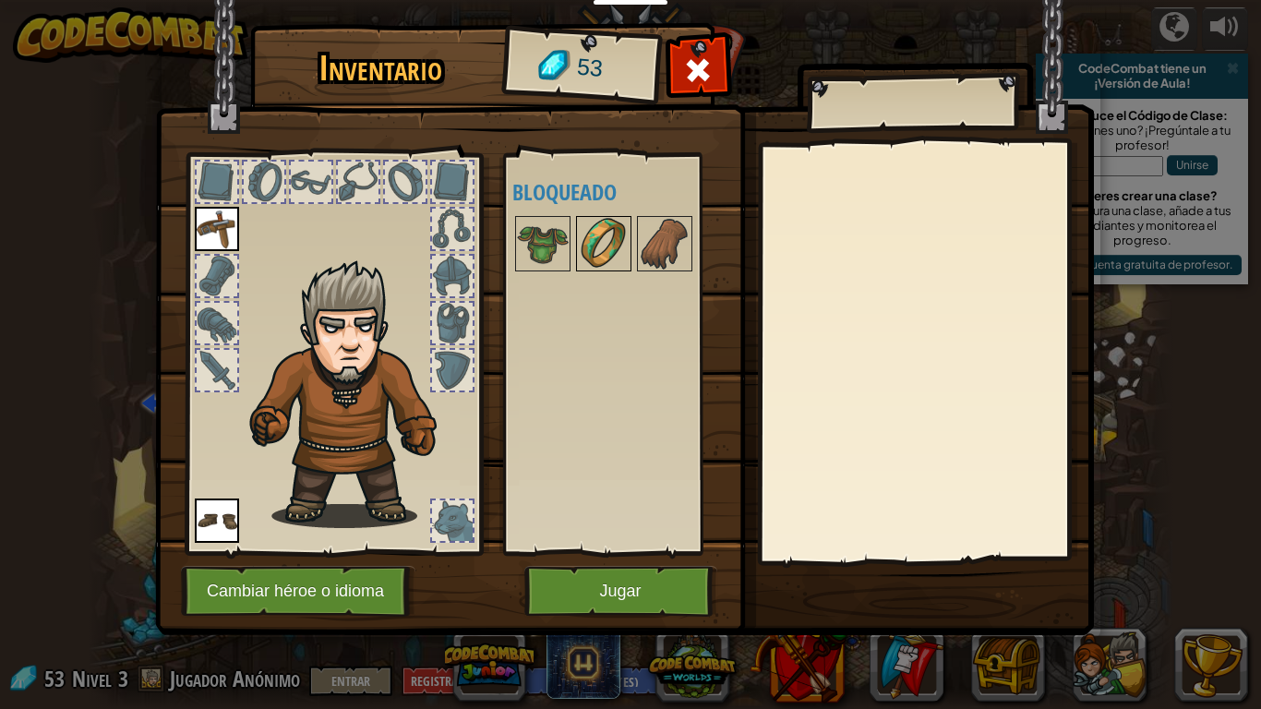
click at [597, 234] on img at bounding box center [604, 244] width 52 height 52
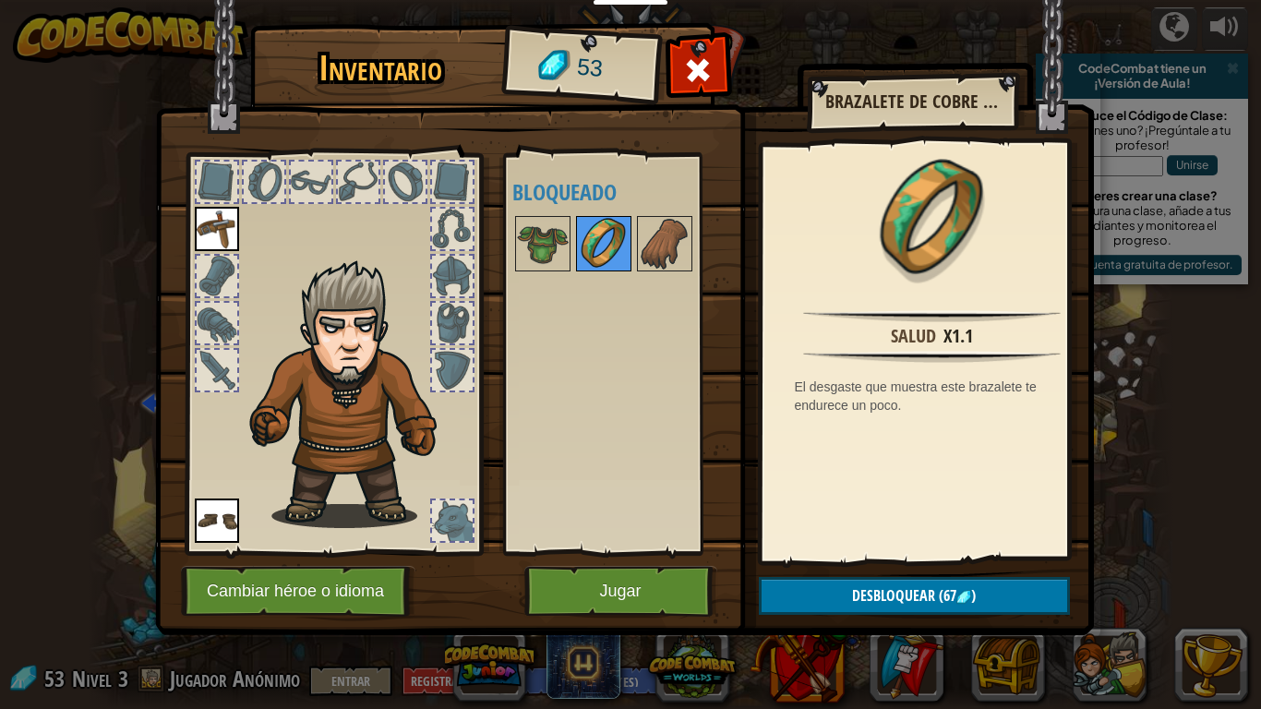
click at [625, 246] on img at bounding box center [604, 244] width 52 height 52
click at [654, 245] on img at bounding box center [665, 244] width 52 height 52
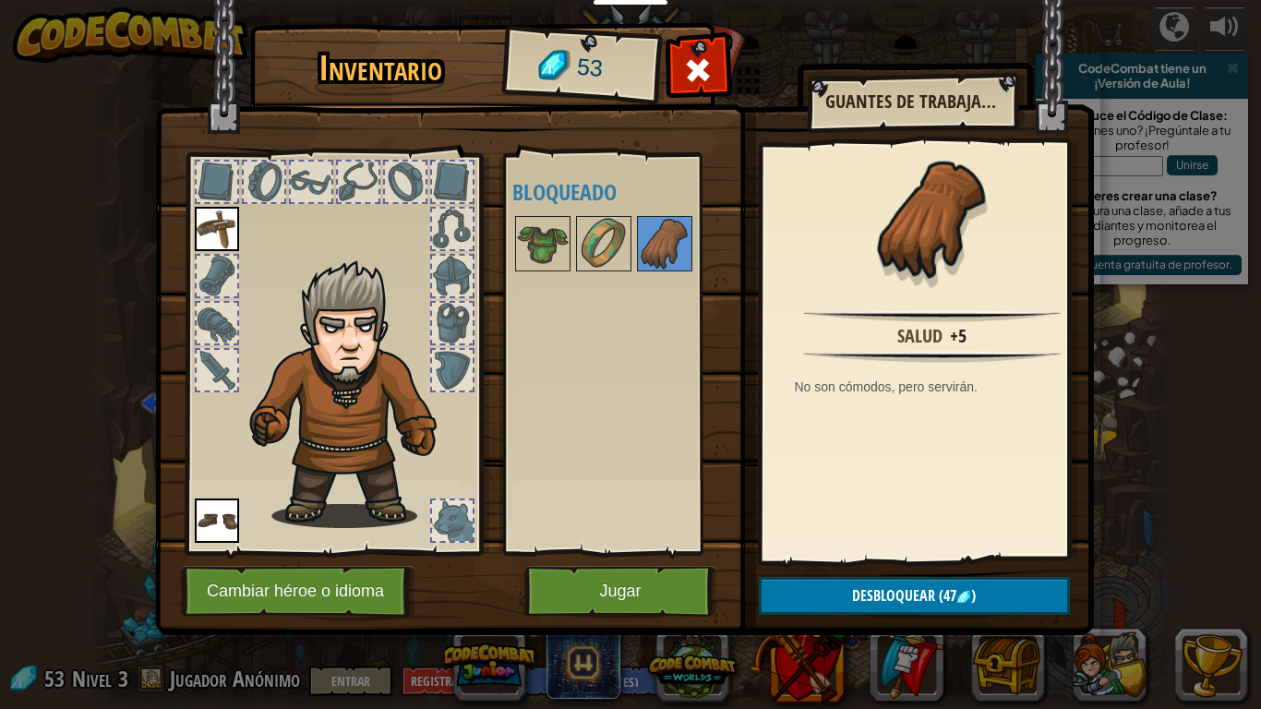
click at [504, 241] on div "Disponible Equipar Equipar (doble-clic para equipar) Bloqueado" at bounding box center [617, 353] width 226 height 401
click at [511, 242] on div "Disponible Equipar Equipar (doble-clic para equipar) Bloqueado" at bounding box center [617, 353] width 226 height 401
drag, startPoint x: 511, startPoint y: 243, endPoint x: 532, endPoint y: 247, distance: 20.8
click at [531, 247] on div "Disponible Equipar Equipar (doble-clic para equipar) Bloqueado" at bounding box center [628, 354] width 232 height 385
click at [532, 249] on img at bounding box center [543, 244] width 52 height 52
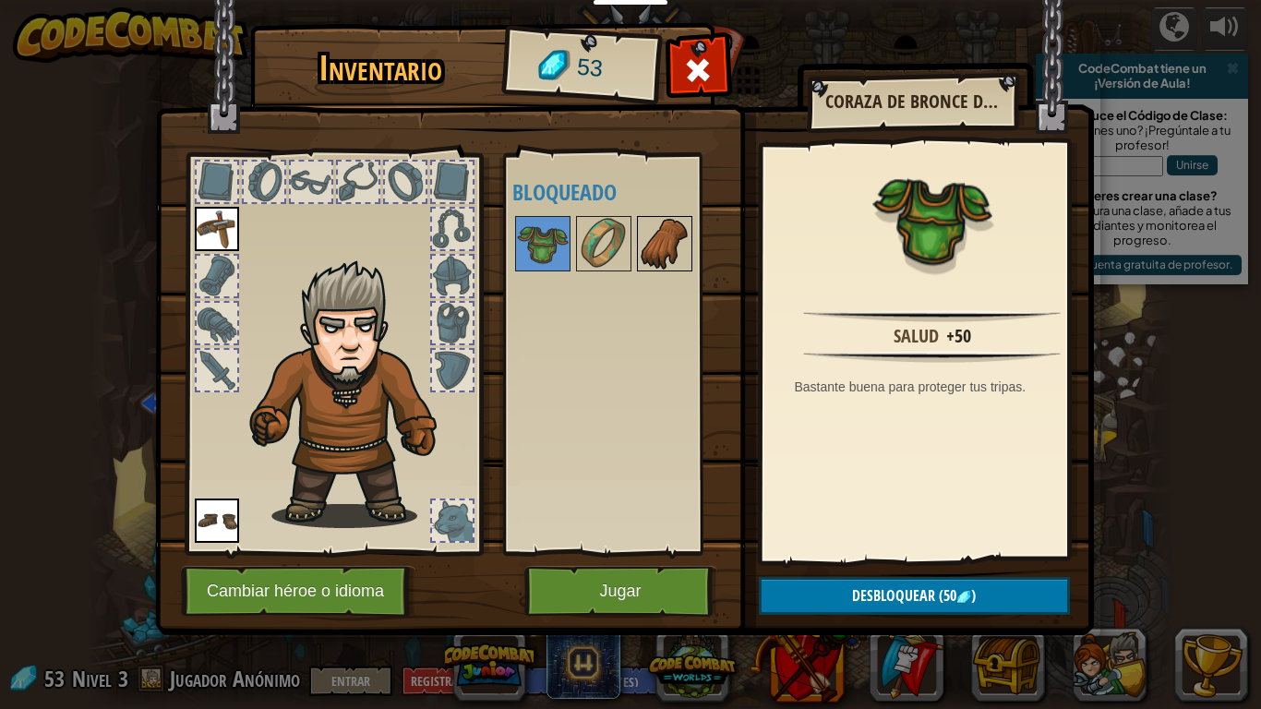
click at [652, 241] on img at bounding box center [665, 244] width 52 height 52
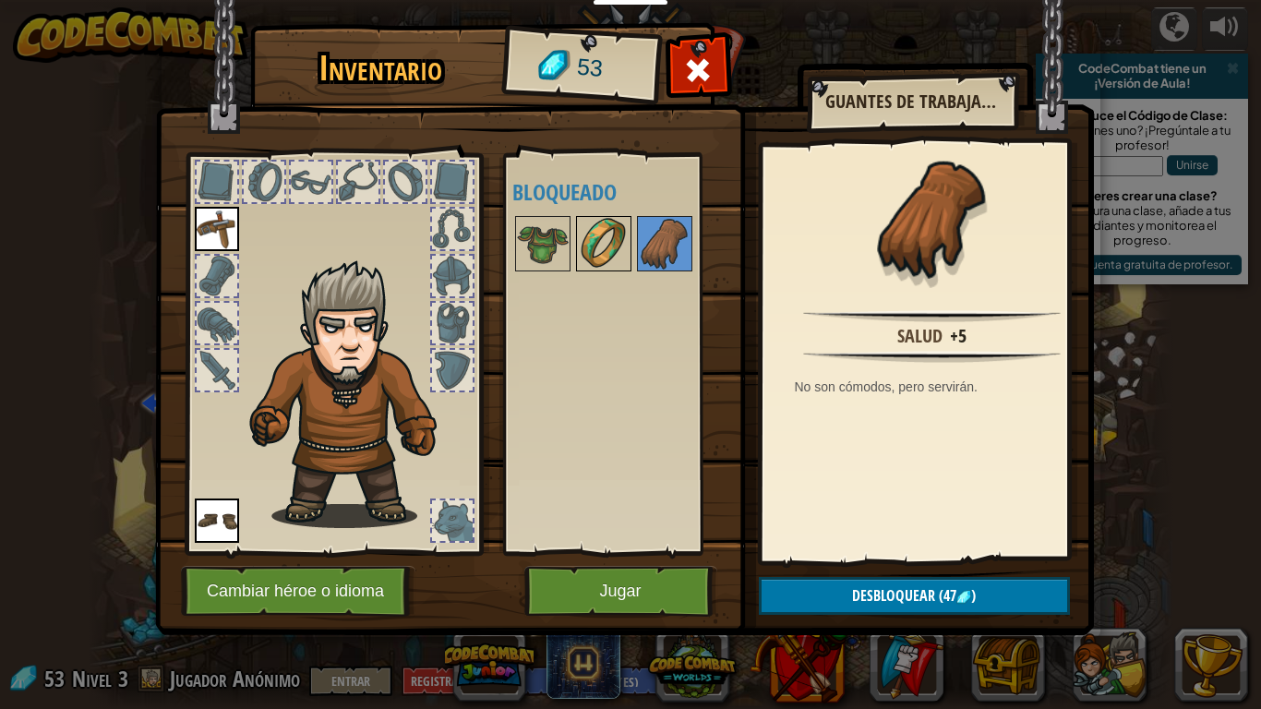
click at [628, 234] on div "Disponible Equipar Equipar (doble-clic para equipar) Bloqueado" at bounding box center [628, 354] width 232 height 385
click at [532, 233] on img at bounding box center [543, 244] width 52 height 52
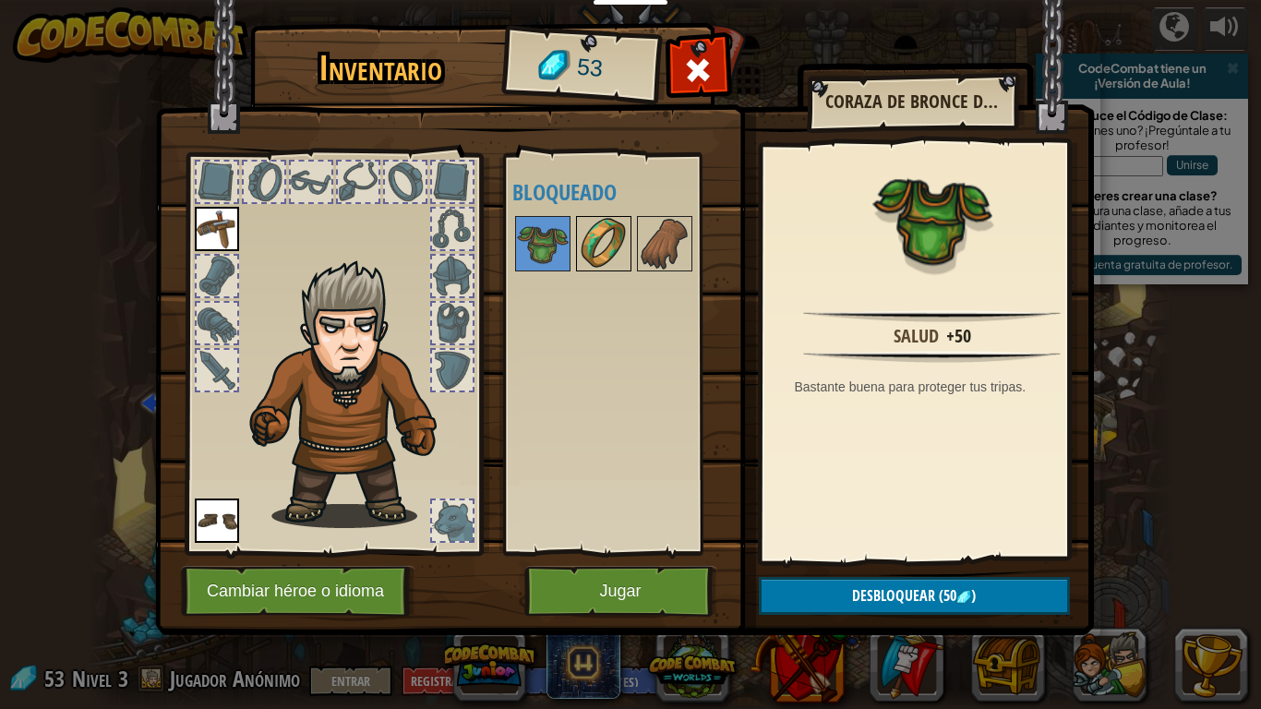
click at [622, 248] on img at bounding box center [604, 244] width 52 height 52
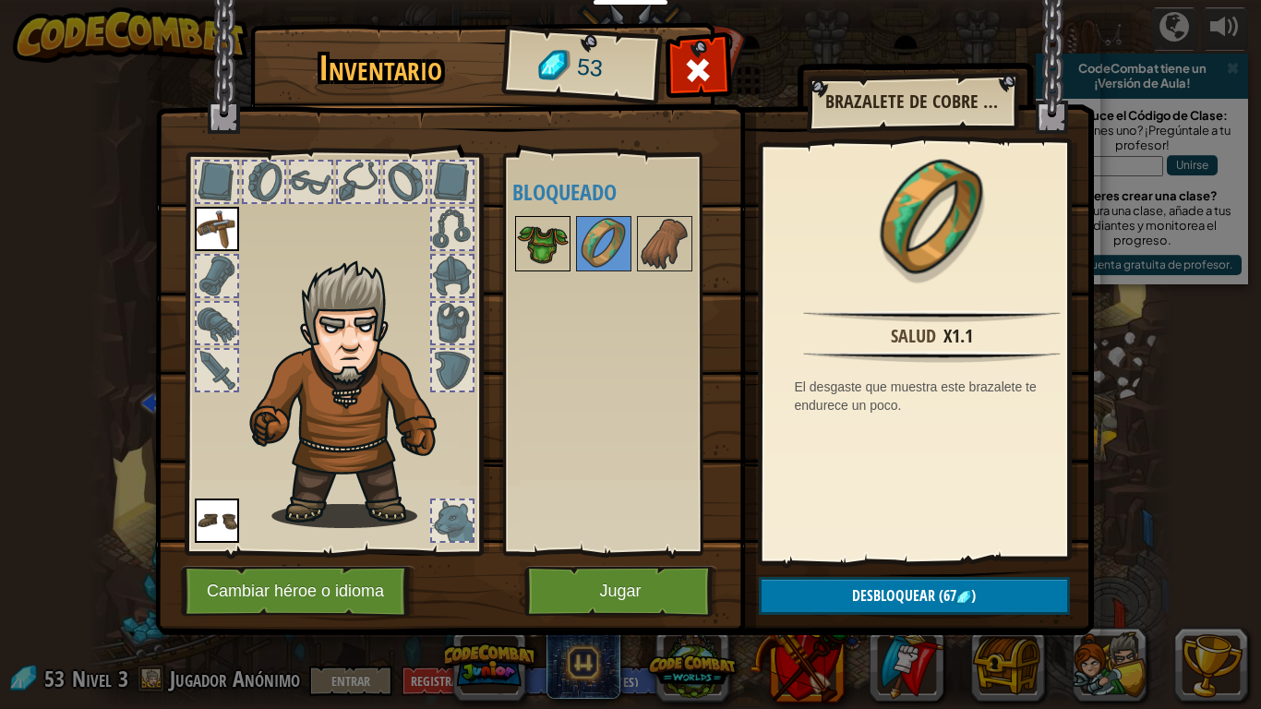
click at [561, 243] on img at bounding box center [543, 244] width 52 height 52
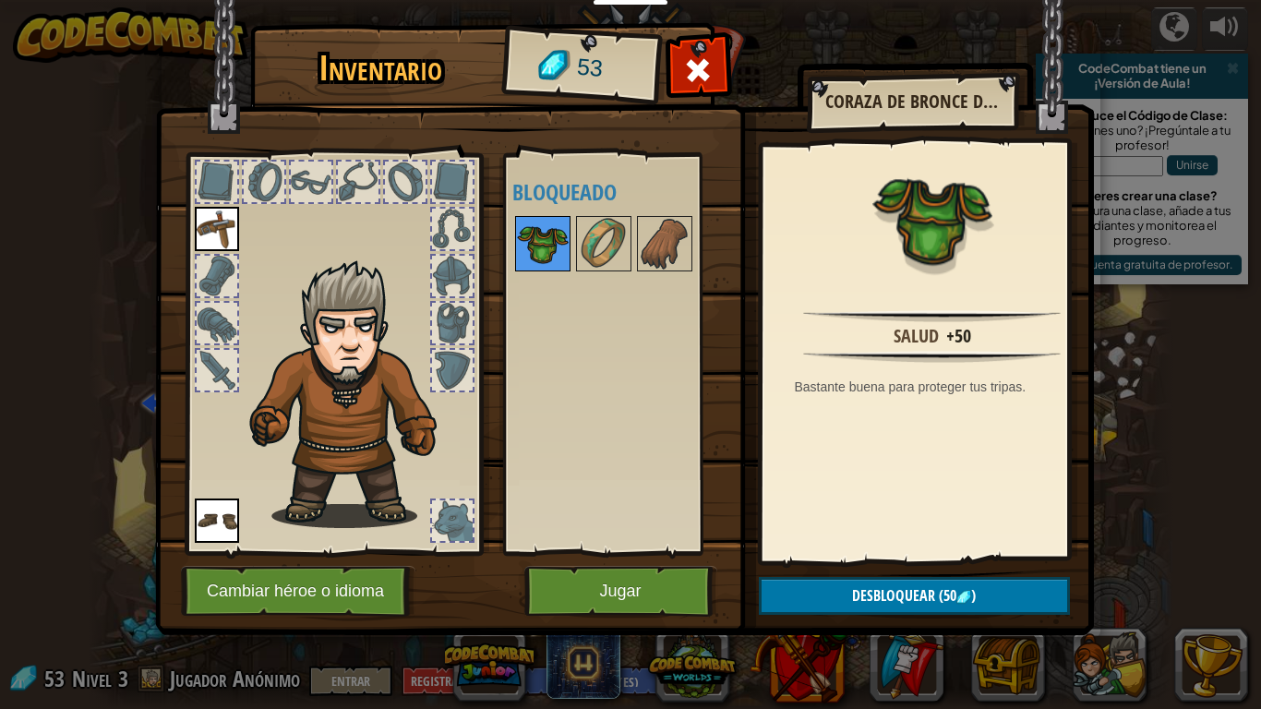
click at [553, 262] on img at bounding box center [543, 244] width 52 height 52
click at [600, 559] on button "Jugar" at bounding box center [620, 591] width 193 height 51
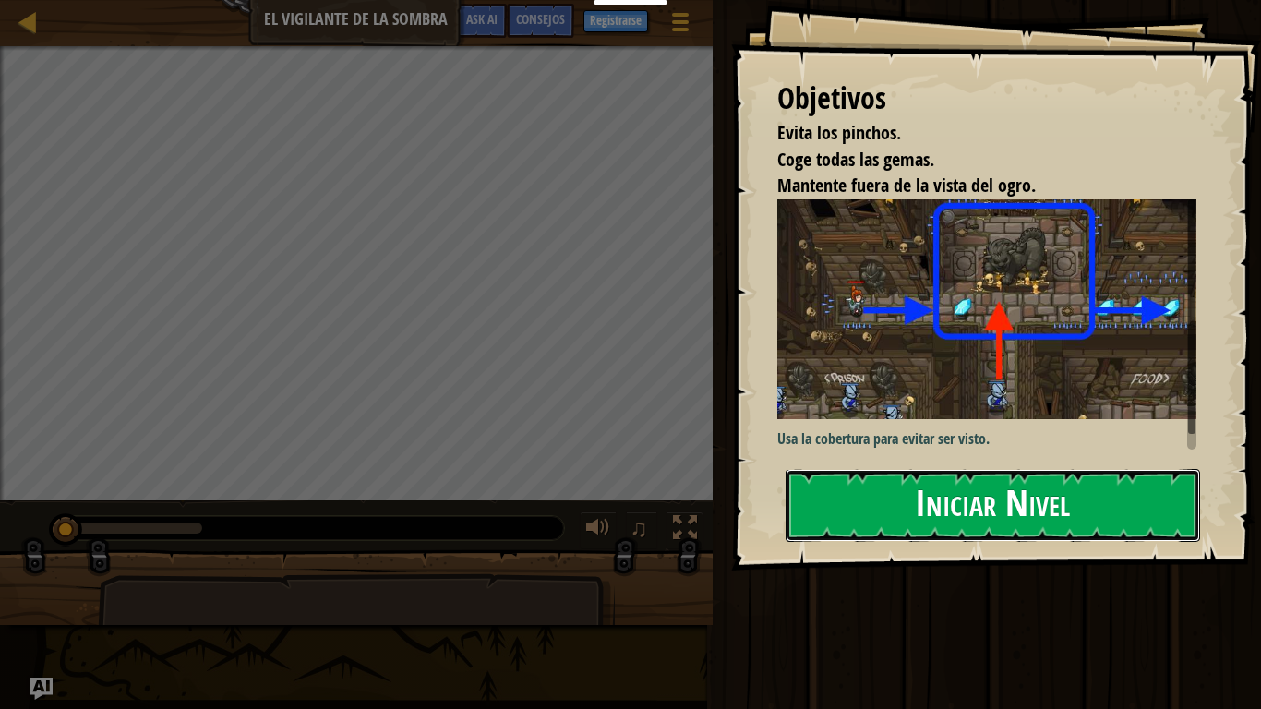
click at [856, 511] on button "Iniciar Nivel" at bounding box center [992, 505] width 414 height 73
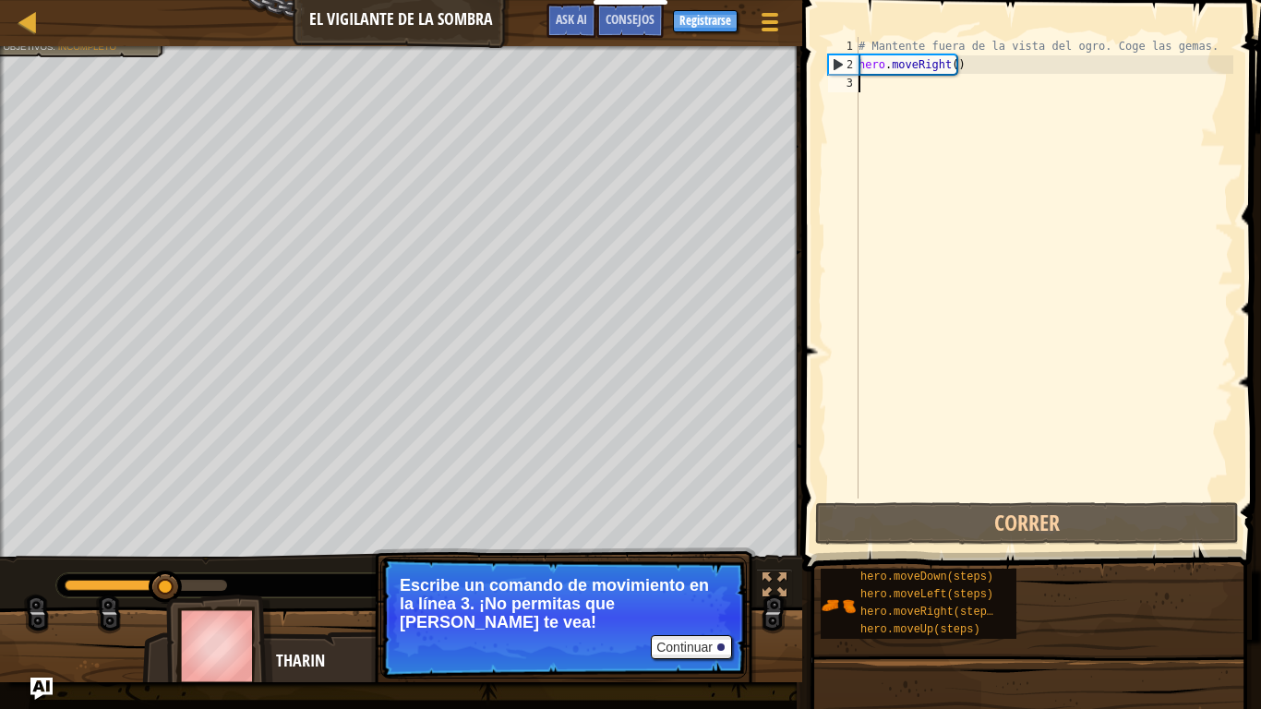
scroll to position [8, 0]
type textarea "he"
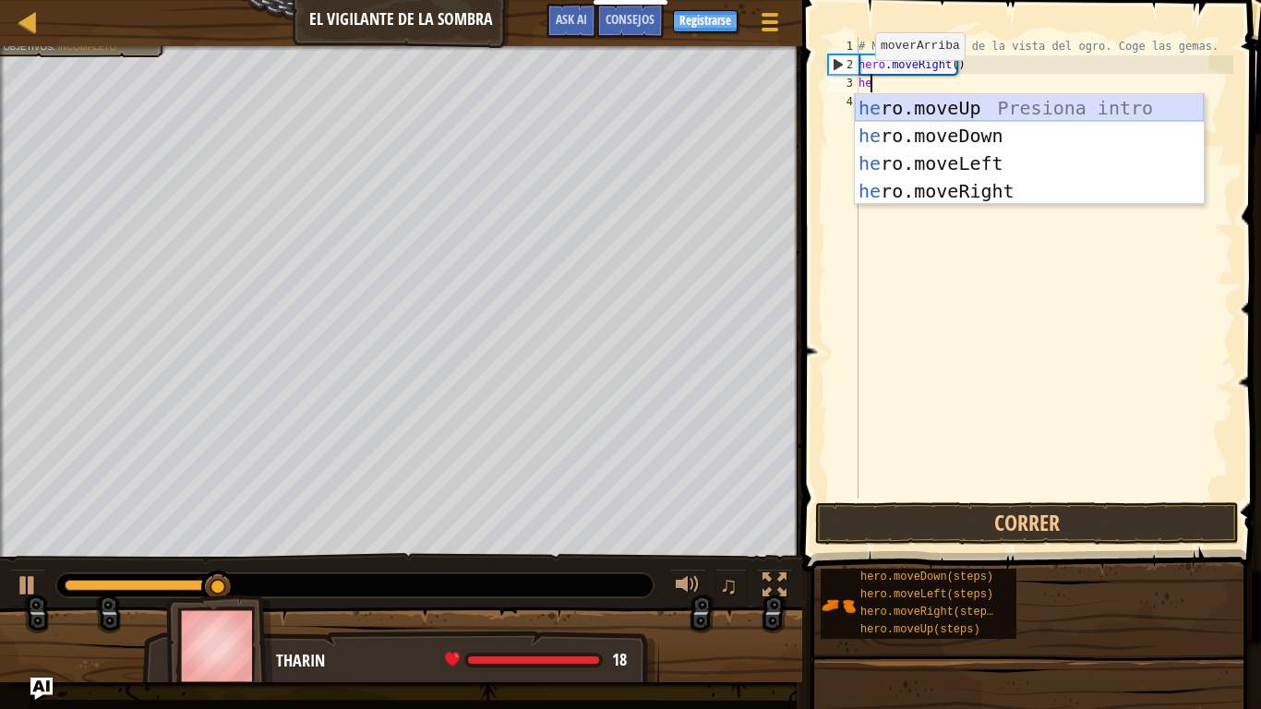
click at [952, 117] on div "he ro.moveUp Presiona intro he ro.moveDown Presiona intro he ro.moveLeft Presio…" at bounding box center [1029, 177] width 349 height 166
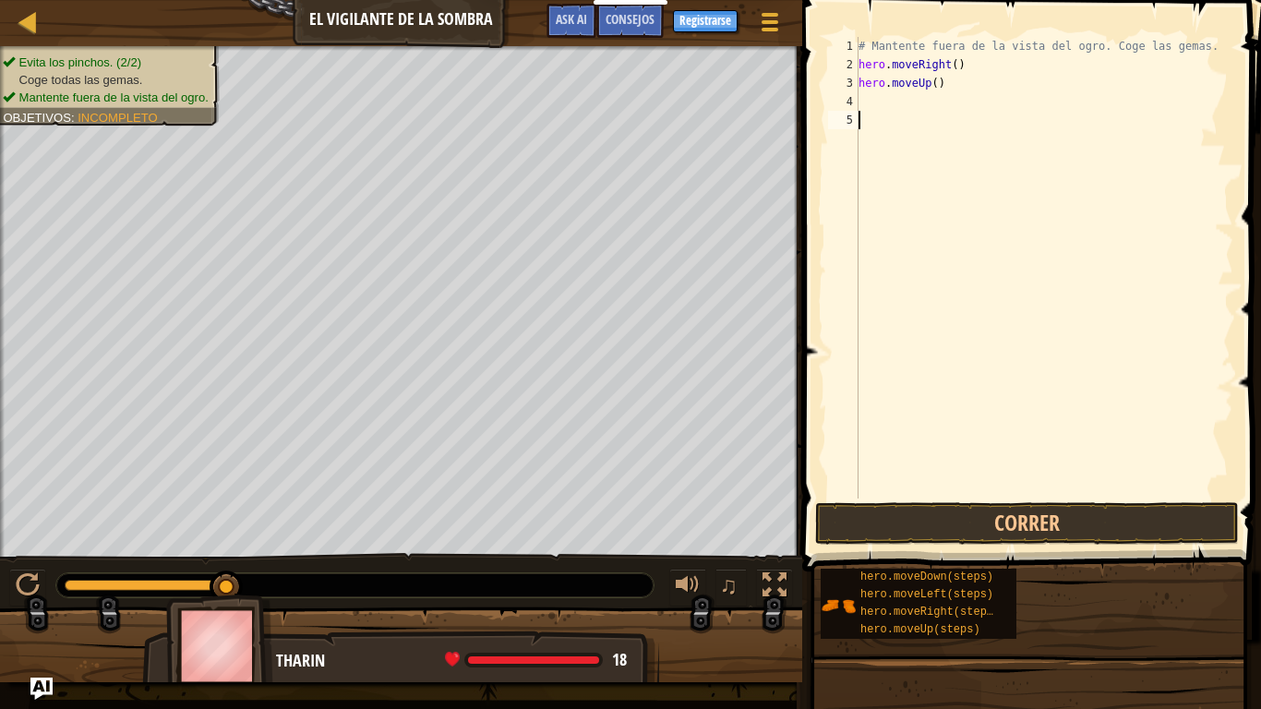
click at [933, 115] on div "# Mantente fuera de la vista del ogro. Coge las gemas. hero . moveRight ( ) her…" at bounding box center [1044, 286] width 378 height 498
click at [878, 101] on div "# Mantente fuera de la vista del ogro. Coge las gemas. hero . moveRight ( ) her…" at bounding box center [1044, 286] width 378 height 498
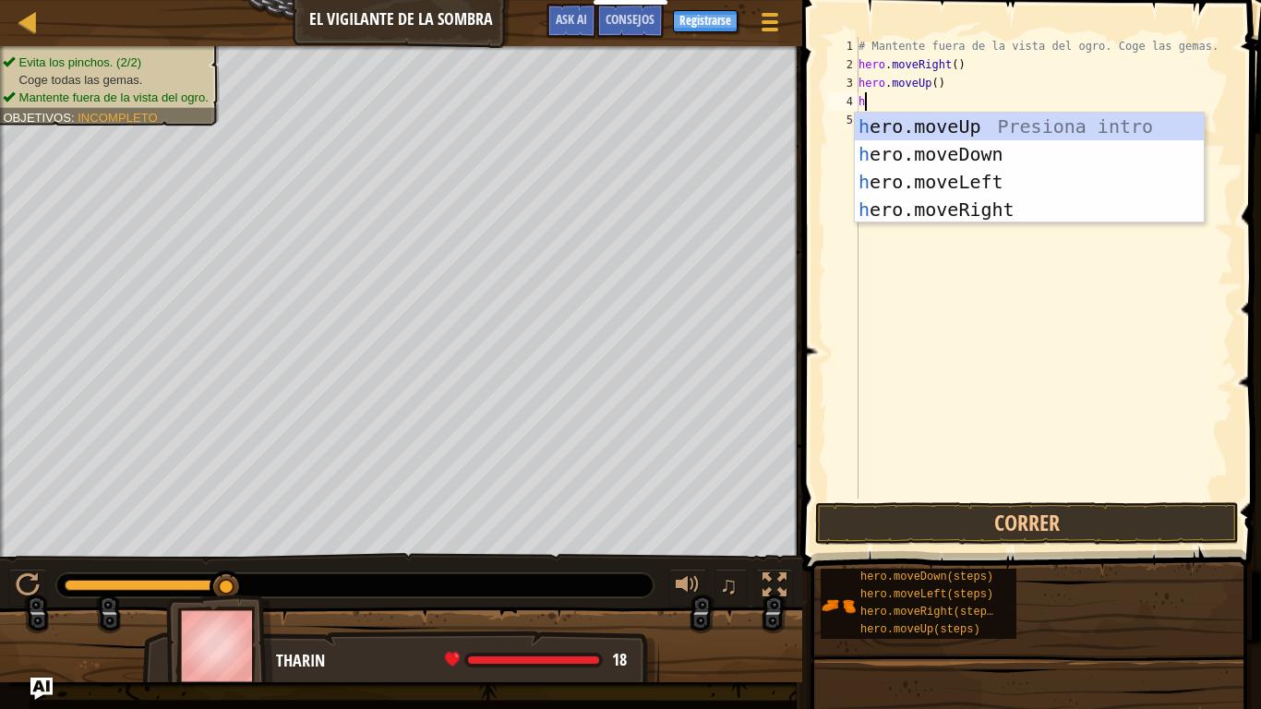
type textarea "he"
click at [996, 208] on div "he ro.moveUp Presiona intro he ro.moveDown Presiona intro he ro.moveLeft Presio…" at bounding box center [1029, 196] width 349 height 166
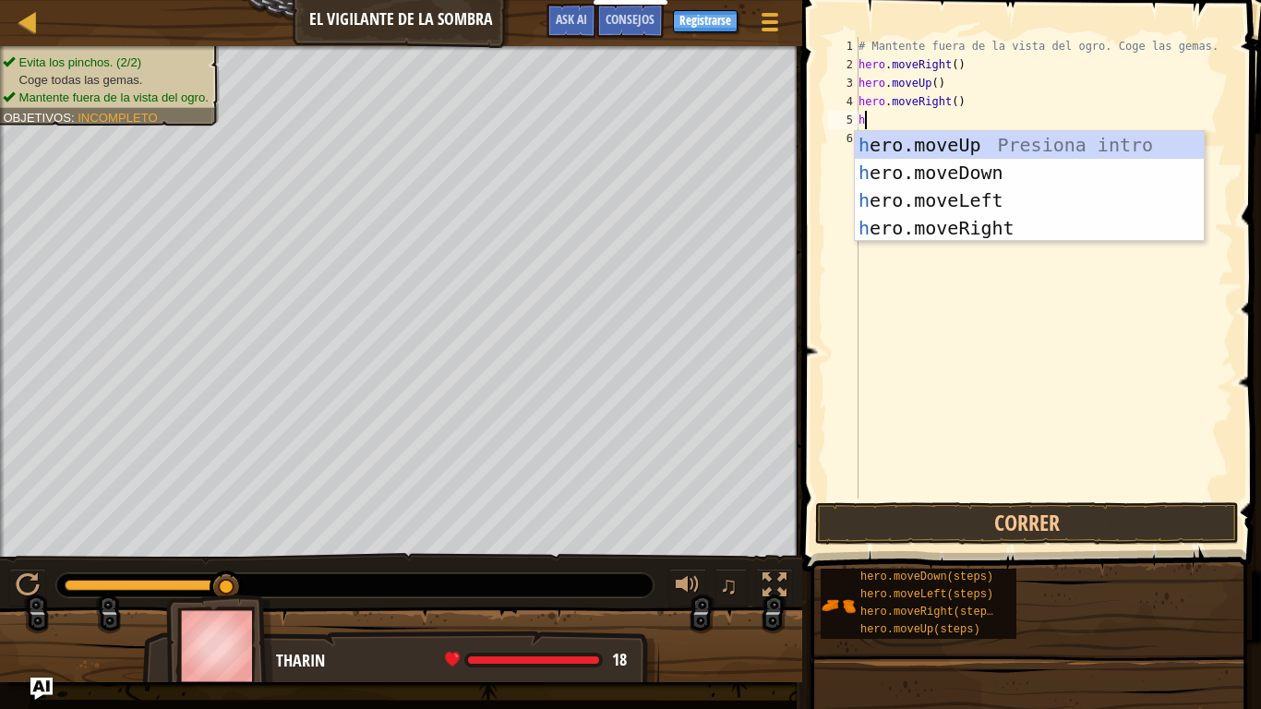
type textarea "he"
click at [958, 170] on div "he ro.moveUp Presiona intro he ro.moveDown Presiona intro he ro.moveLeft Presio…" at bounding box center [1029, 214] width 349 height 166
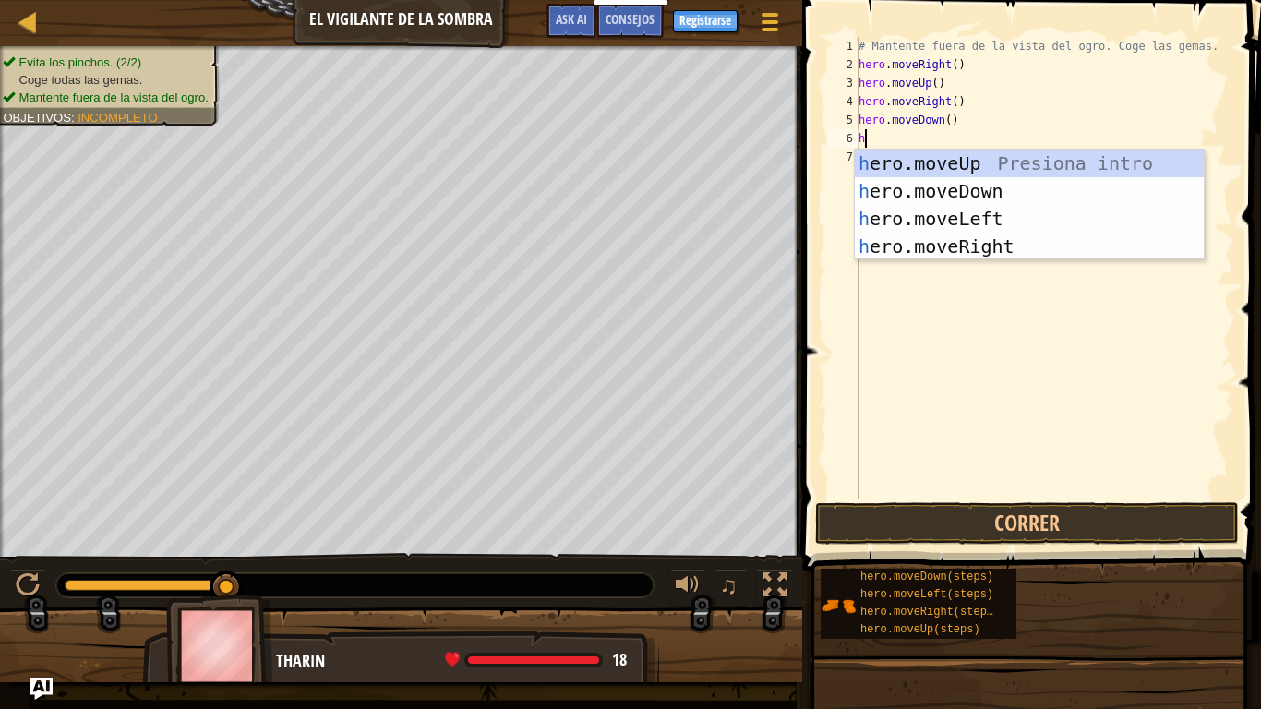
type textarea "he"
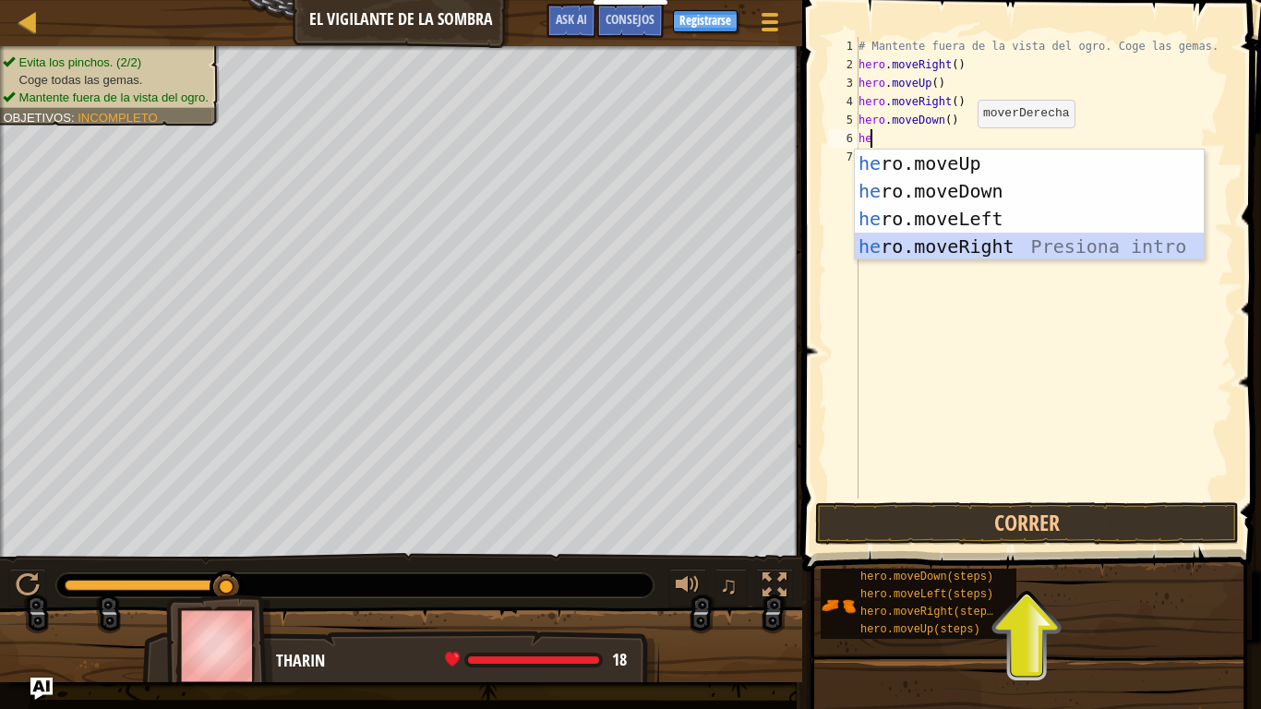
click at [947, 246] on div "he ro.moveUp Presiona intro he ro.moveDown Presiona intro he ro.moveLeft Presio…" at bounding box center [1029, 233] width 349 height 166
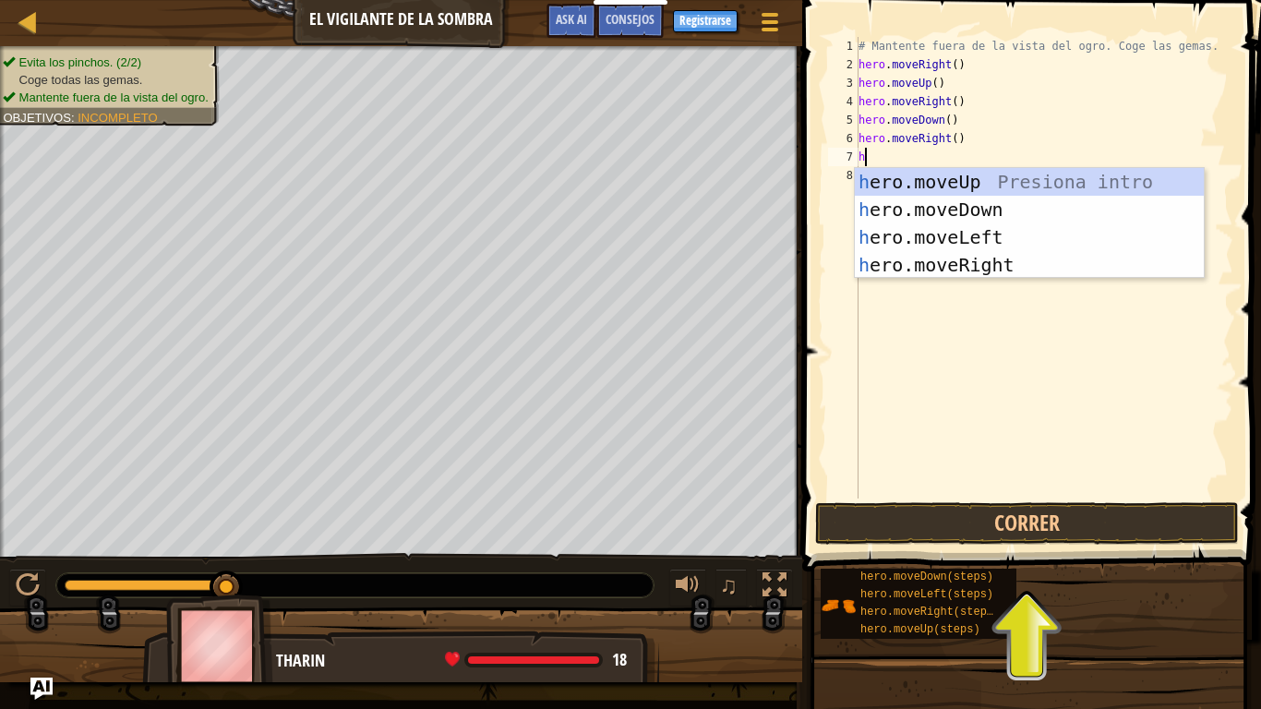
type textarea "he"
click at [948, 233] on div "he ro.moveUp Presiona intro he ro.moveDown Presiona intro he ro.moveLeft Presio…" at bounding box center [1029, 251] width 349 height 166
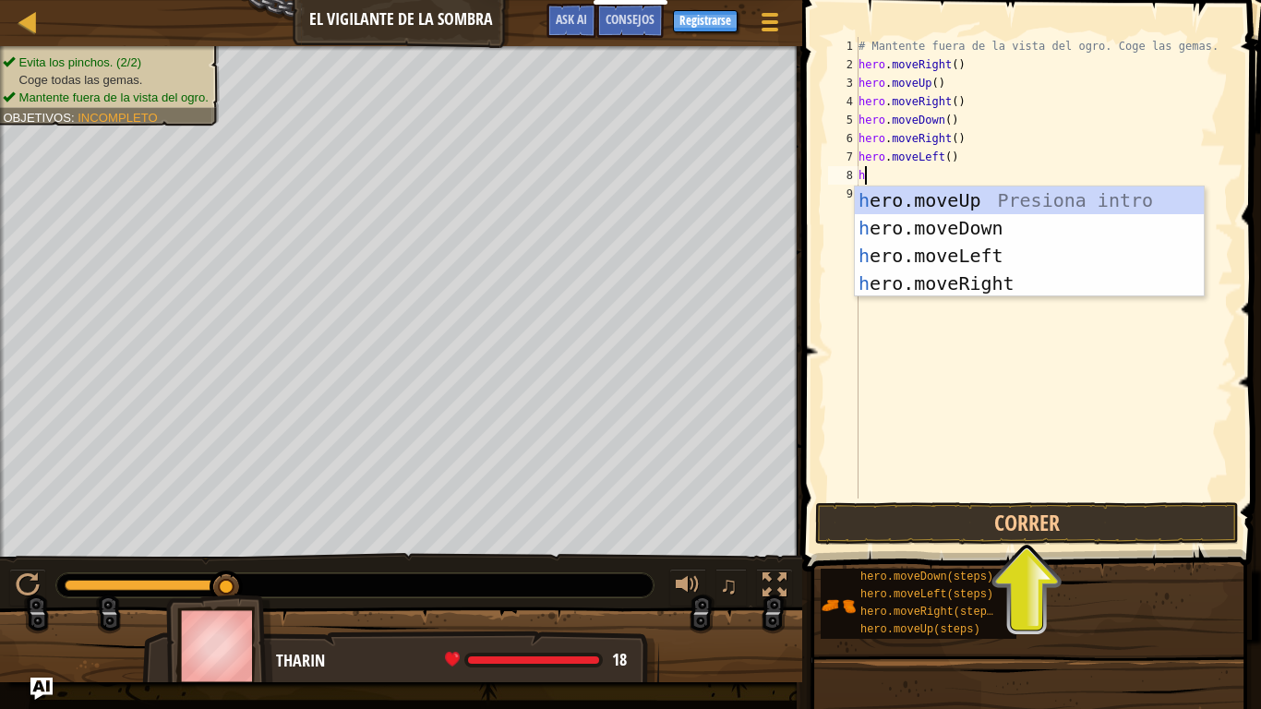
type textarea "he"
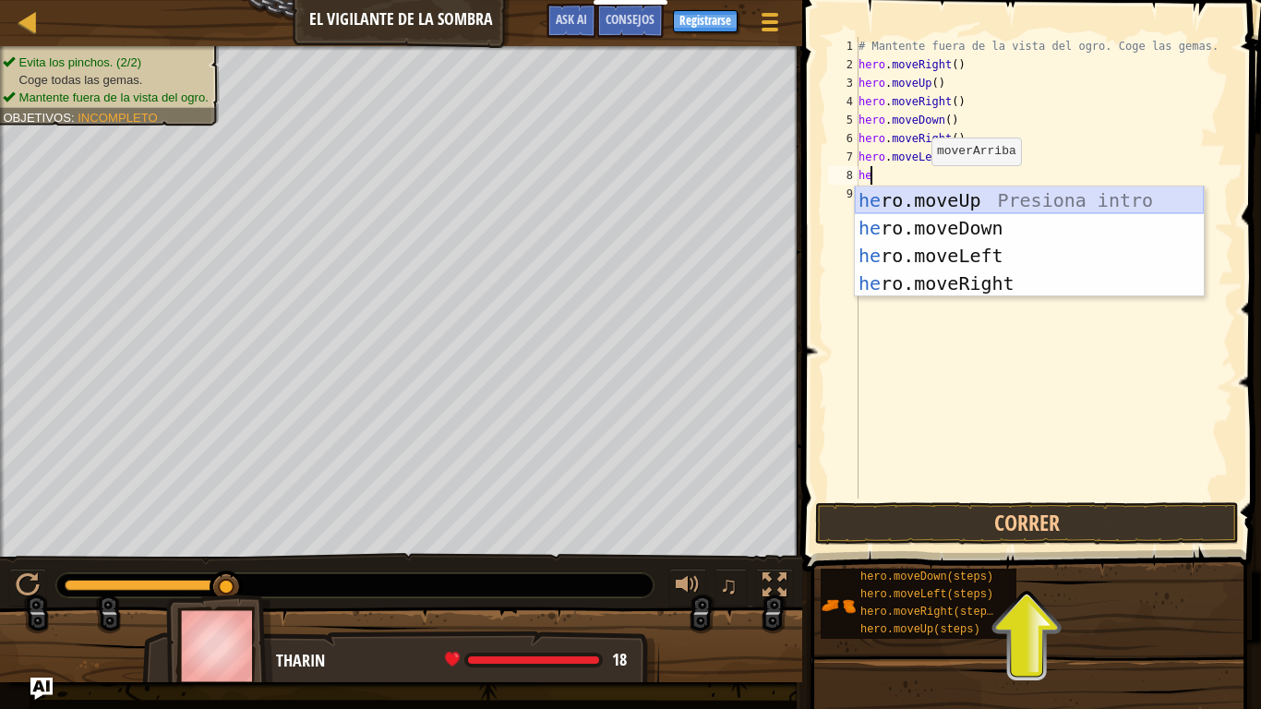
click at [920, 194] on div "he ro.moveUp Presiona intro he ro.moveDown Presiona intro he ro.moveLeft Presio…" at bounding box center [1029, 269] width 349 height 166
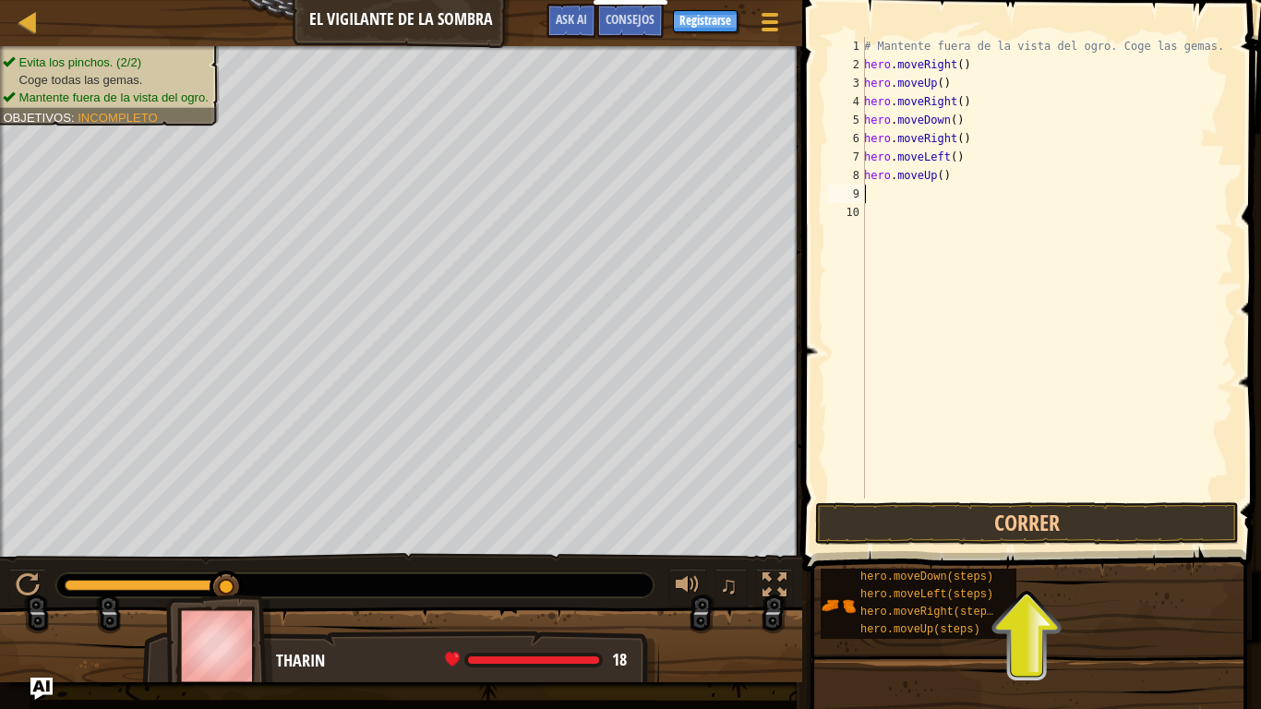
type textarea "g"
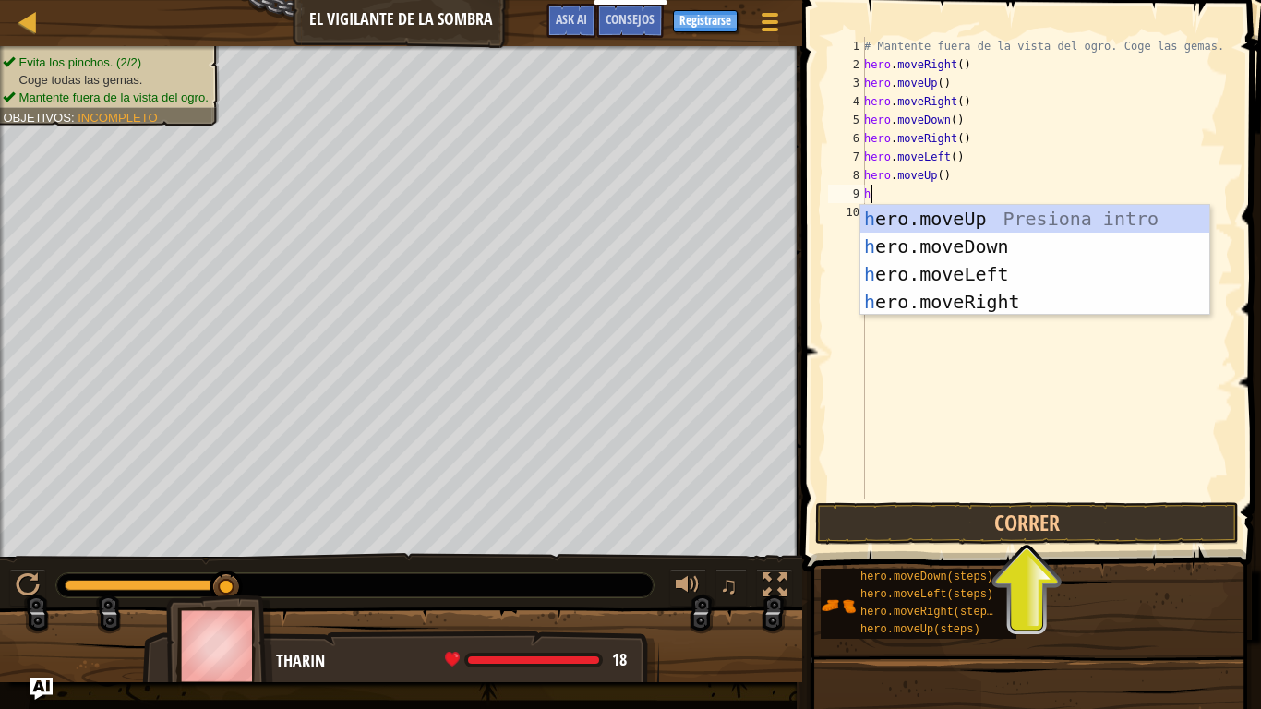
type textarea "he"
click at [914, 269] on div "he ro.moveUp Presiona intro he ro.moveDown Presiona intro he ro.moveLeft Presio…" at bounding box center [1034, 288] width 349 height 166
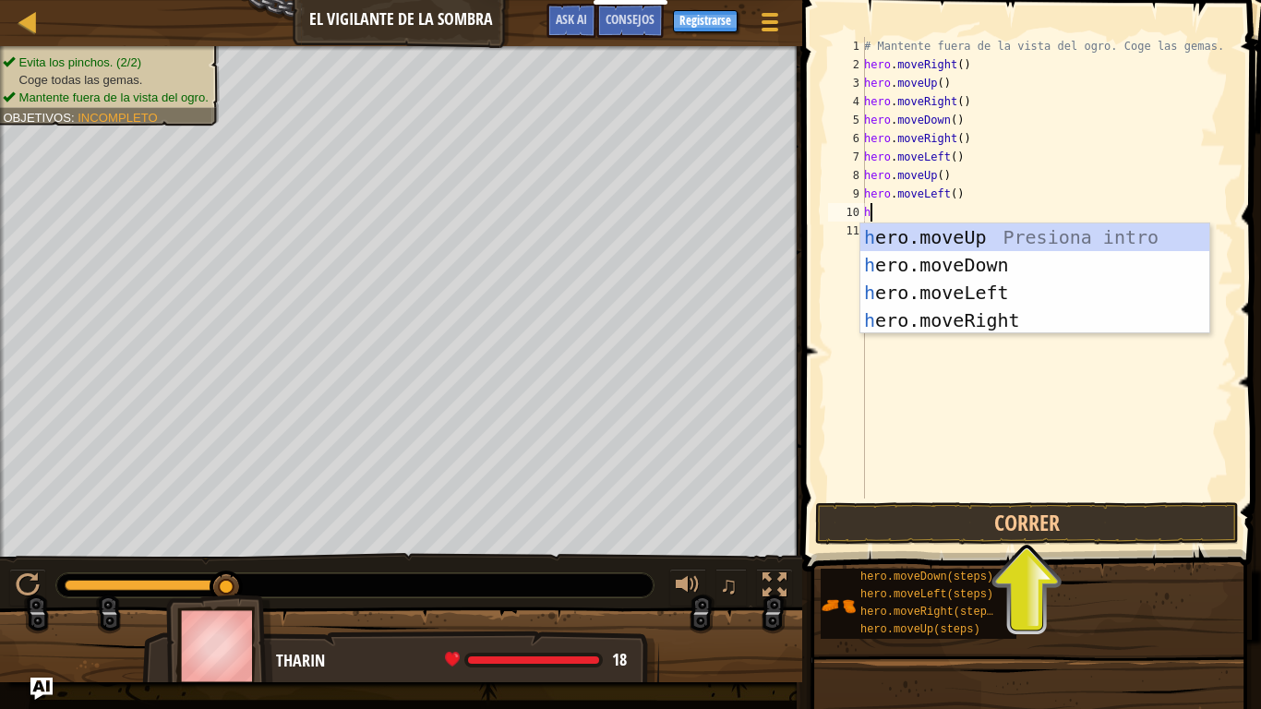
type textarea "he"
click at [946, 271] on div "he ro.moveUp Presiona intro he ro.moveDown Presiona intro he ro.moveLeft Presio…" at bounding box center [1034, 306] width 349 height 166
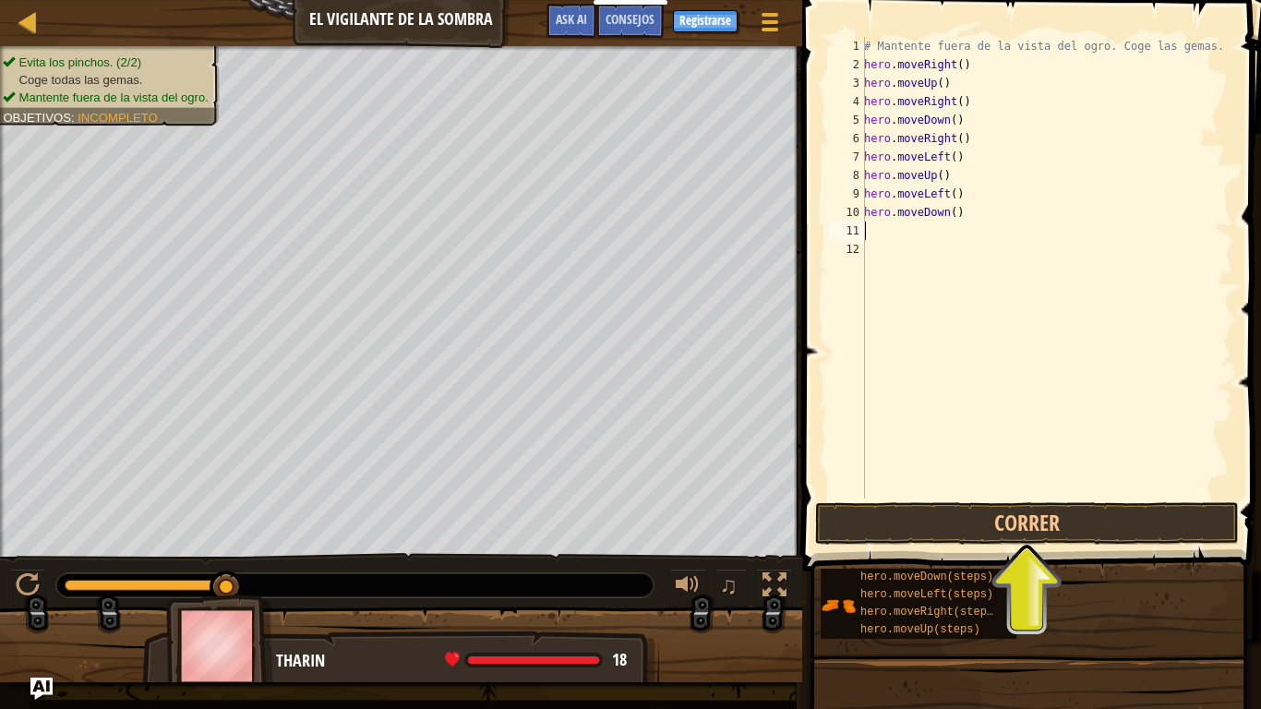
type textarea "g"
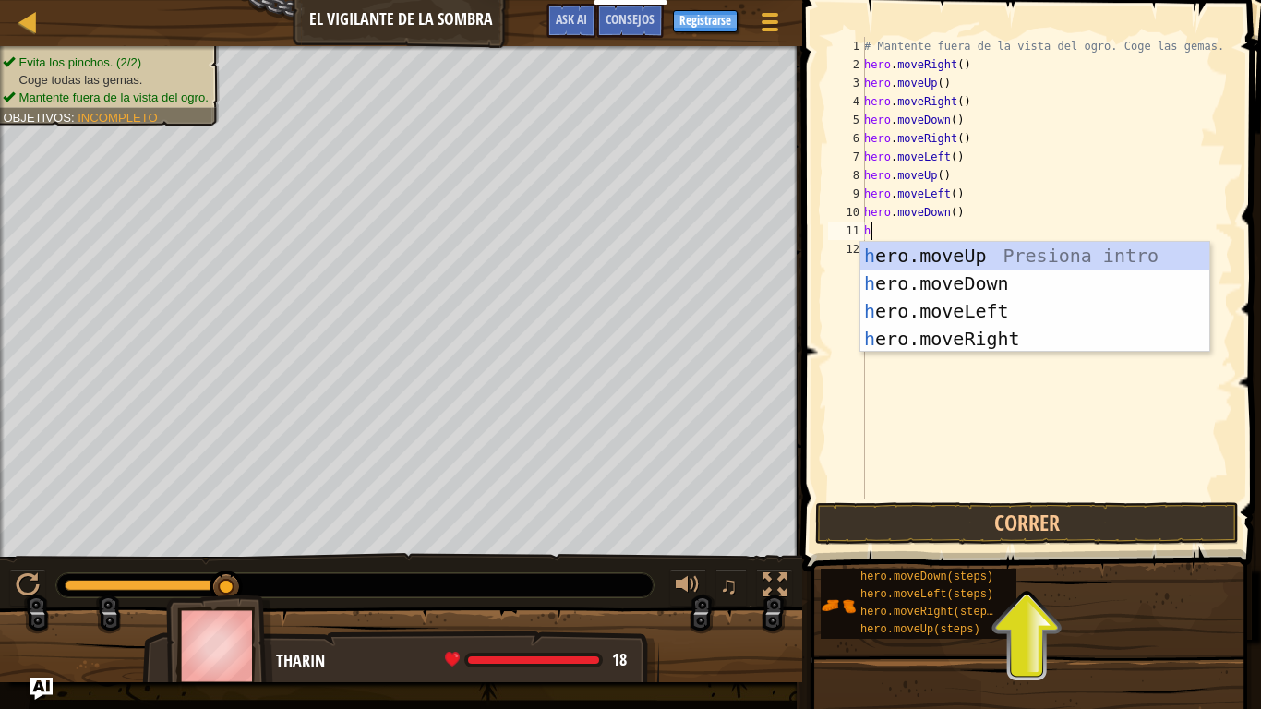
type textarea "he"
drag, startPoint x: 940, startPoint y: 302, endPoint x: 963, endPoint y: 373, distance: 74.4
click at [940, 304] on div "he ro.moveUp Presiona intro he ro.moveDown Presiona intro he ro.moveLeft Presio…" at bounding box center [1034, 325] width 349 height 166
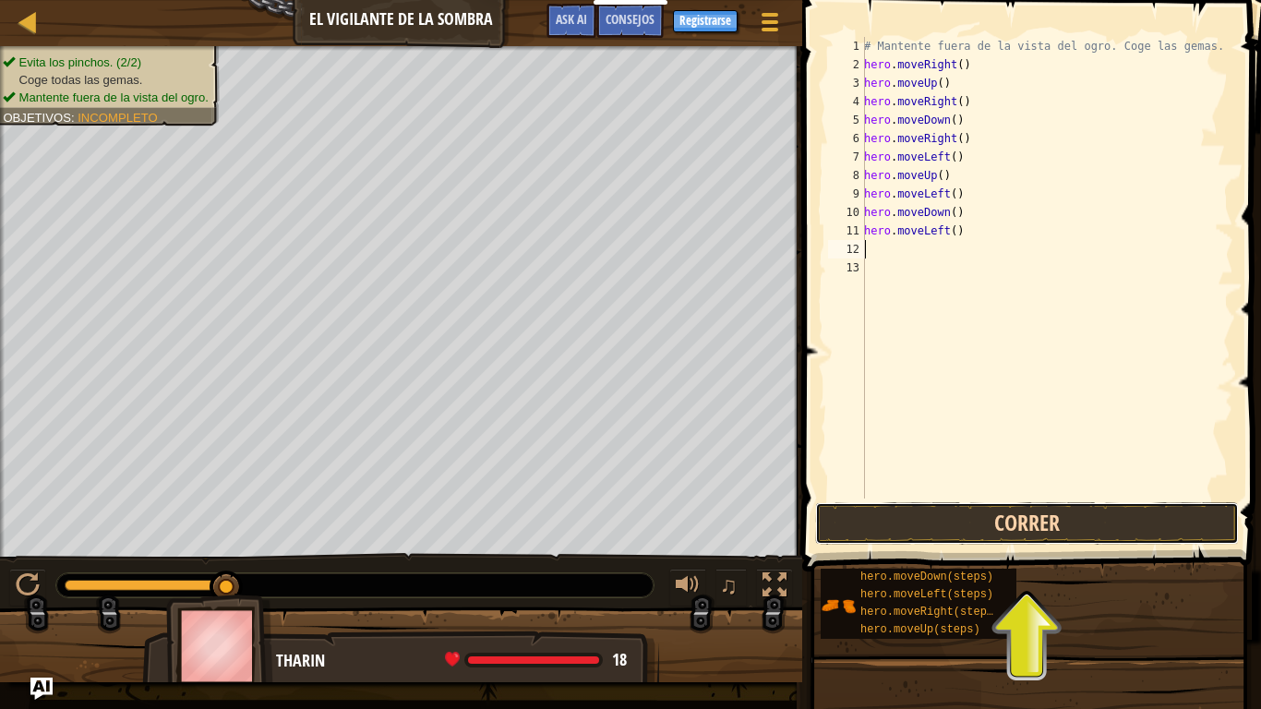
click at [978, 516] on button "Correr" at bounding box center [1027, 523] width 424 height 42
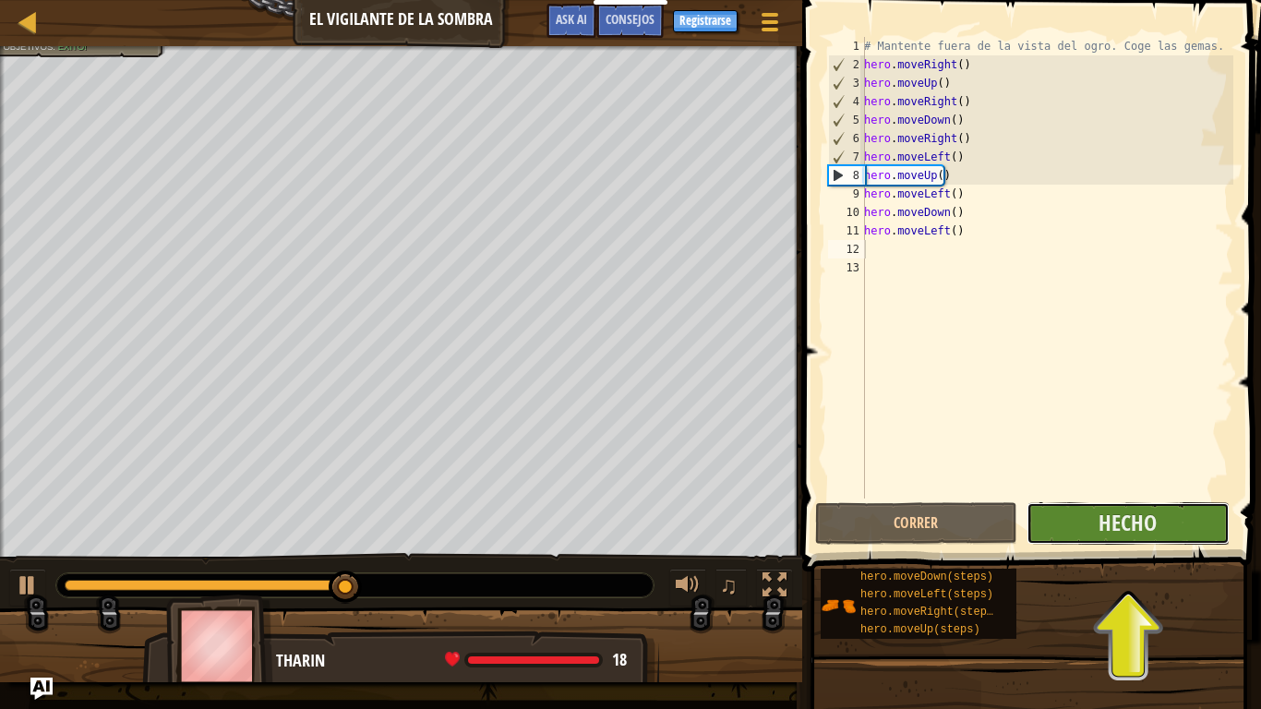
click at [1183, 536] on button "Hecho" at bounding box center [1127, 523] width 202 height 42
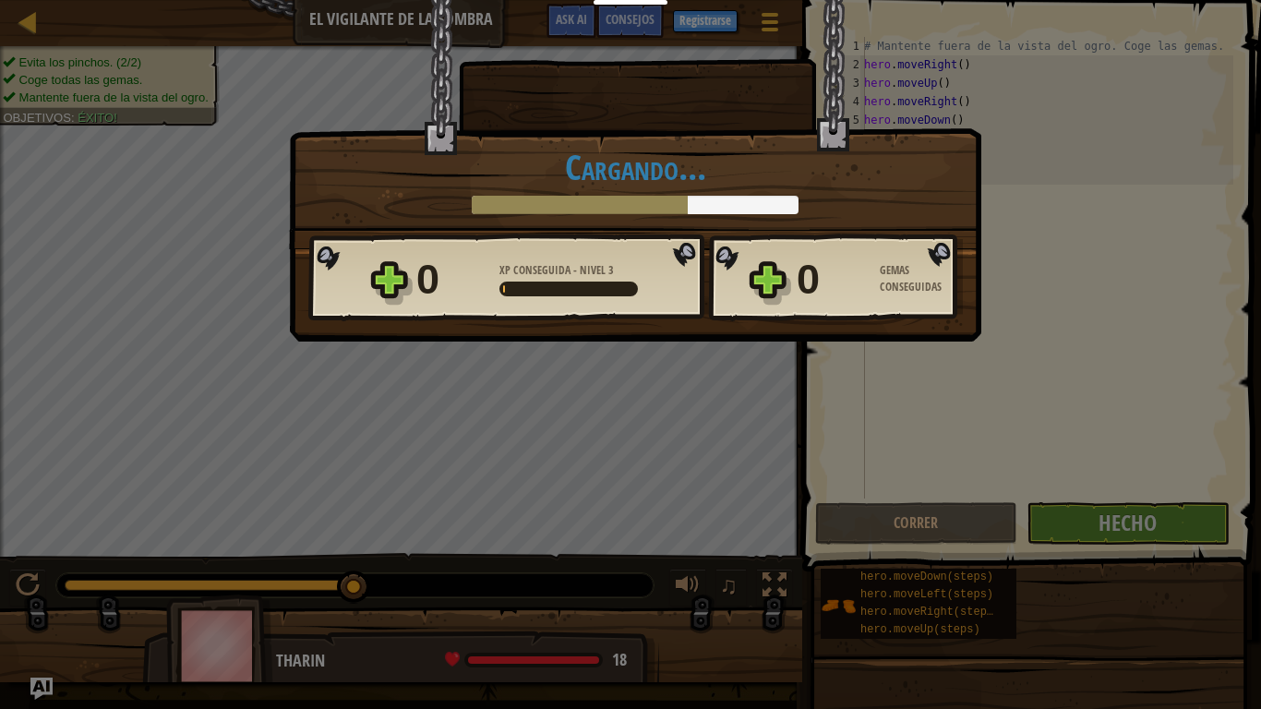
drag, startPoint x: 884, startPoint y: 360, endPoint x: 851, endPoint y: 389, distance: 44.5
click at [851, 389] on div "[PERSON_NAME] × Llegará un momento en el que tendrás que aprender a luchar. Pun…" at bounding box center [630, 354] width 1261 height 709
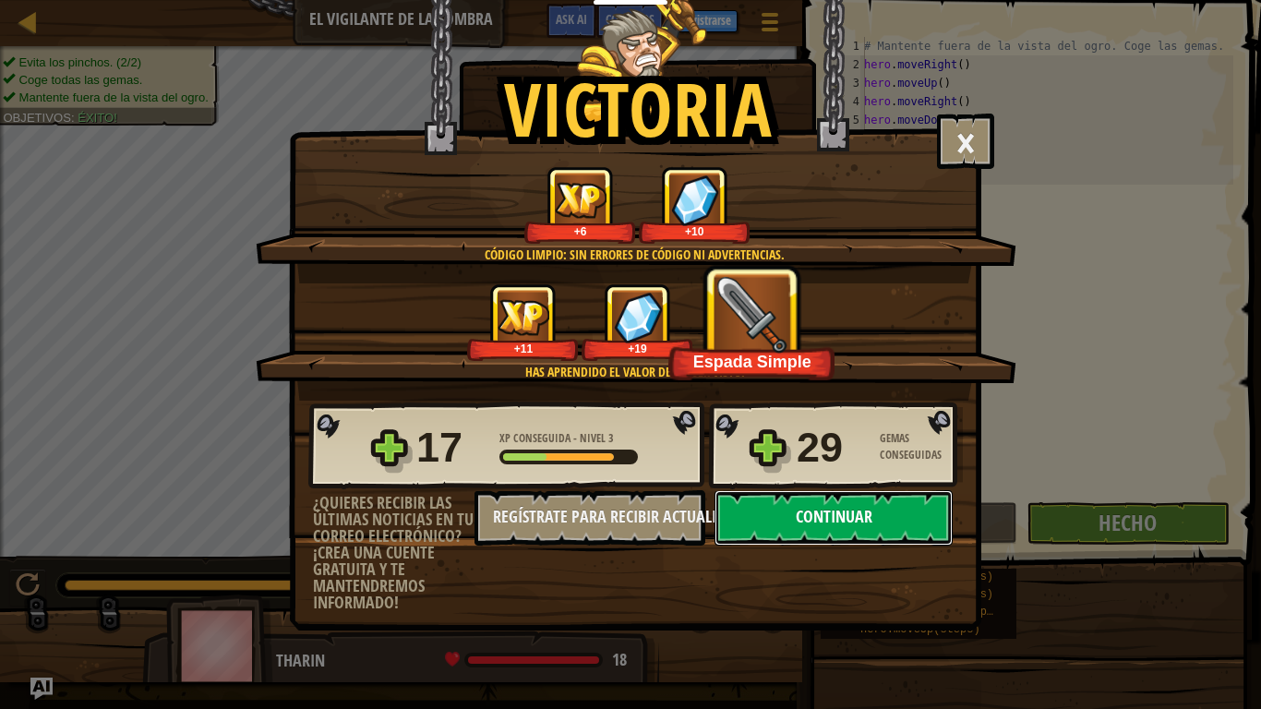
click at [846, 508] on button "Continuar" at bounding box center [833, 517] width 238 height 55
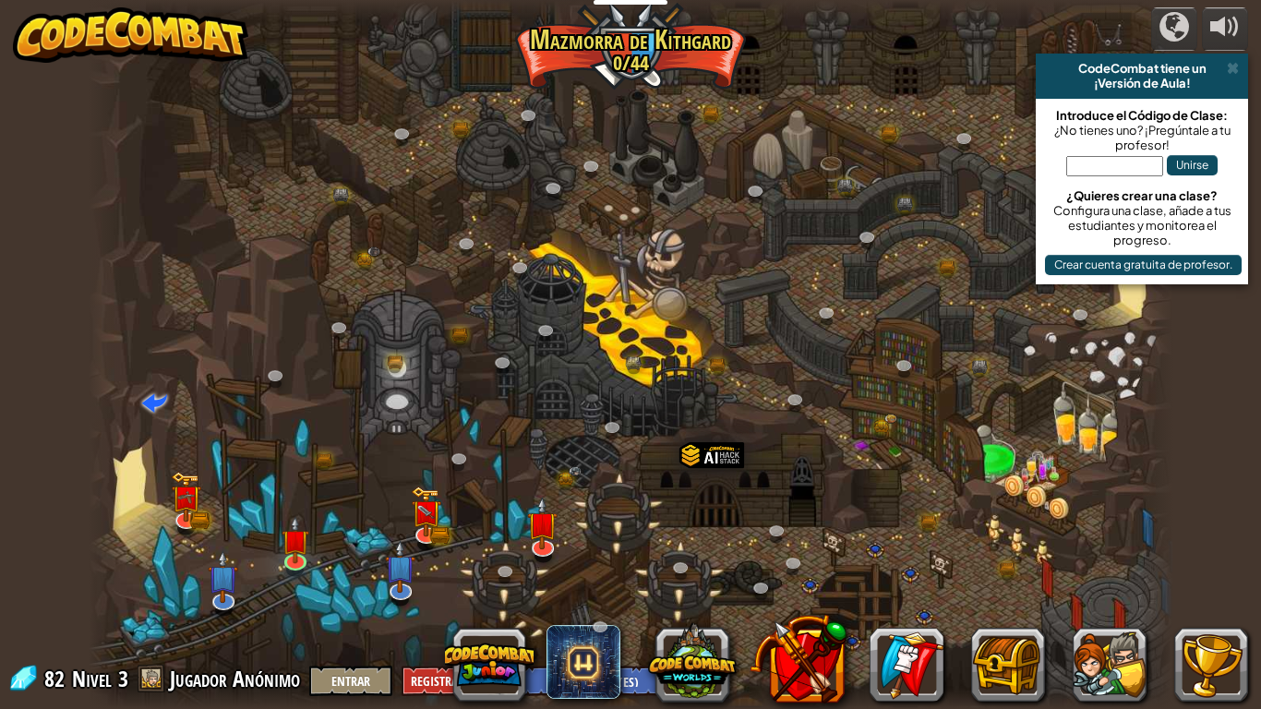
select select "es-ES"
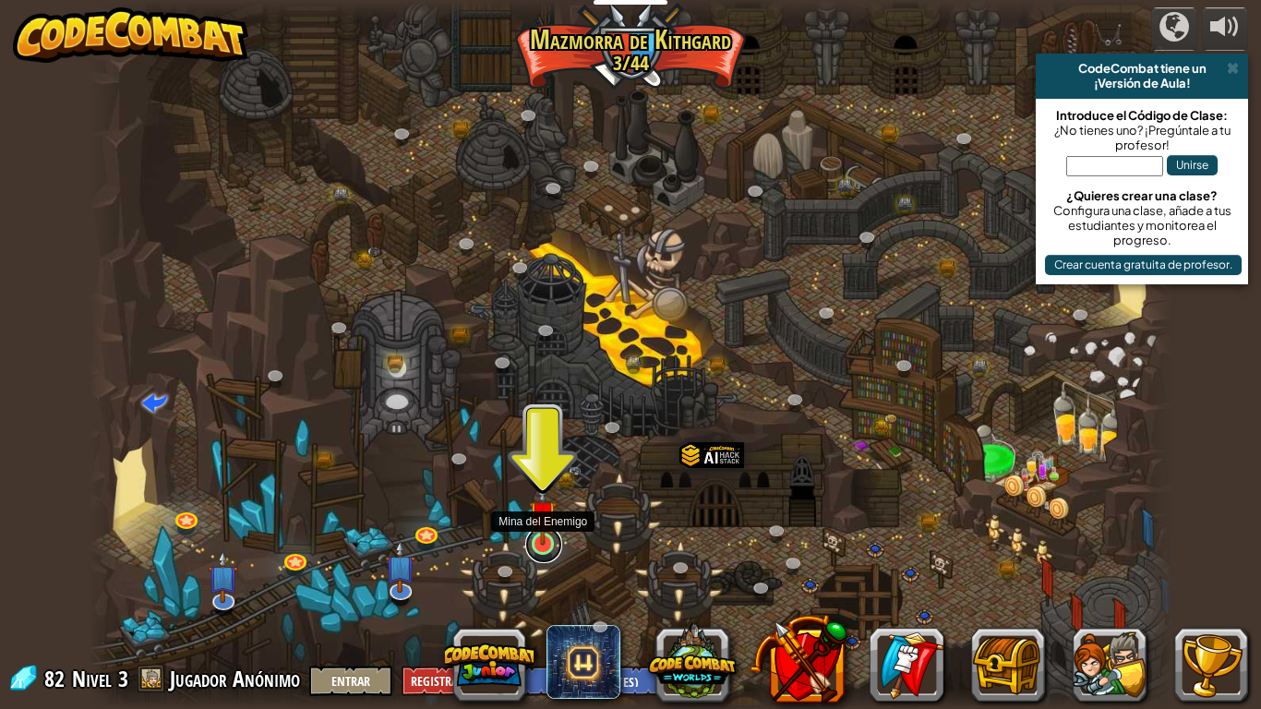
click at [540, 546] on link at bounding box center [543, 544] width 37 height 37
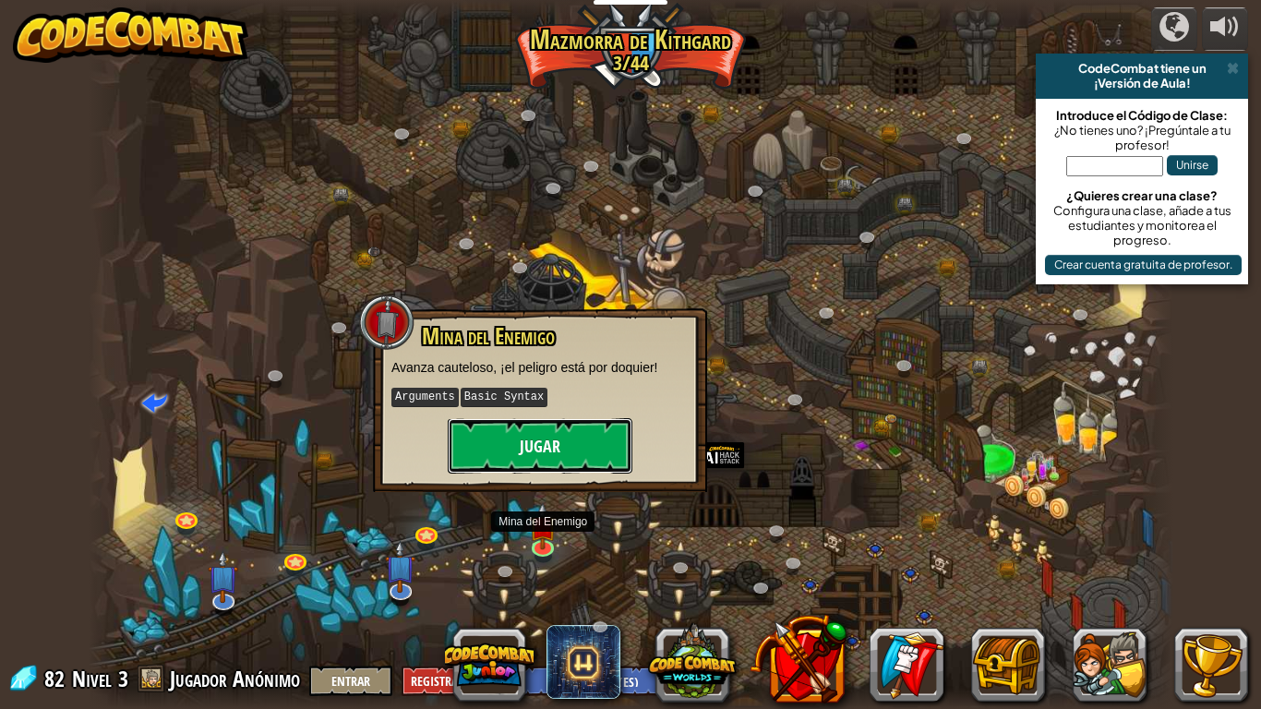
click at [528, 450] on button "Jugar" at bounding box center [540, 445] width 185 height 55
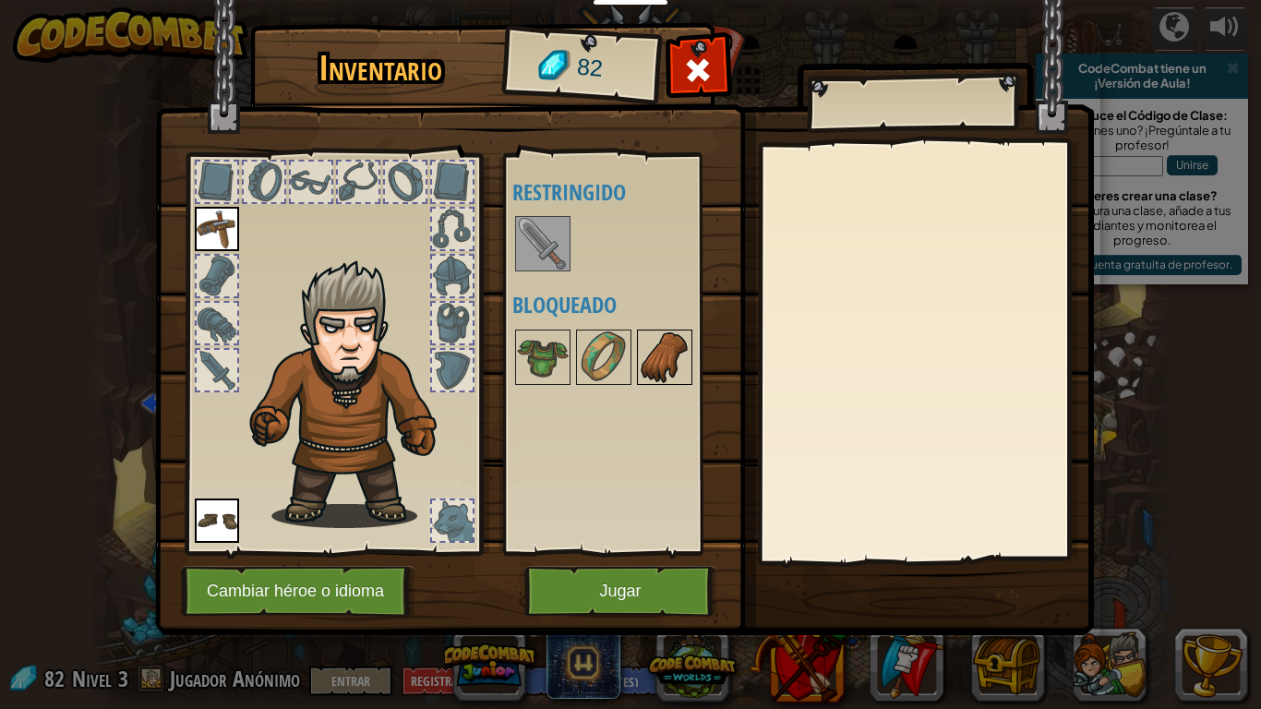
click at [640, 344] on img at bounding box center [665, 357] width 52 height 52
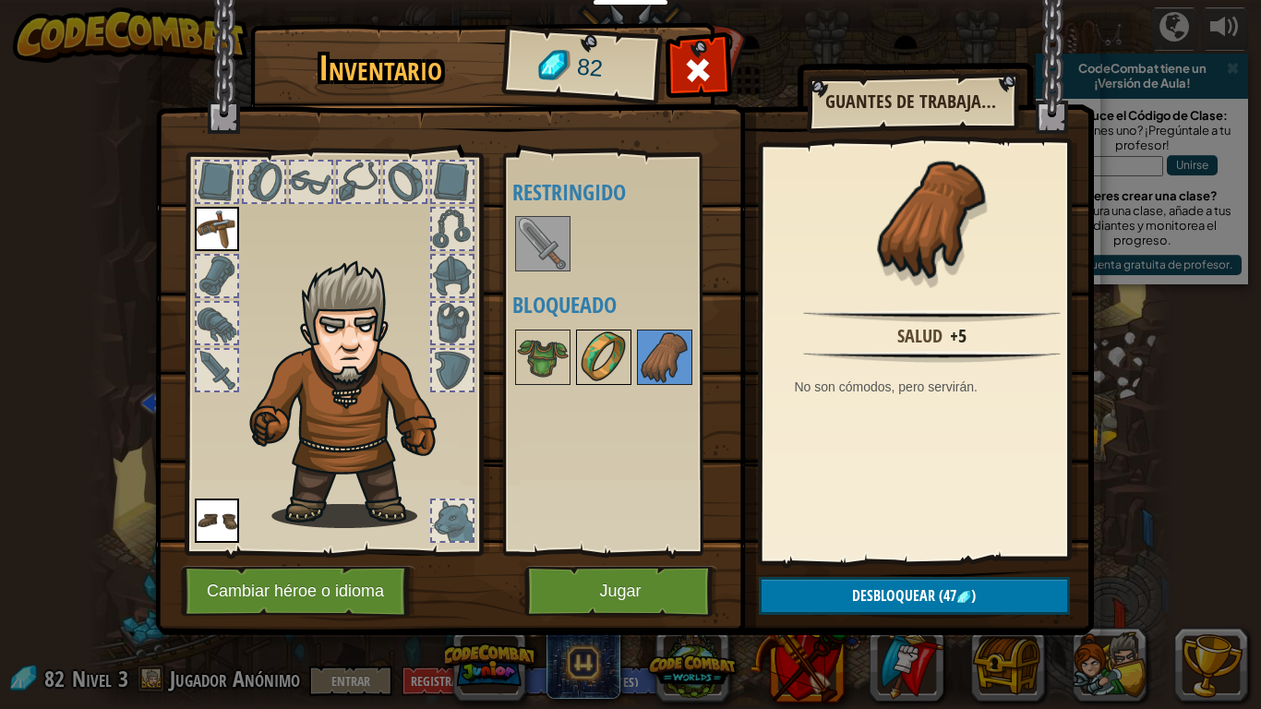
click at [619, 349] on img at bounding box center [604, 357] width 52 height 52
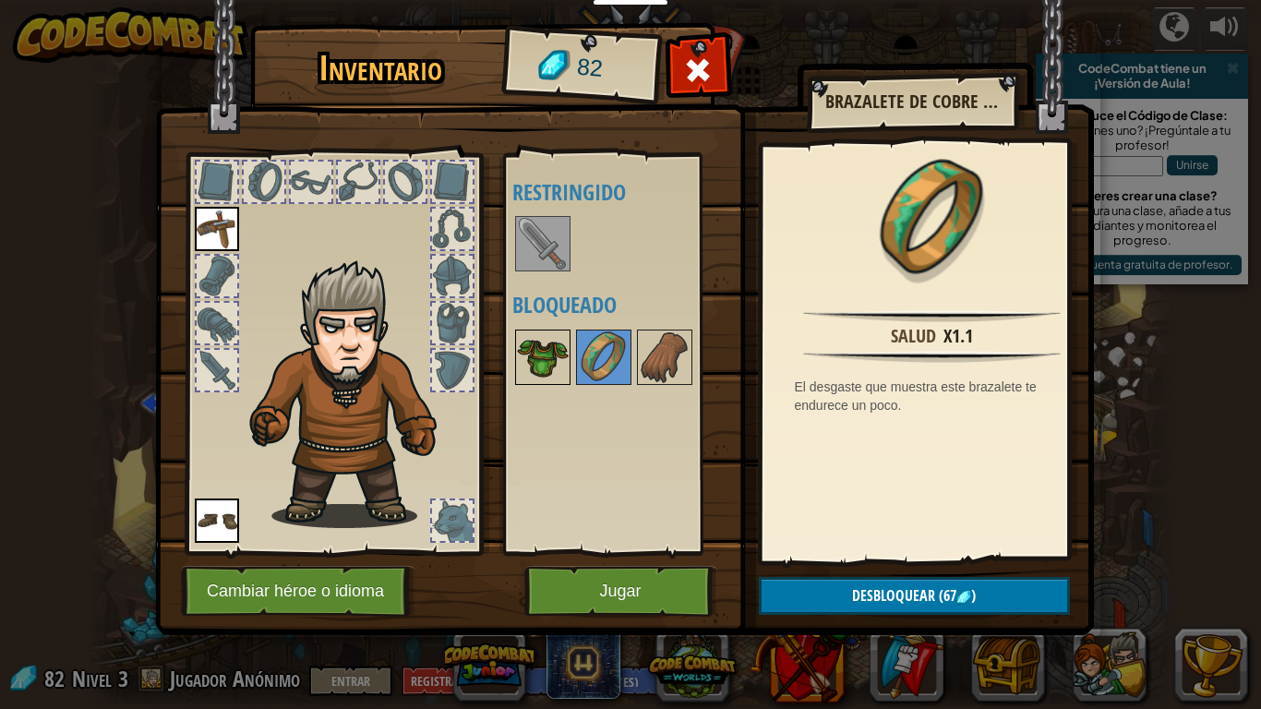
click at [548, 348] on img at bounding box center [543, 357] width 52 height 52
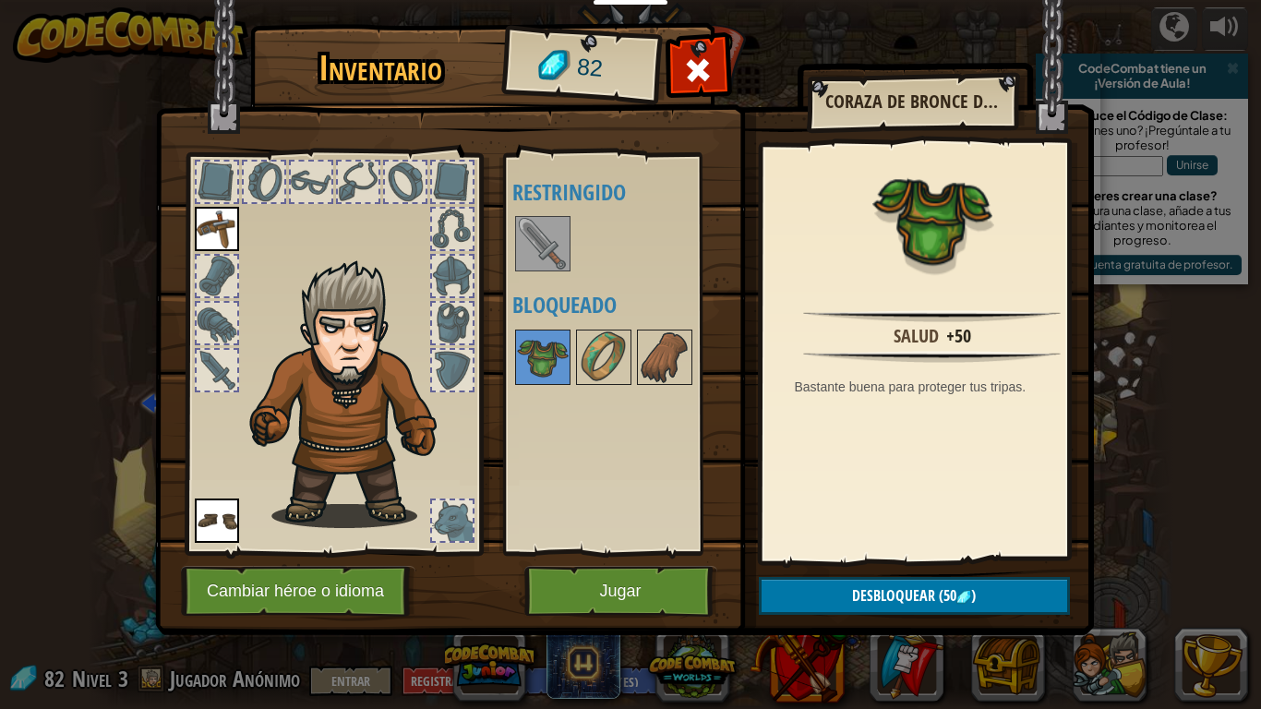
click at [548, 232] on img at bounding box center [543, 244] width 52 height 52
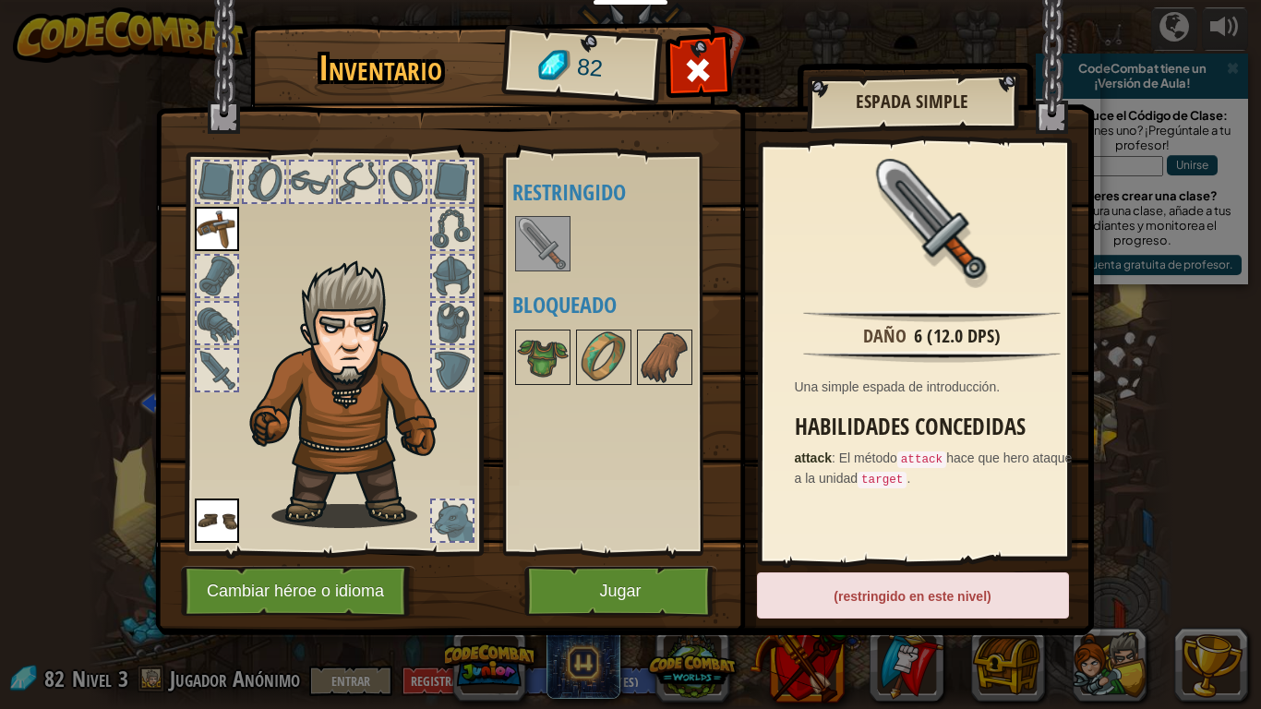
click at [547, 241] on img at bounding box center [543, 244] width 52 height 52
click at [608, 341] on img at bounding box center [604, 357] width 52 height 52
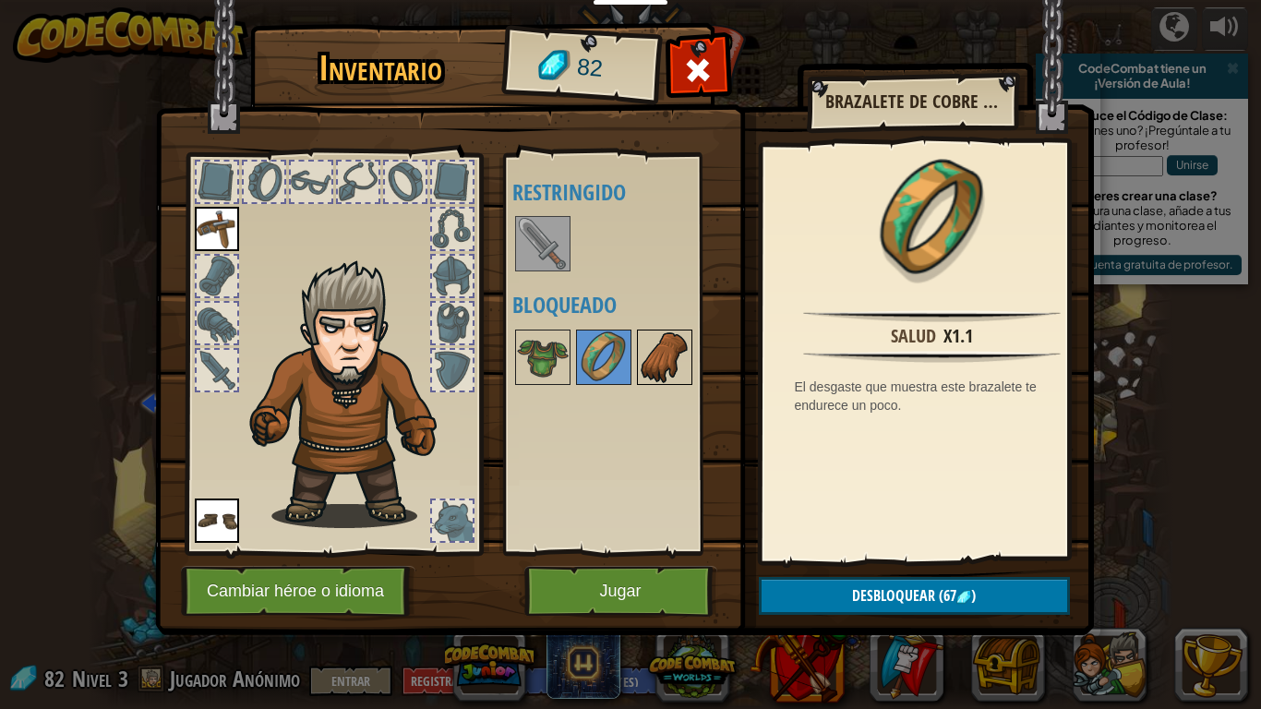
click at [665, 357] on img at bounding box center [665, 357] width 52 height 52
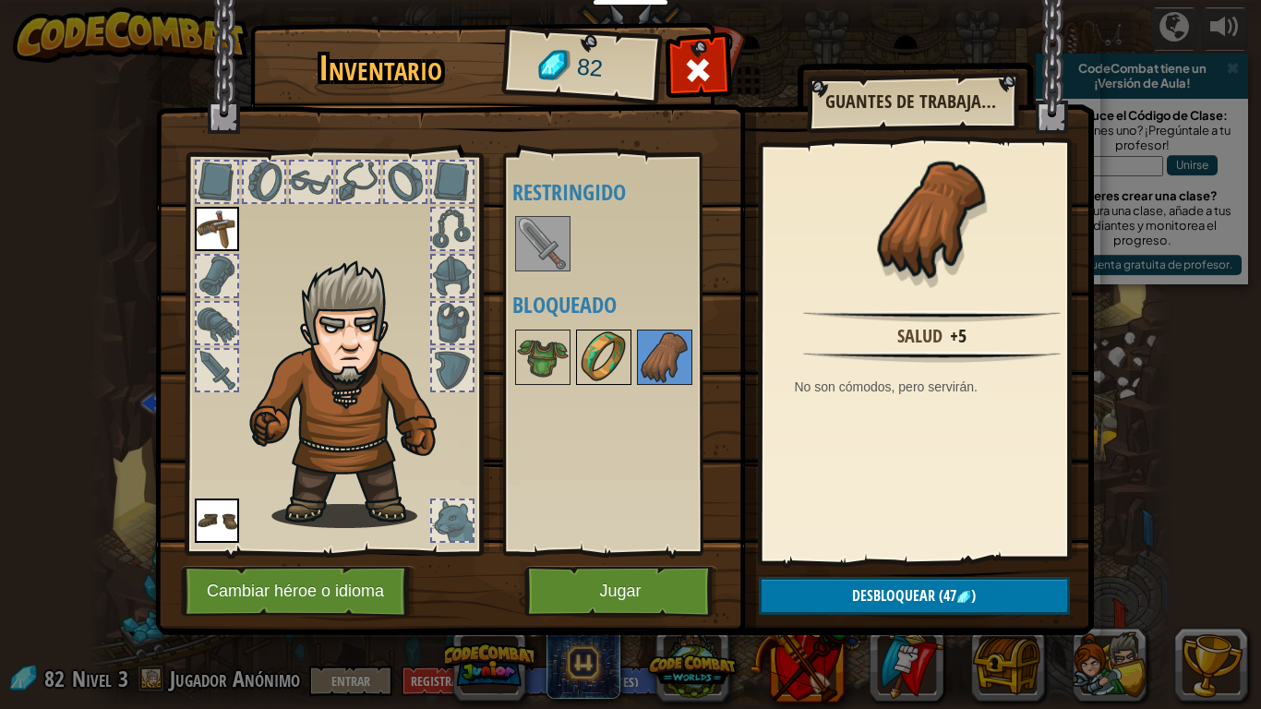
click at [588, 358] on img at bounding box center [604, 357] width 52 height 52
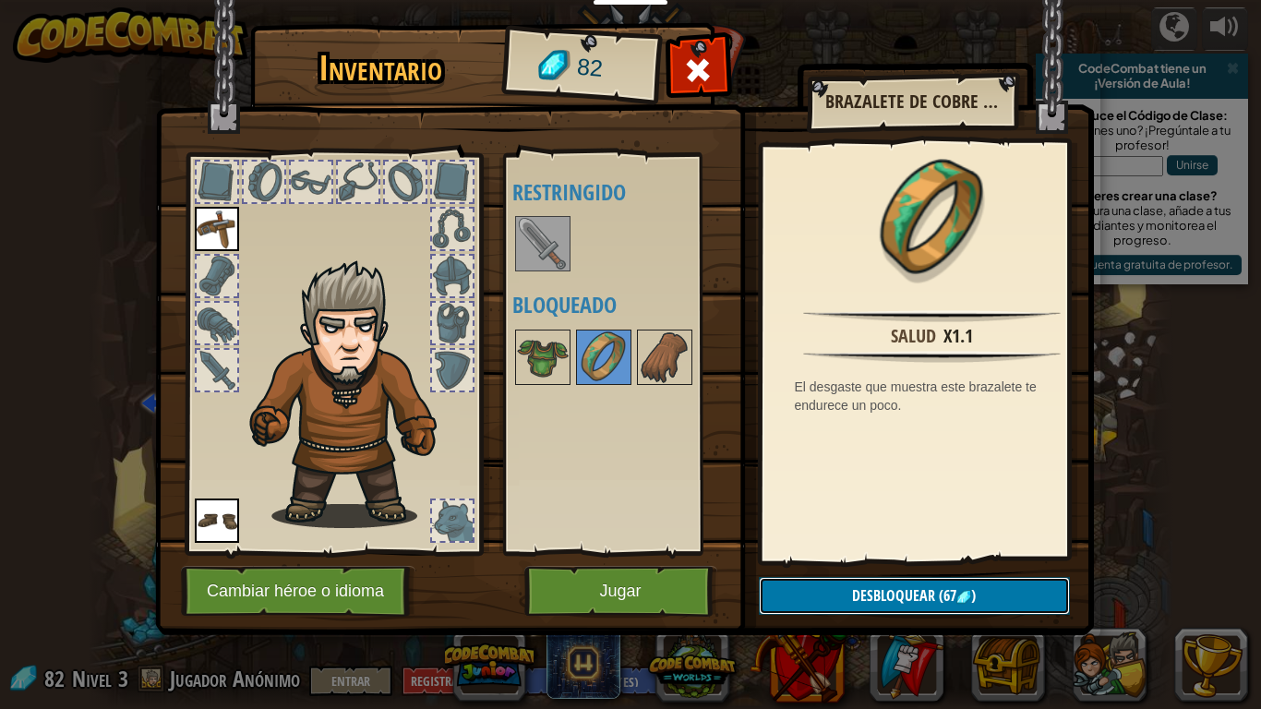
click at [877, 559] on button "Desbloquear (67 )" at bounding box center [914, 596] width 311 height 38
click at [856, 559] on button "Confirmar" at bounding box center [914, 596] width 311 height 38
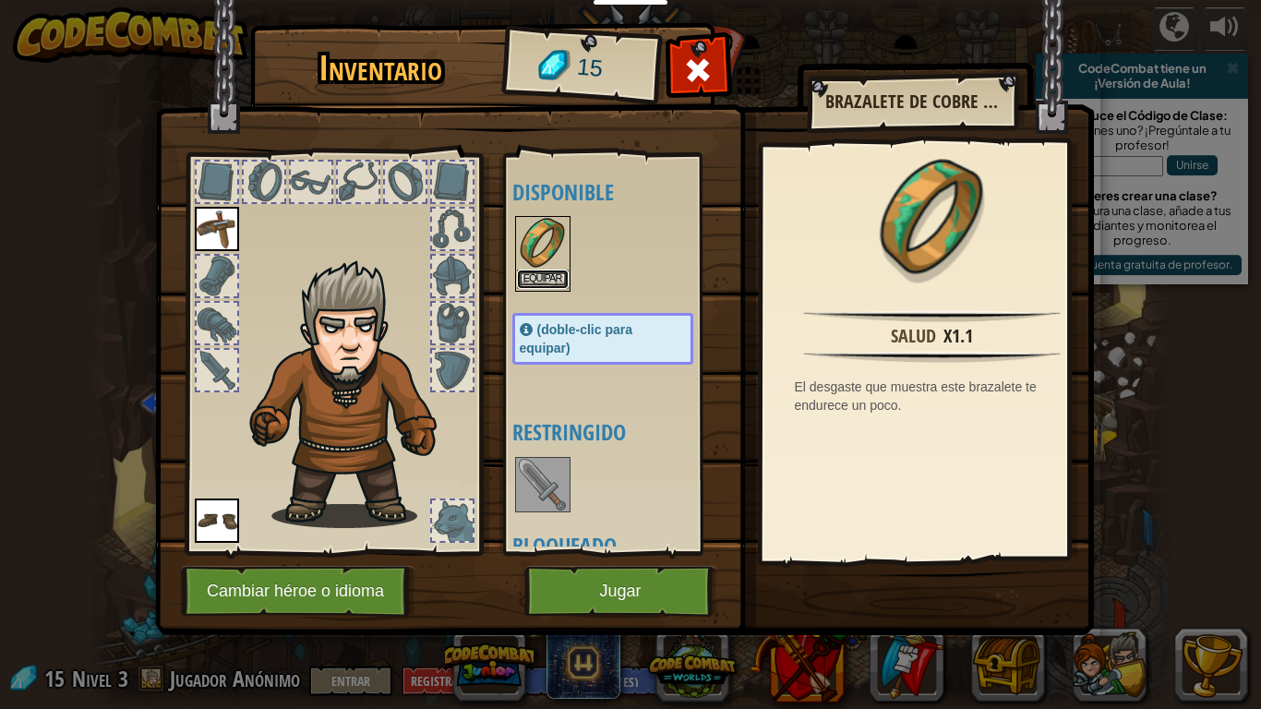
click at [550, 278] on button "Equipar" at bounding box center [543, 278] width 52 height 19
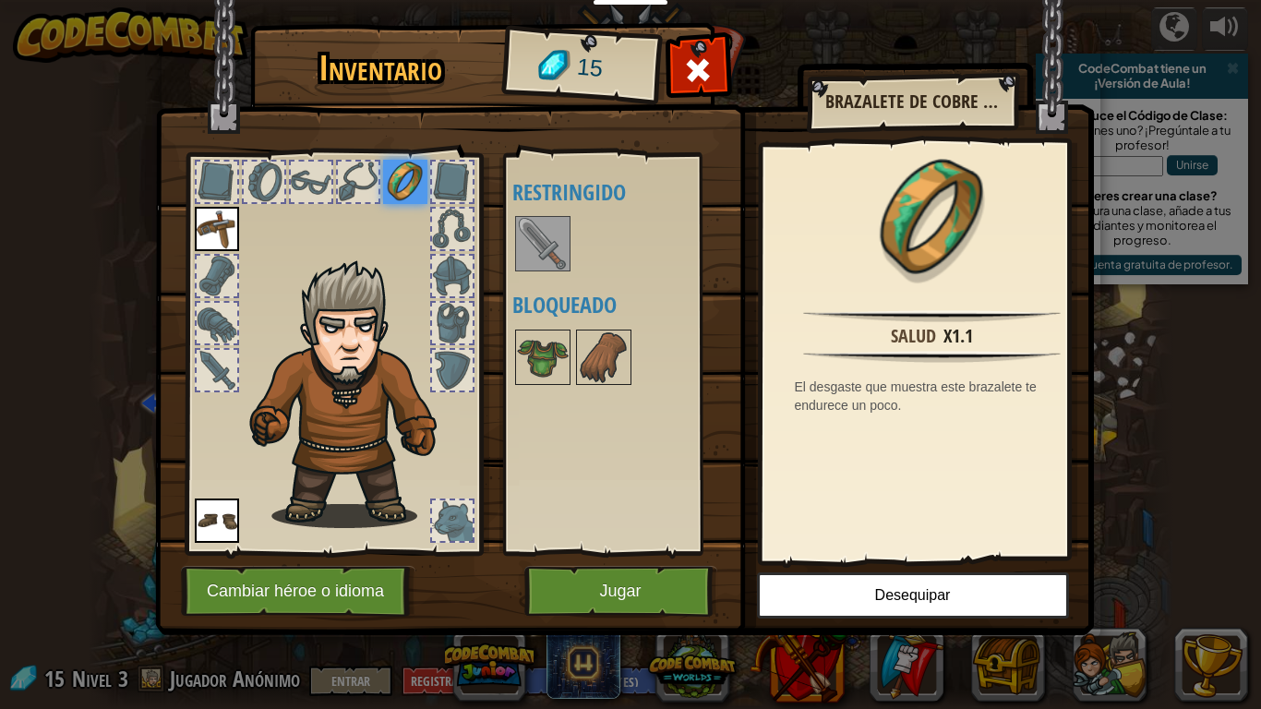
click at [587, 324] on div "Disponible Equipar [GEOGRAPHIC_DATA] Equipar (doble-clic para equipar) Restring…" at bounding box center [621, 354] width 218 height 385
click at [589, 341] on img at bounding box center [604, 357] width 52 height 52
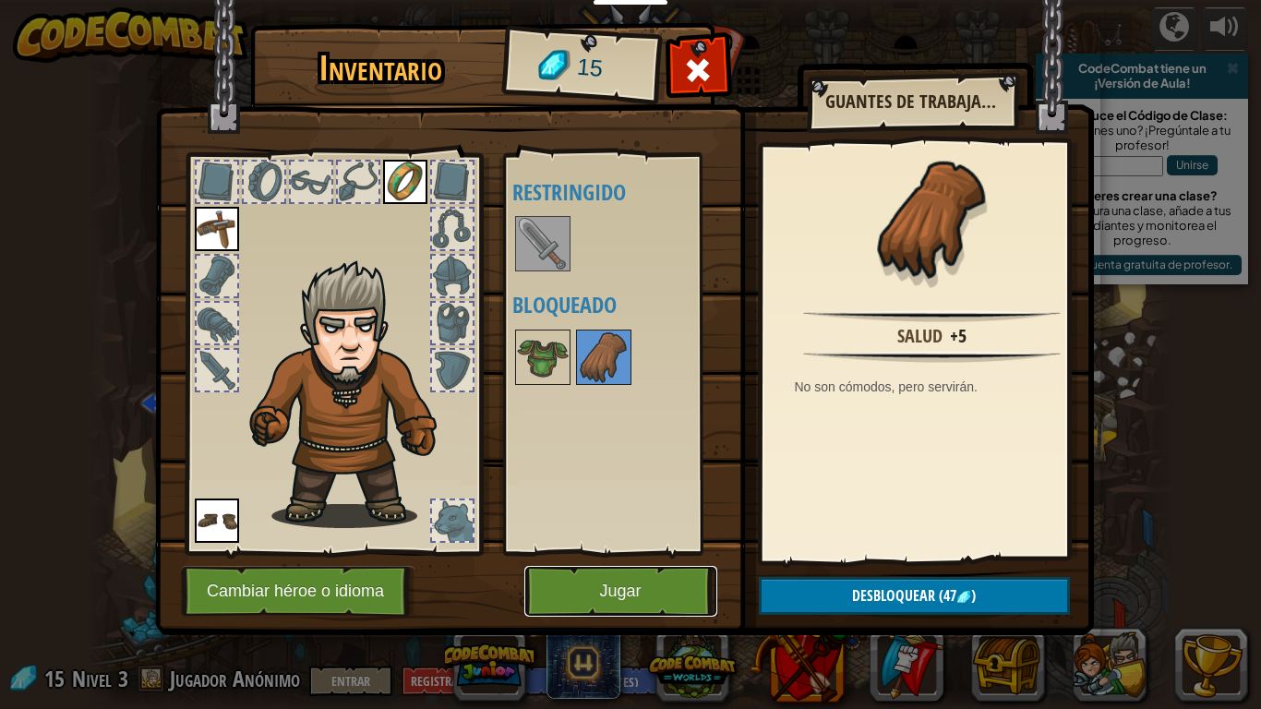
click at [595, 559] on button "Jugar" at bounding box center [620, 591] width 193 height 51
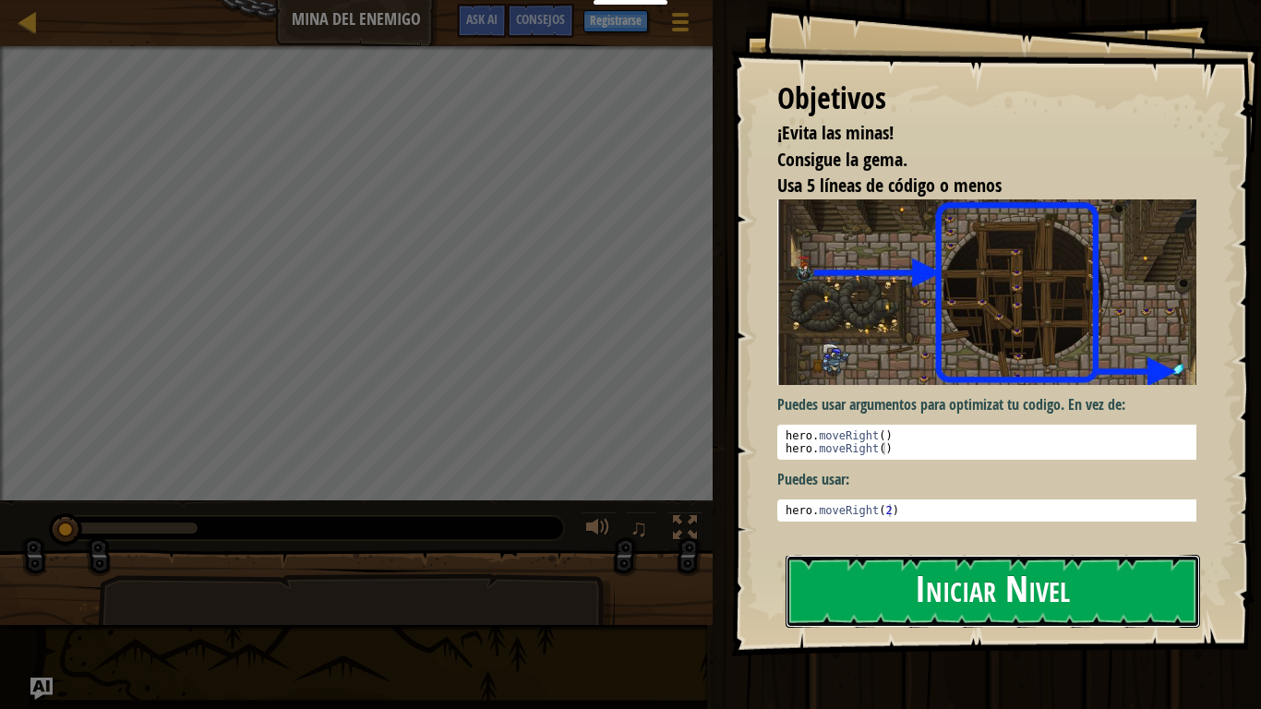
click at [856, 559] on button "Iniciar Nivel" at bounding box center [992, 591] width 414 height 73
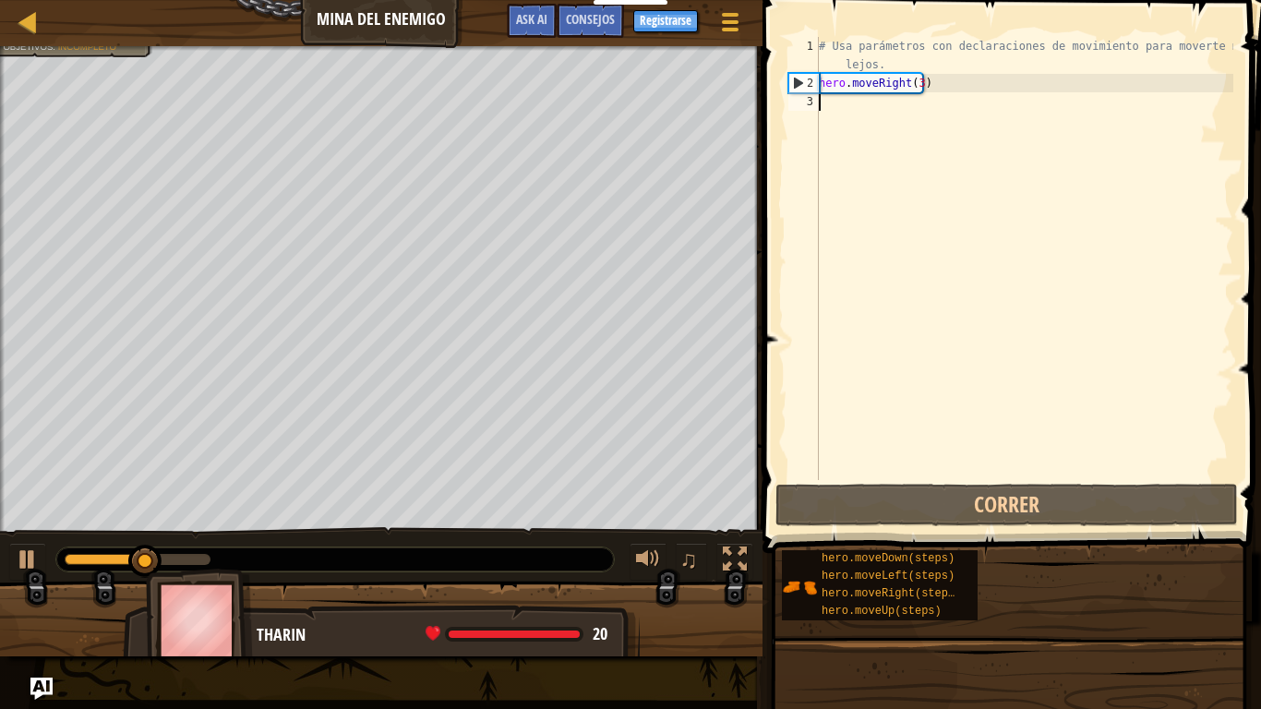
click at [845, 164] on div "Mapa Mina del Enemigo Menú del Juego Hecho Registrarse Consejos Ask AI 1 הההההה…" at bounding box center [630, 354] width 1261 height 709
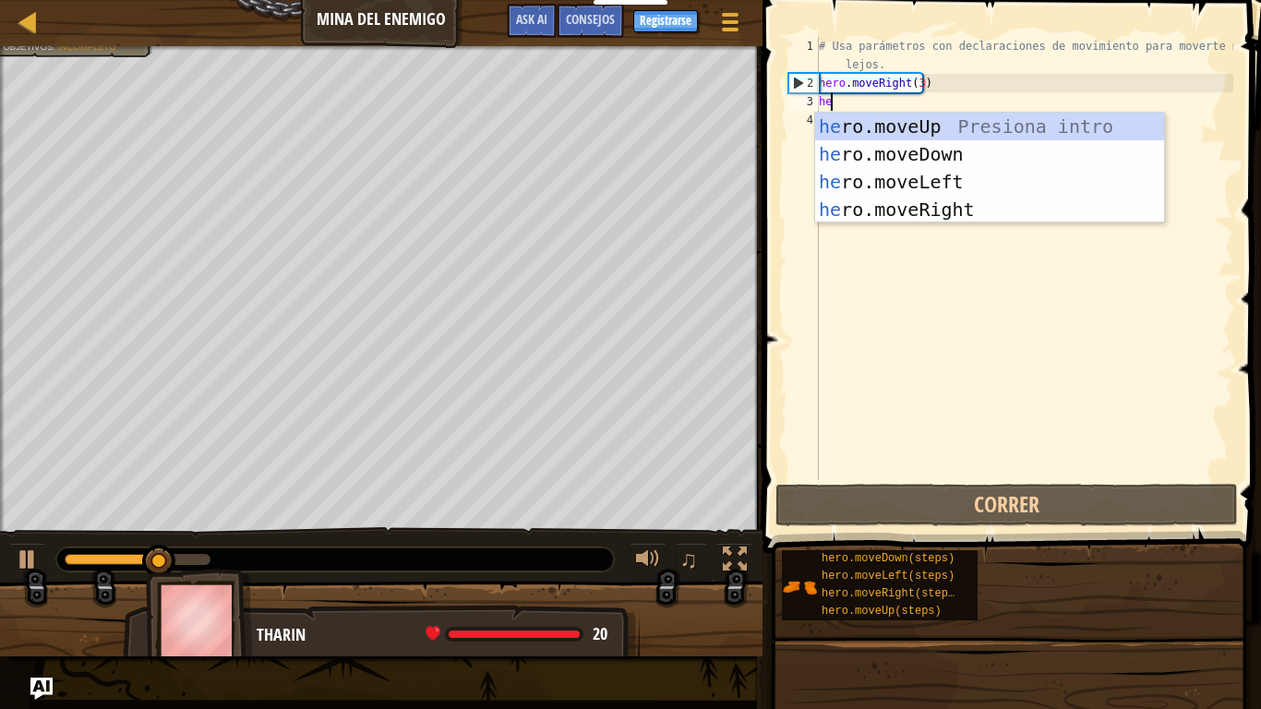
type textarea "he"
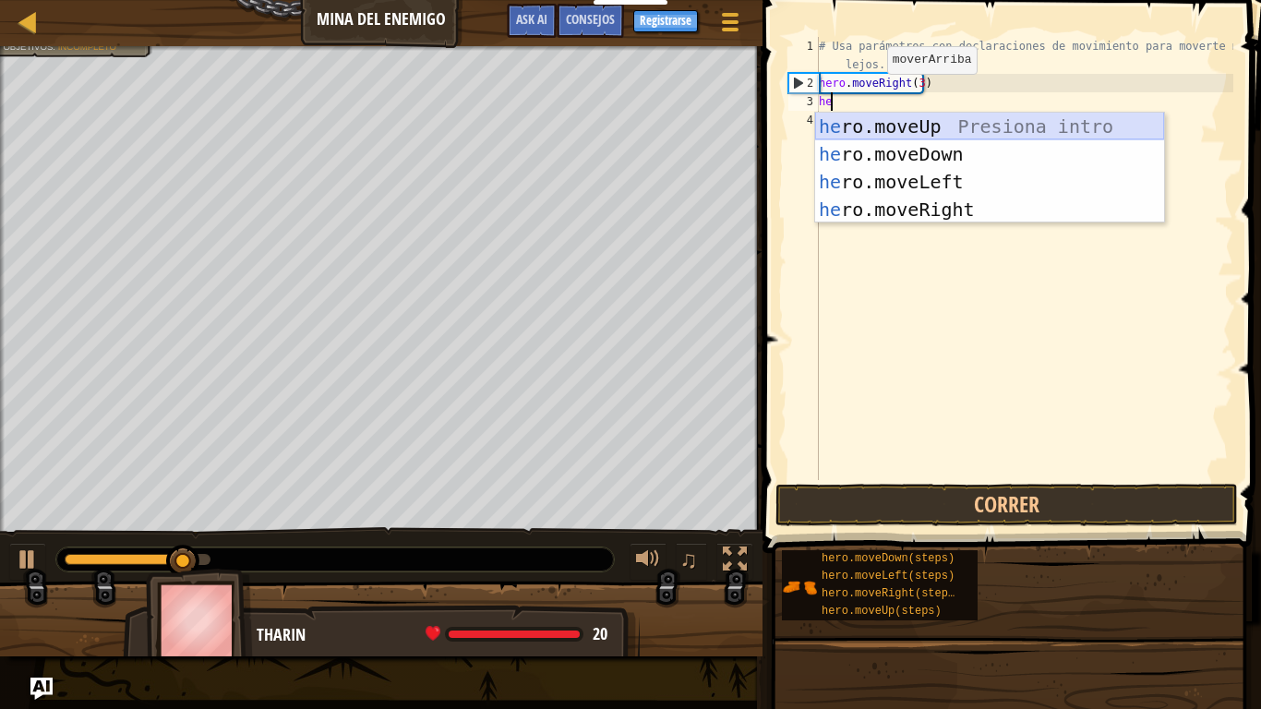
click at [892, 126] on div "he ro.moveUp Presiona intro he ro.moveDown Presiona intro he ro.moveLeft Presio…" at bounding box center [989, 196] width 349 height 166
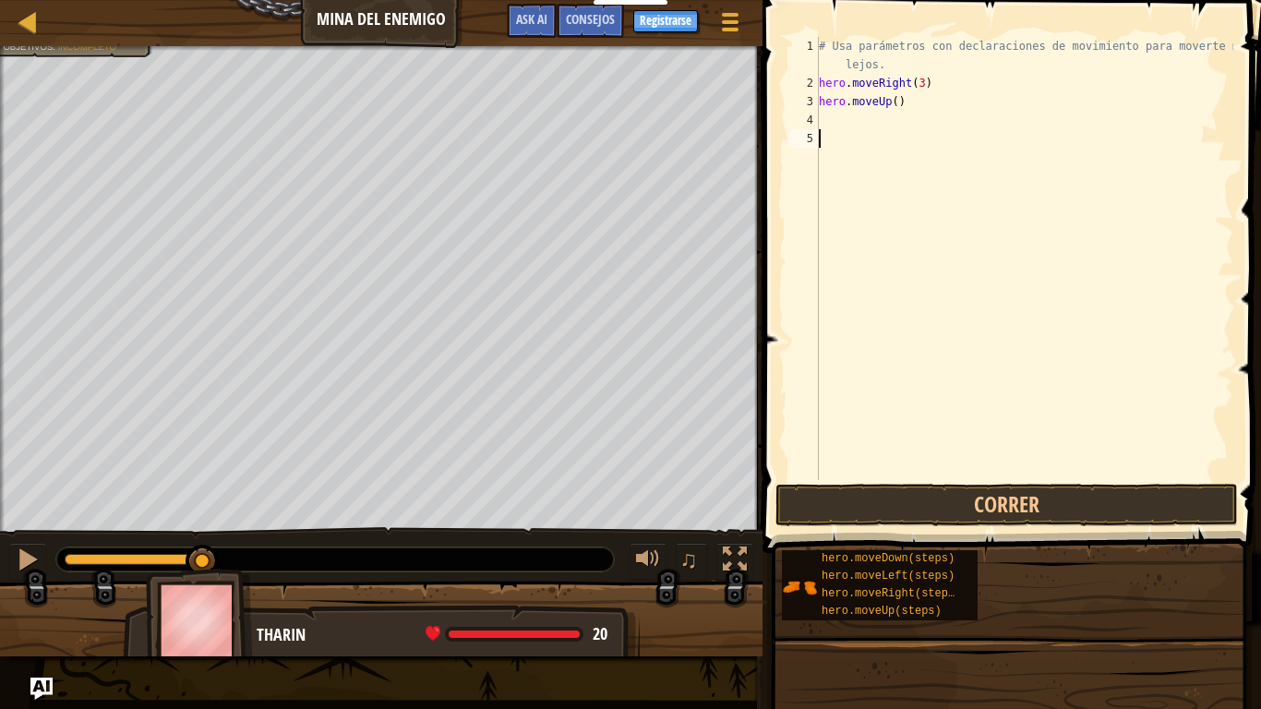
click at [868, 131] on div "# Usa parámetros con declaraciones de movimiento para moverte más lejos. hero .…" at bounding box center [1024, 286] width 418 height 498
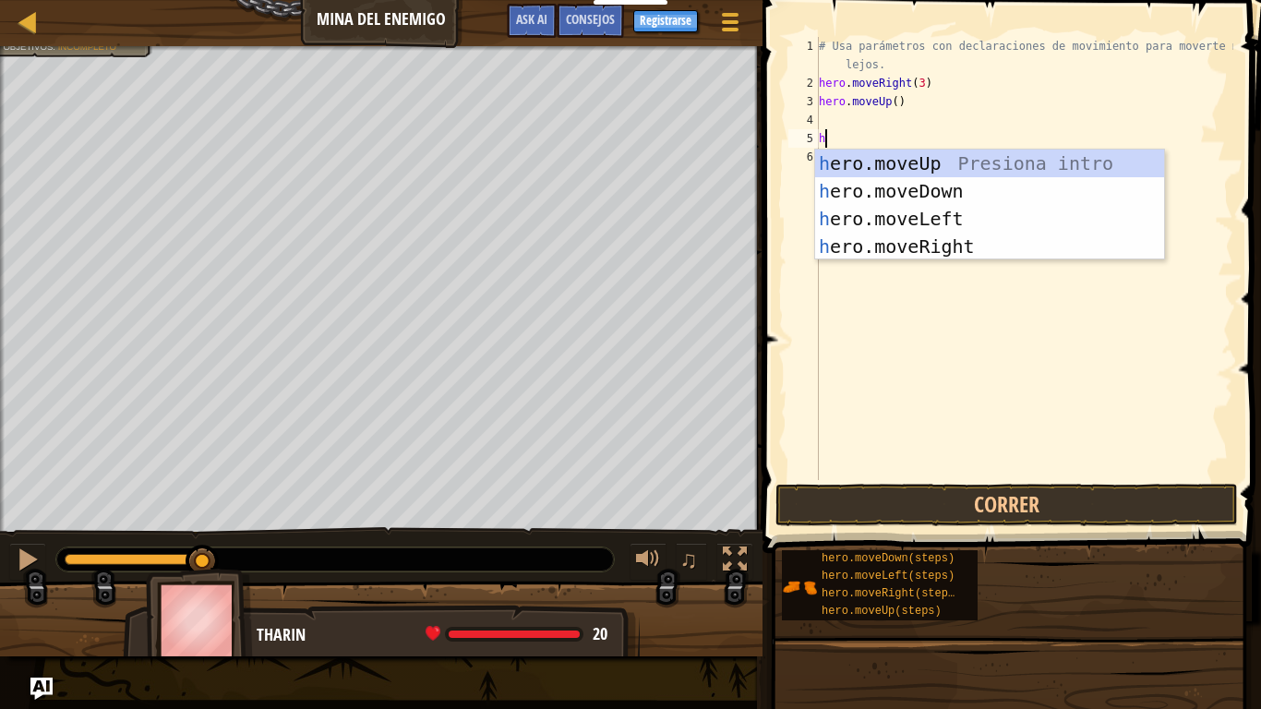
type textarea "he"
click at [904, 244] on div "he ro.moveUp Presiona intro he ro.moveDown Presiona intro he ro.moveLeft Presio…" at bounding box center [989, 233] width 349 height 166
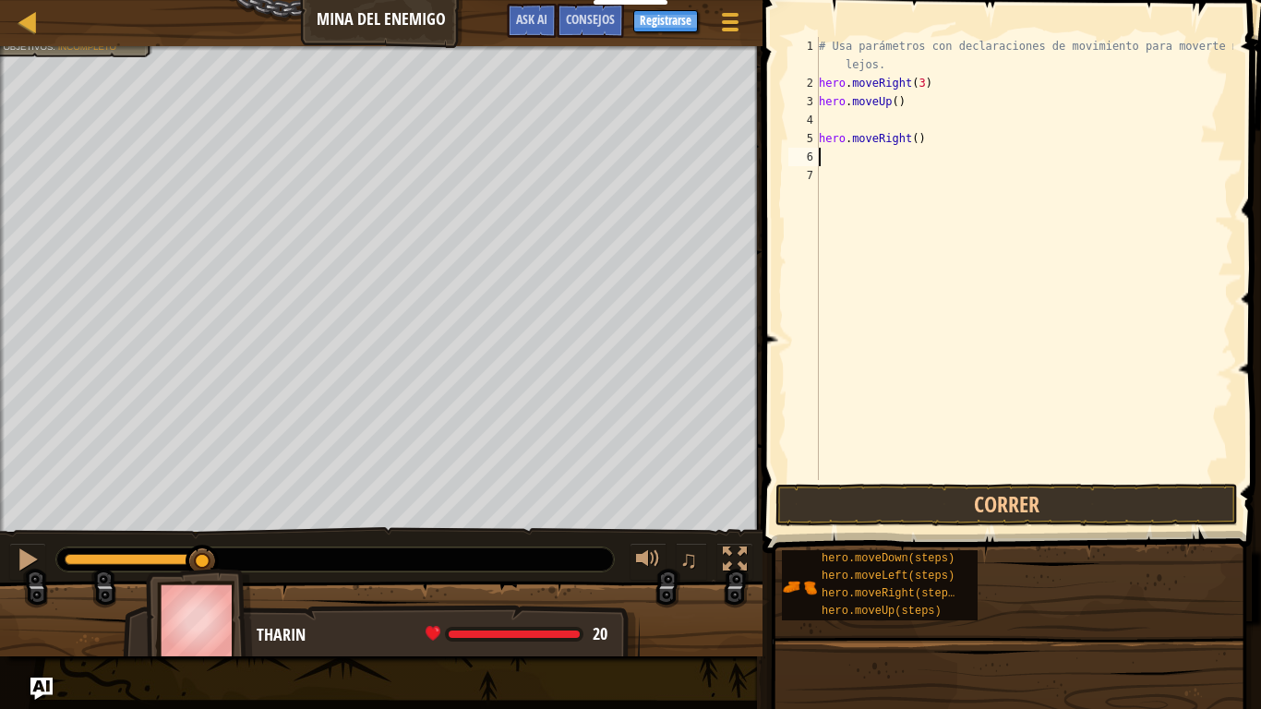
click at [927, 147] on div "# Usa parámetros con declaraciones de movimiento para moverte más lejos. hero .…" at bounding box center [1024, 286] width 418 height 498
type textarea "h"
click at [832, 122] on div "# Usa parámetros con declaraciones de movimiento para moverte más lejos. hero .…" at bounding box center [1024, 286] width 418 height 498
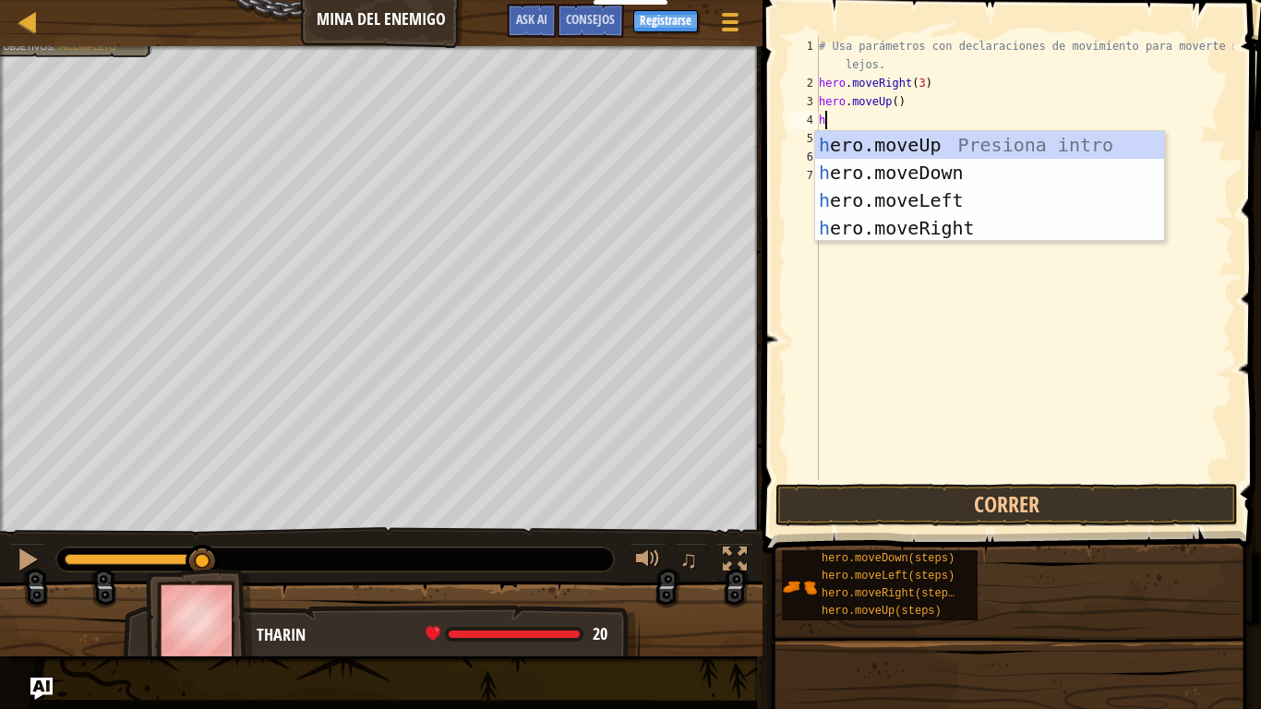
type textarea "he"
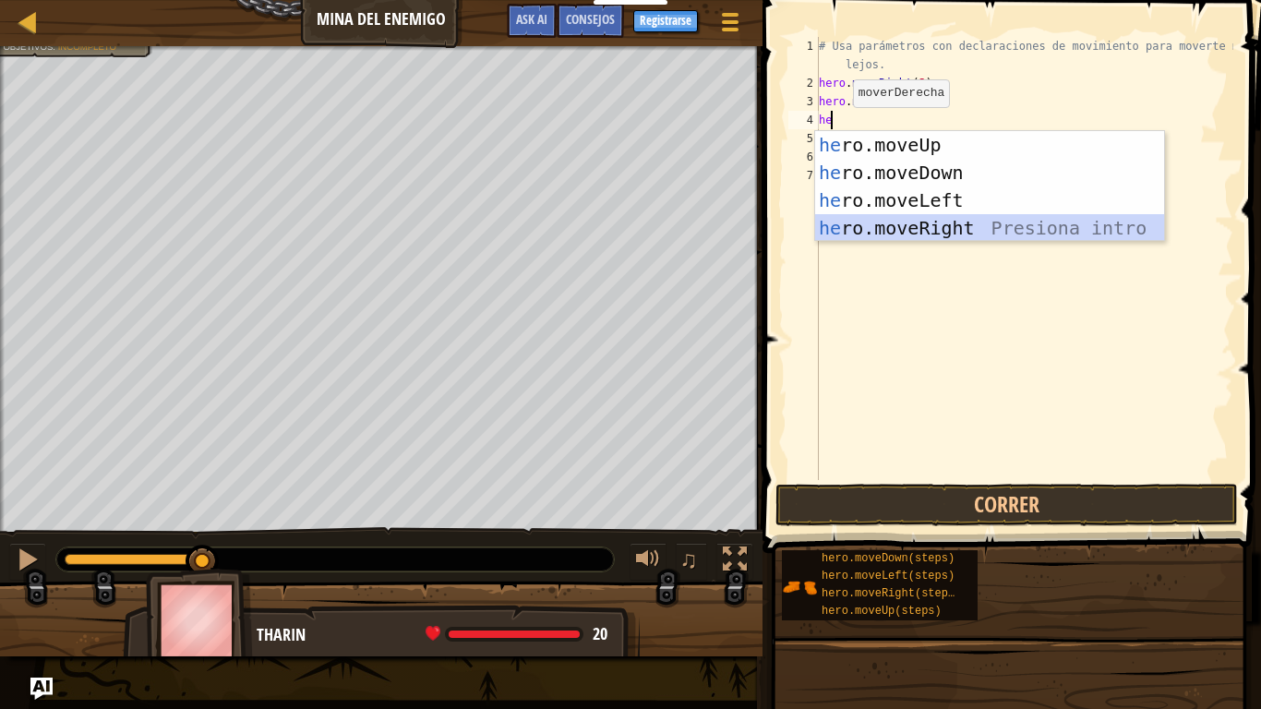
click at [872, 228] on div "he ro.moveUp Presiona intro he ro.moveDown Presiona intro he ro.moveLeft Presio…" at bounding box center [989, 214] width 349 height 166
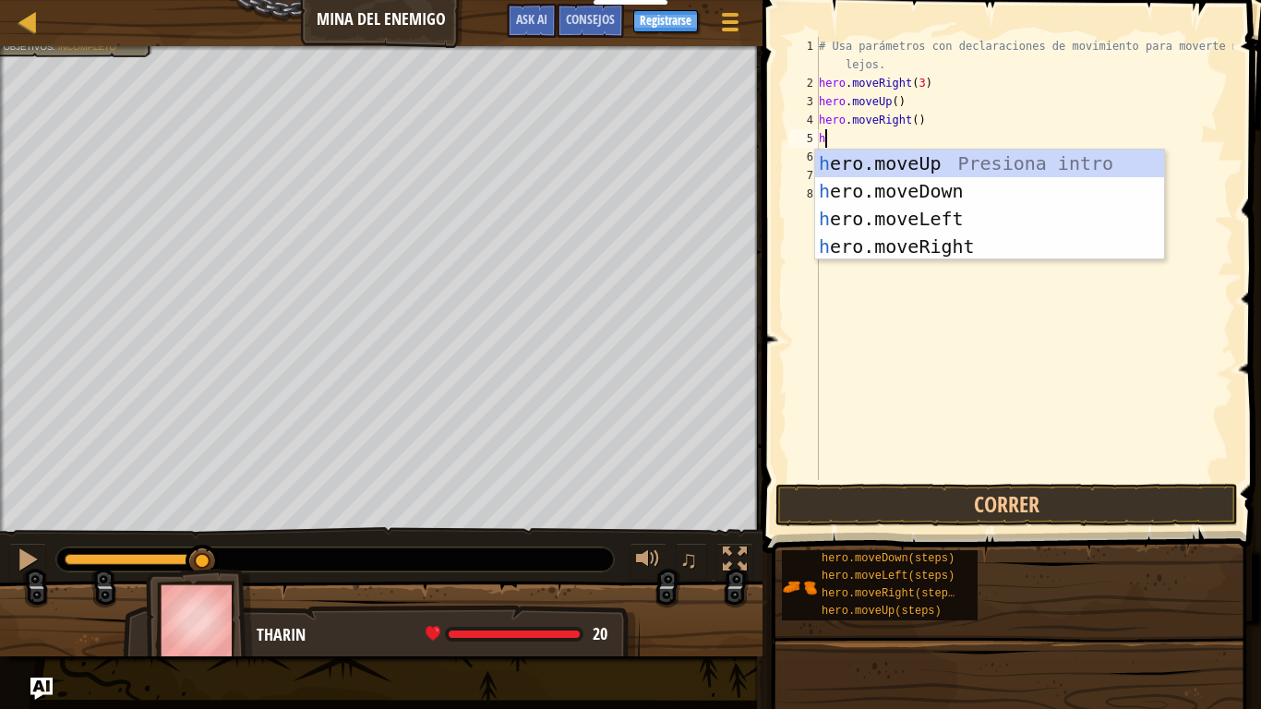
type textarea "he"
click at [860, 186] on div "he ro.moveUp Presiona intro he ro.moveDown Presiona intro he ro.moveLeft Presio…" at bounding box center [989, 233] width 349 height 166
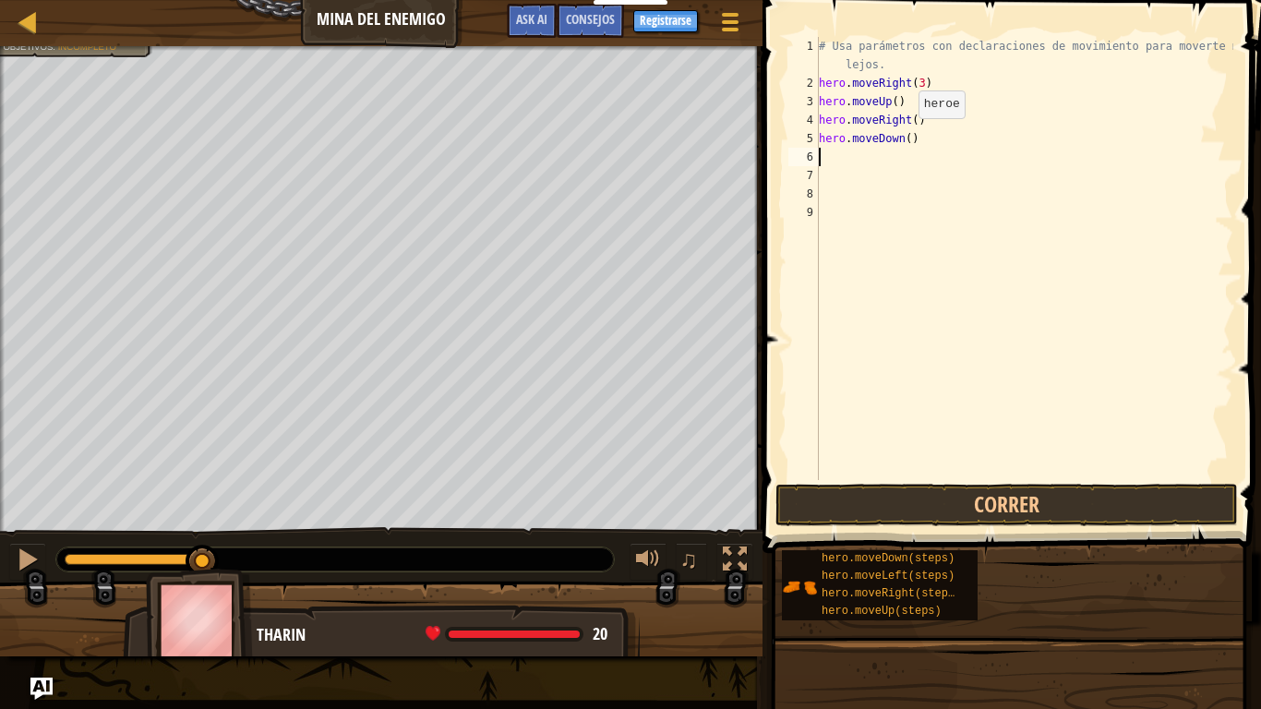
click at [904, 138] on div "# Usa parámetros con declaraciones de movimiento para moverte más lejos. hero .…" at bounding box center [1024, 286] width 418 height 498
type textarea "hero.moveDown(2)"
click at [827, 161] on div "# Usa parámetros con declaraciones de movimiento para moverte más lejos. hero .…" at bounding box center [1024, 286] width 418 height 498
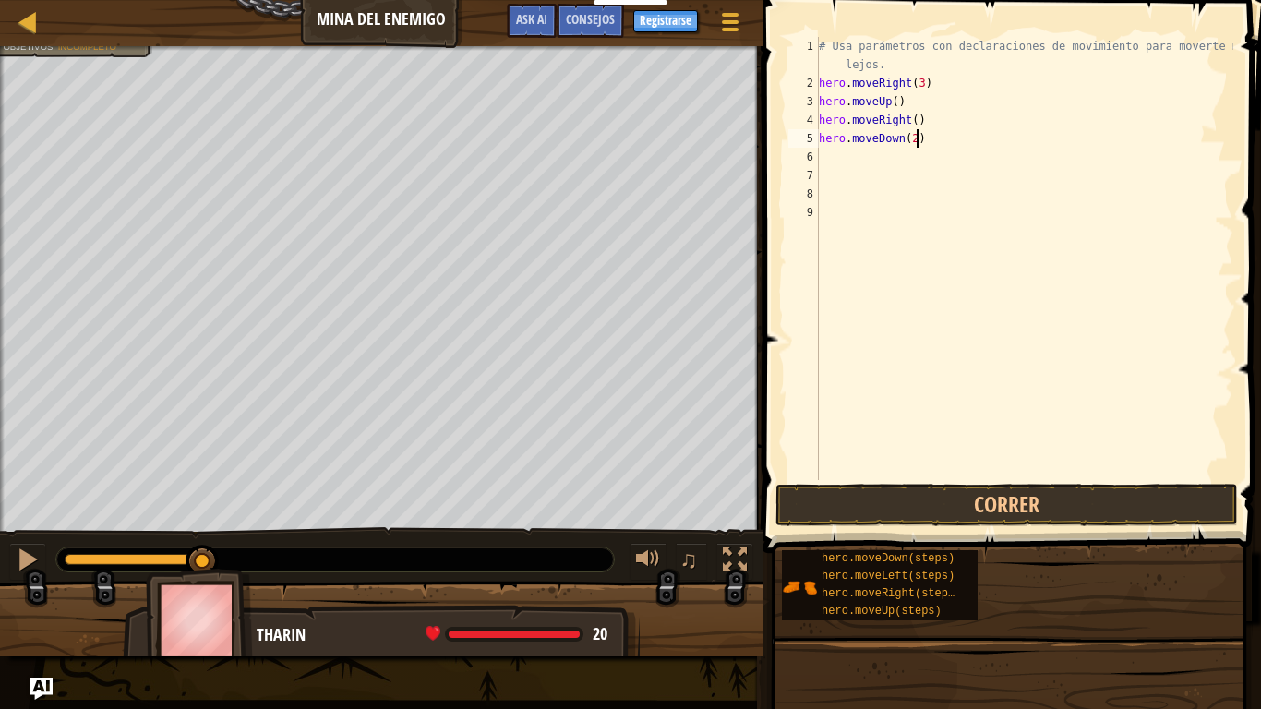
click at [913, 139] on div "# Usa parámetros con declaraciones de movimiento para moverte más lejos. hero .…" at bounding box center [1024, 286] width 418 height 498
click at [908, 142] on div "# Usa parámetros con declaraciones de movimiento para moverte más lejos. hero .…" at bounding box center [1024, 286] width 418 height 498
type textarea "hero.moveDown(4)"
click at [837, 160] on div "# Usa parámetros con declaraciones de movimiento para moverte más lejos. hero .…" at bounding box center [1024, 286] width 418 height 498
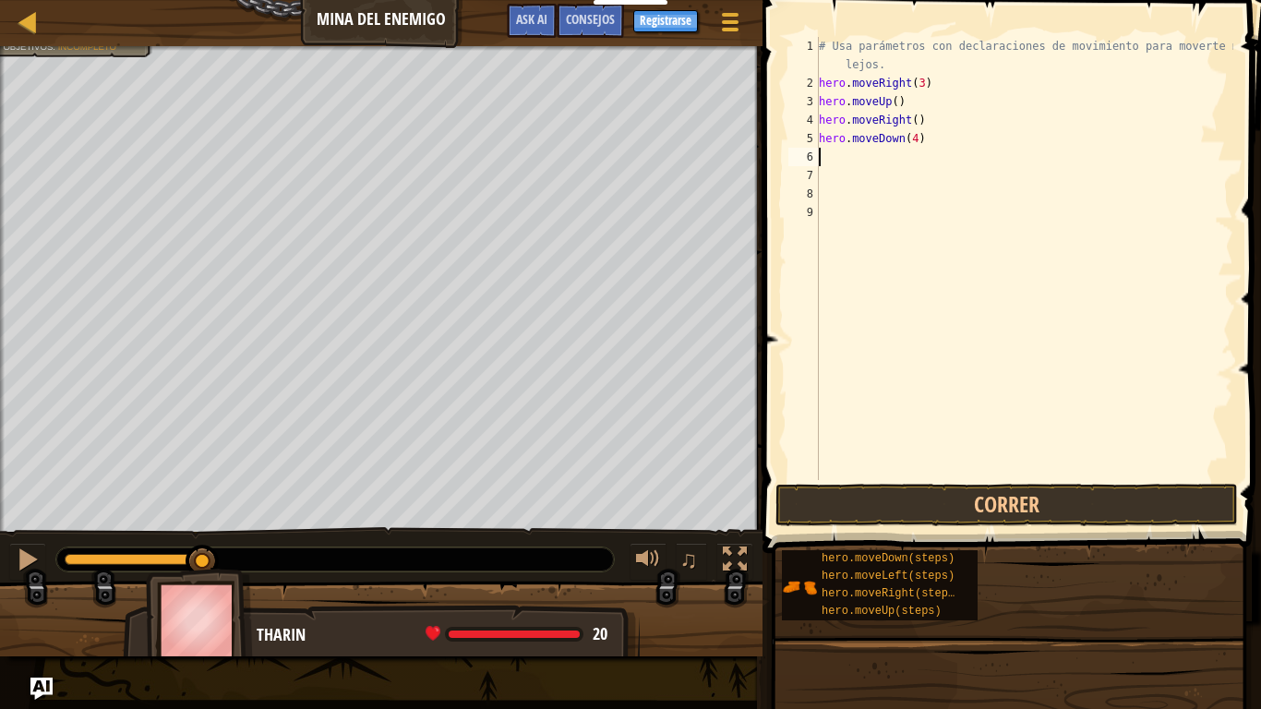
scroll to position [8, 0]
type textarea "h"
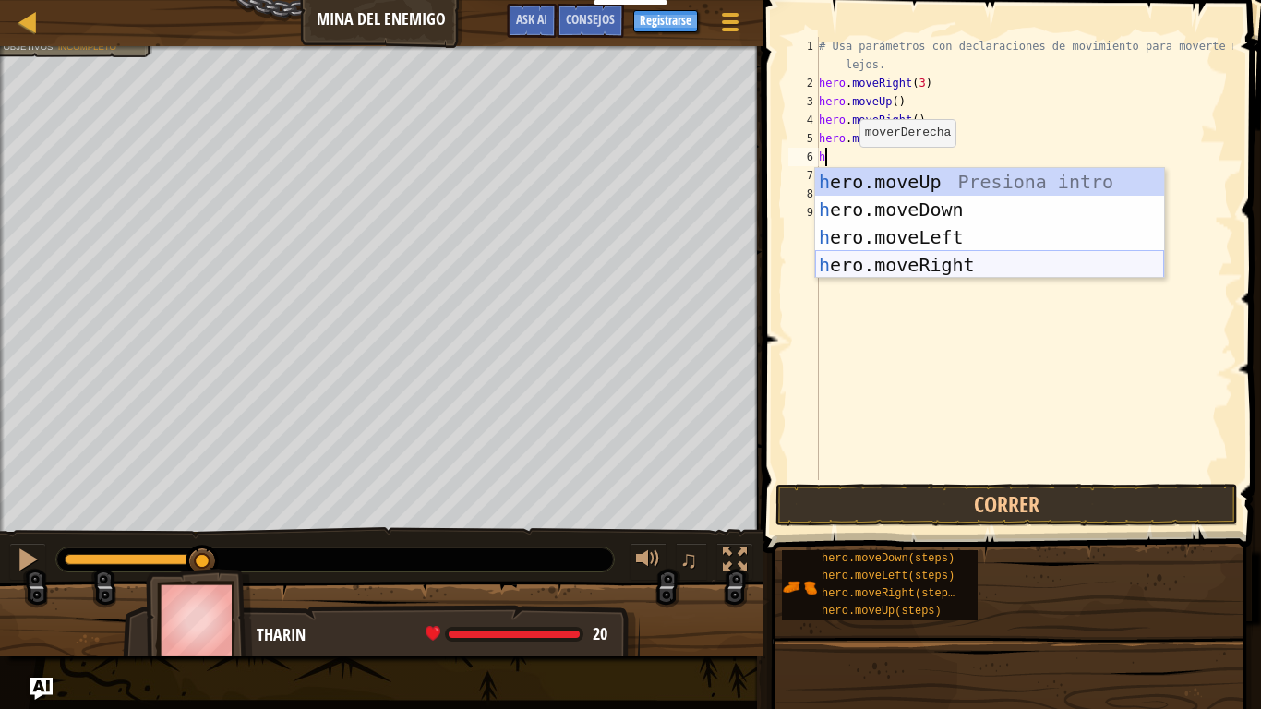
click at [889, 259] on div "h ero.moveUp Presiona intro h ero.moveDown Presiona intro h ero.moveLeft Presio…" at bounding box center [989, 251] width 349 height 166
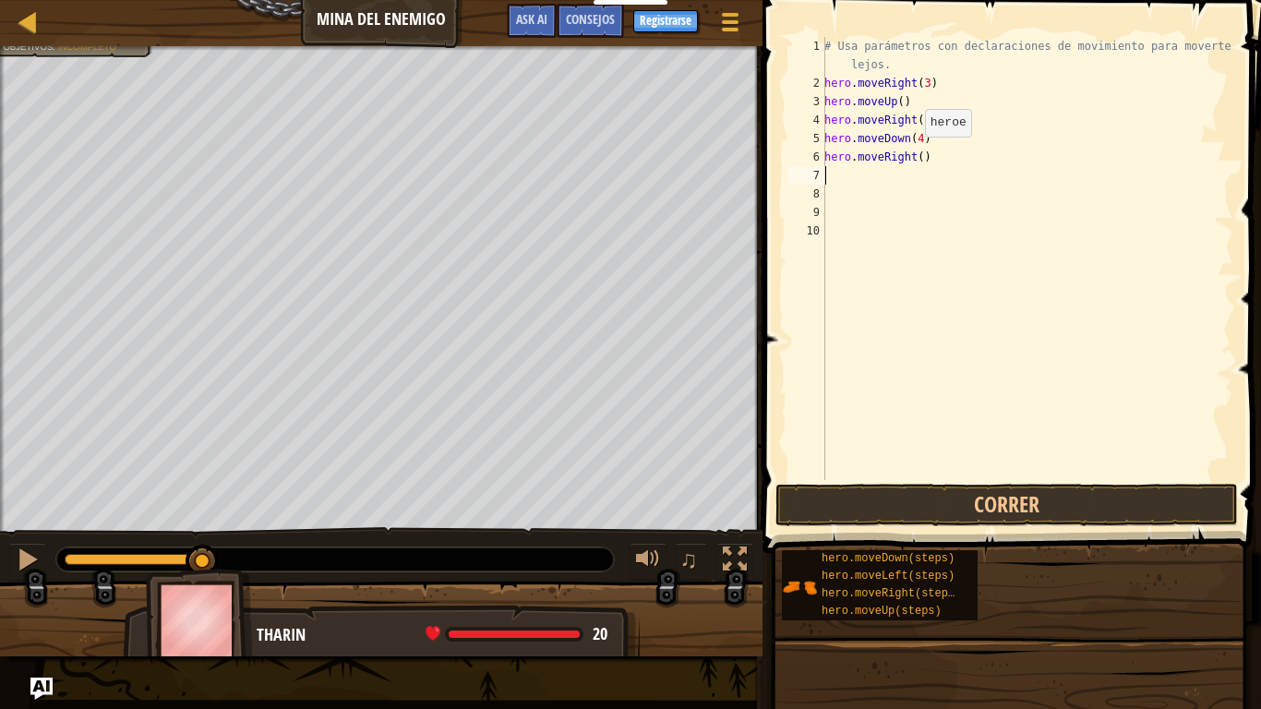
click at [915, 156] on div "# Usa parámetros con declaraciones de movimiento para moverte más lejos. hero .…" at bounding box center [1026, 286] width 413 height 498
click at [804, 502] on button "Correr" at bounding box center [1006, 505] width 462 height 42
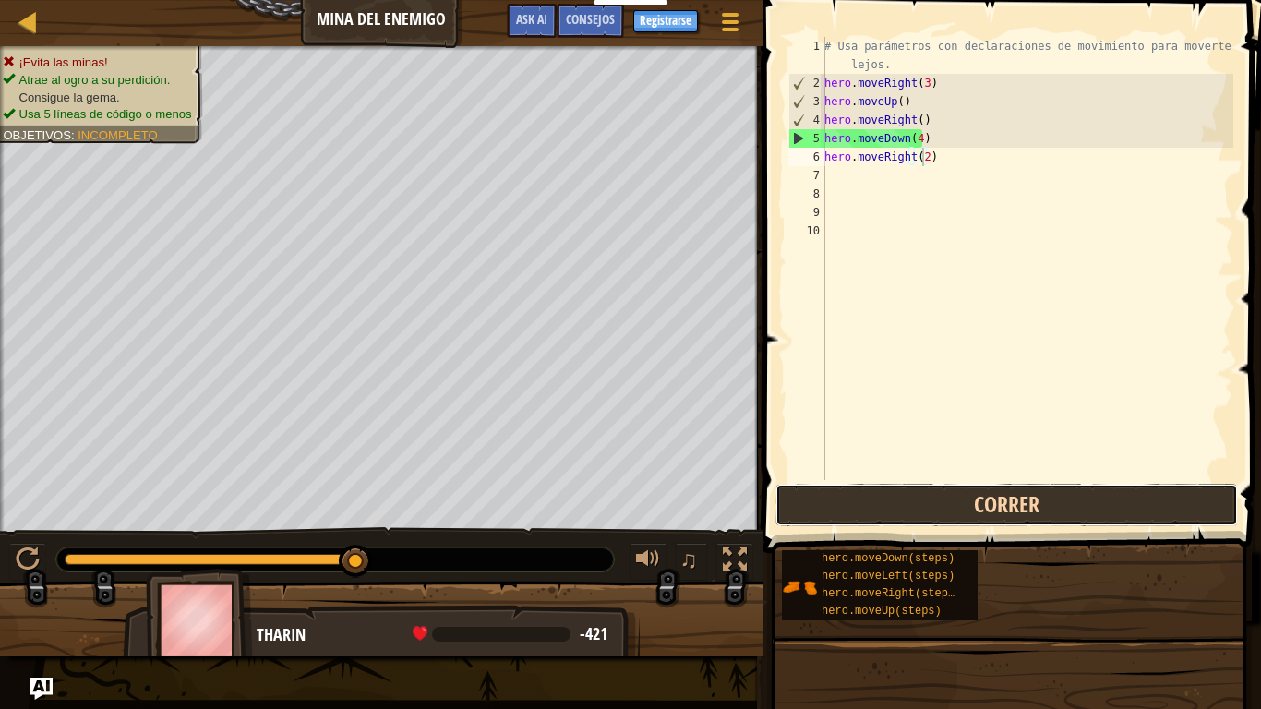
click at [842, 493] on button "Correr" at bounding box center [1006, 505] width 462 height 42
click at [920, 163] on div "# Usa parámetros con declaraciones de movimiento para moverte más lejos. hero .…" at bounding box center [1026, 286] width 413 height 498
type textarea "h"
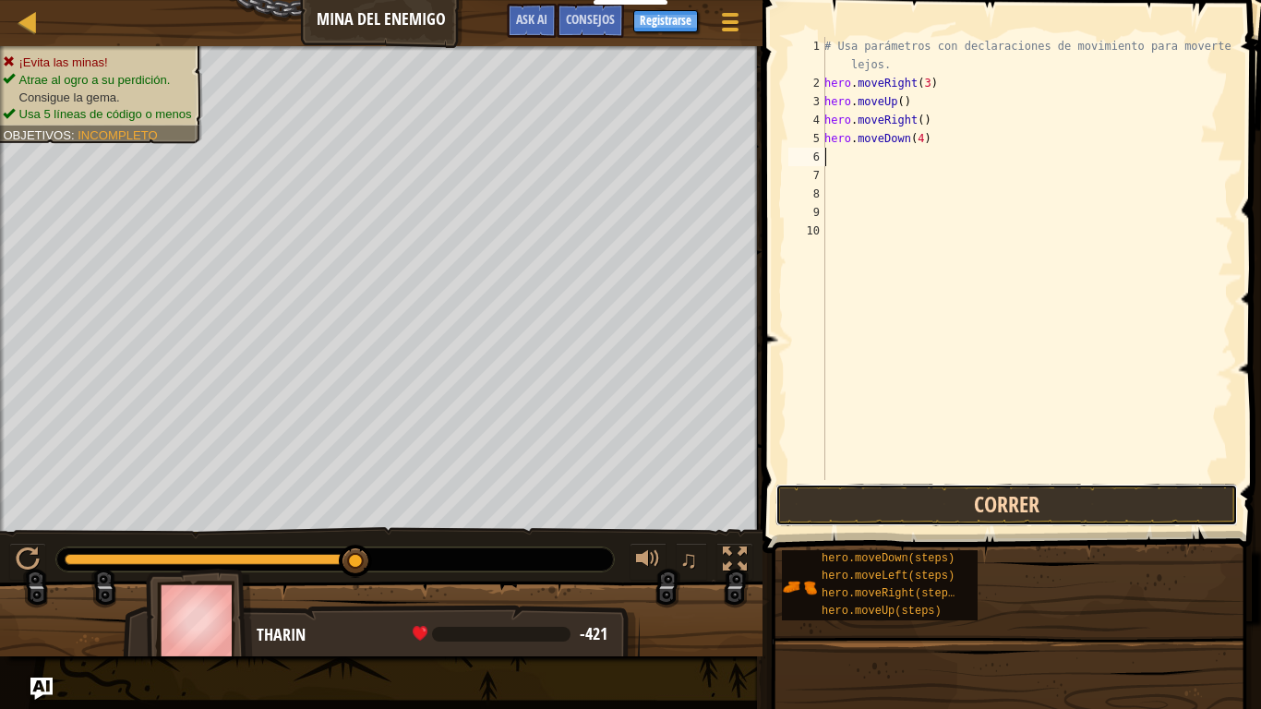
click at [981, 499] on button "Correr" at bounding box center [1006, 505] width 462 height 42
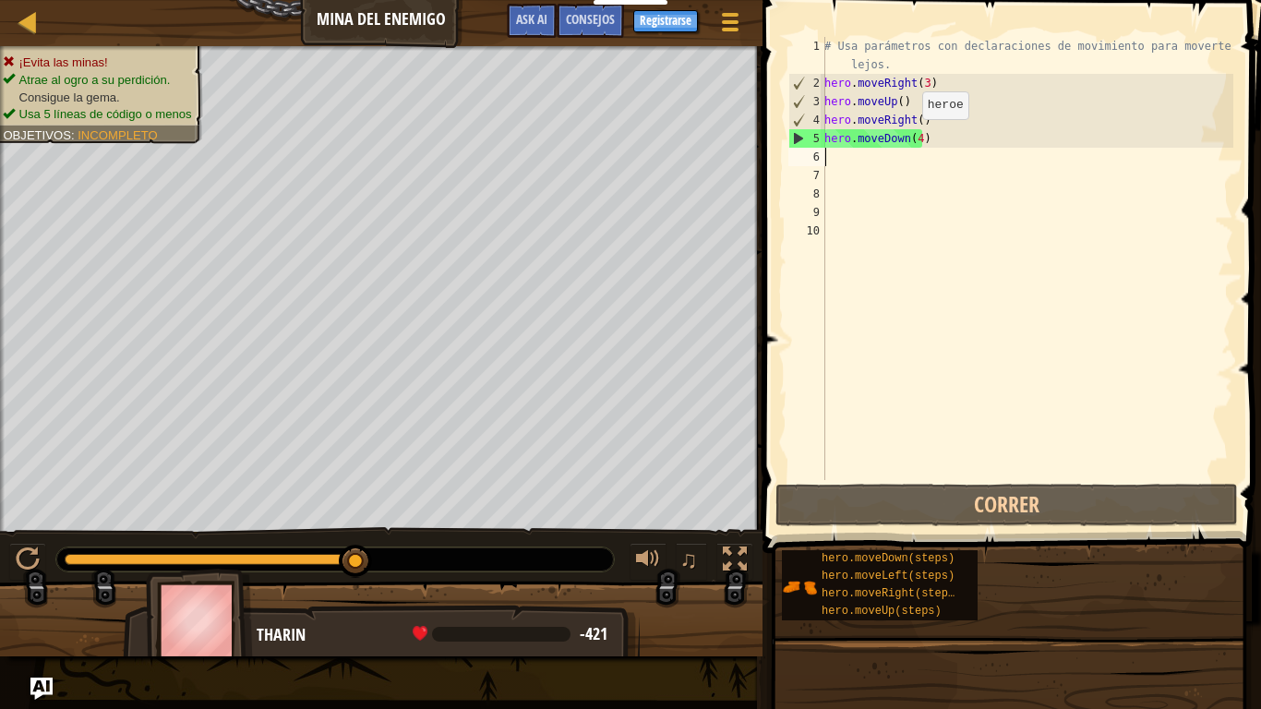
click at [912, 138] on div "# Usa parámetros con declaraciones de movimiento para moverte más lejos. hero .…" at bounding box center [1026, 286] width 413 height 498
click at [916, 138] on div "# Usa parámetros con declaraciones de movimiento para moverte más lejos. hero .…" at bounding box center [1026, 286] width 413 height 498
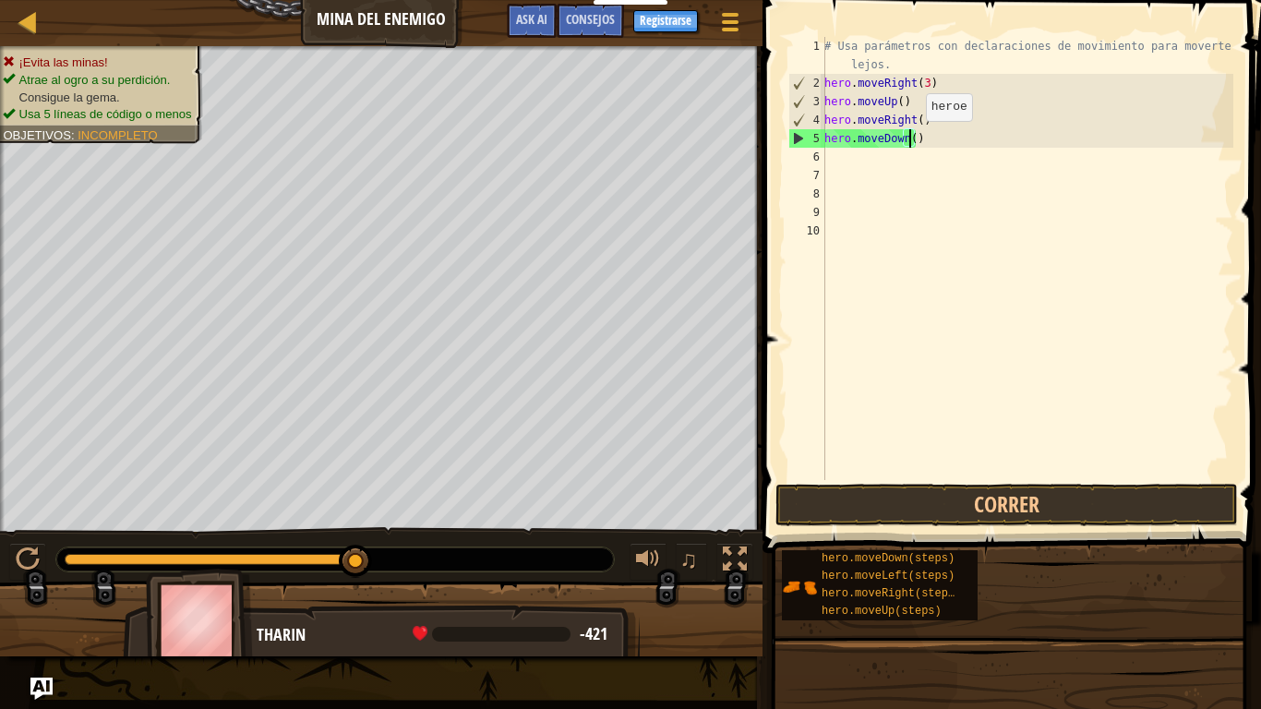
scroll to position [8, 6]
type textarea "hero.moveDown(3)"
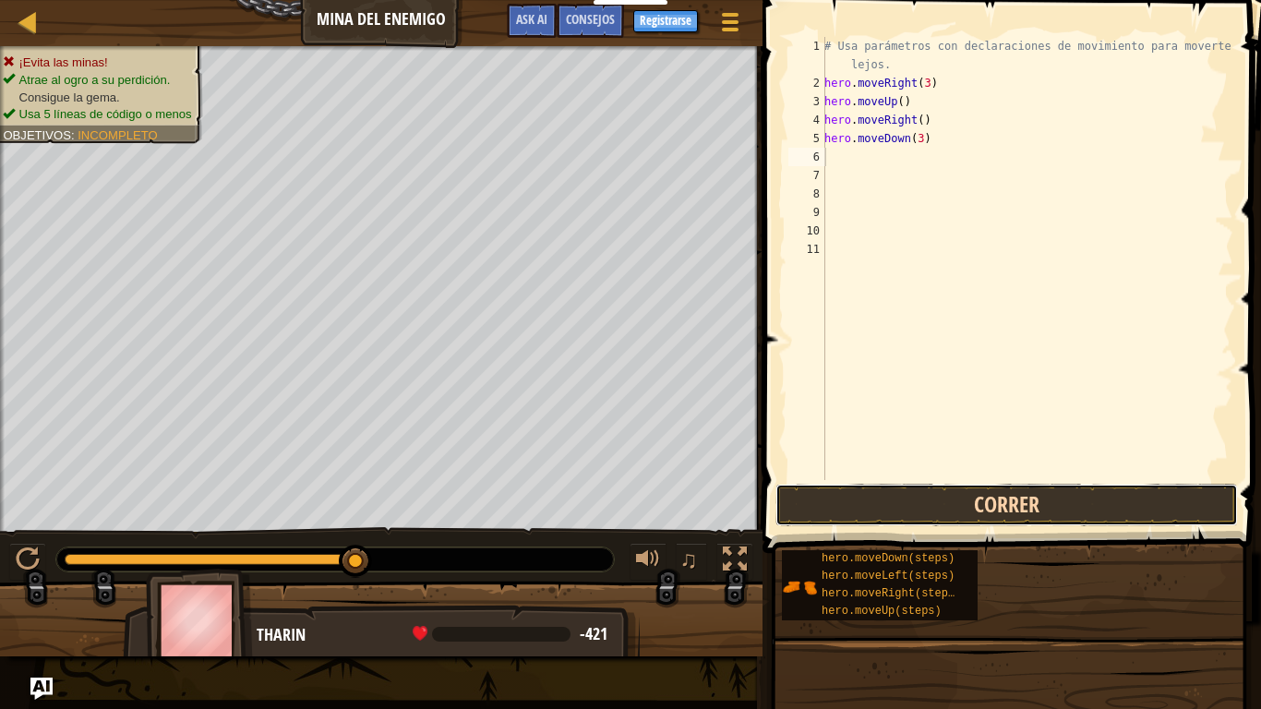
click at [1017, 494] on button "Correr" at bounding box center [1006, 505] width 462 height 42
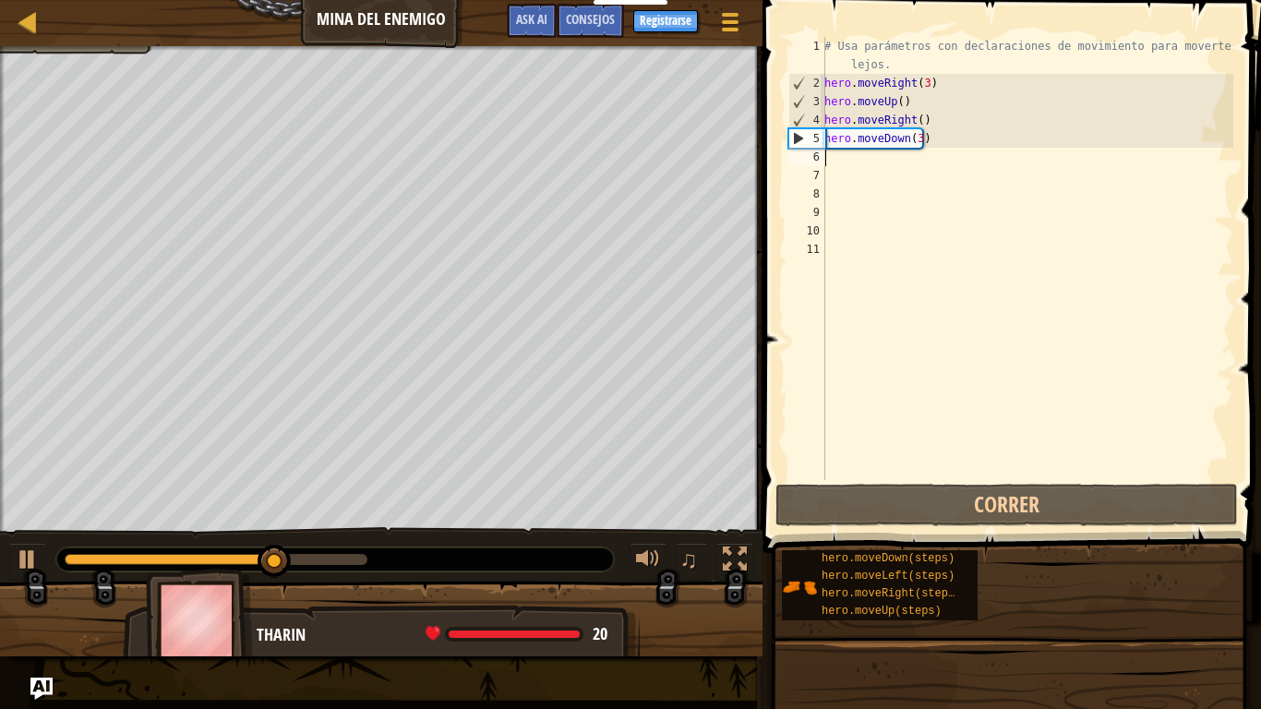
click at [841, 159] on div "# Usa parámetros con declaraciones de movimiento para moverte más lejos. hero .…" at bounding box center [1026, 286] width 413 height 498
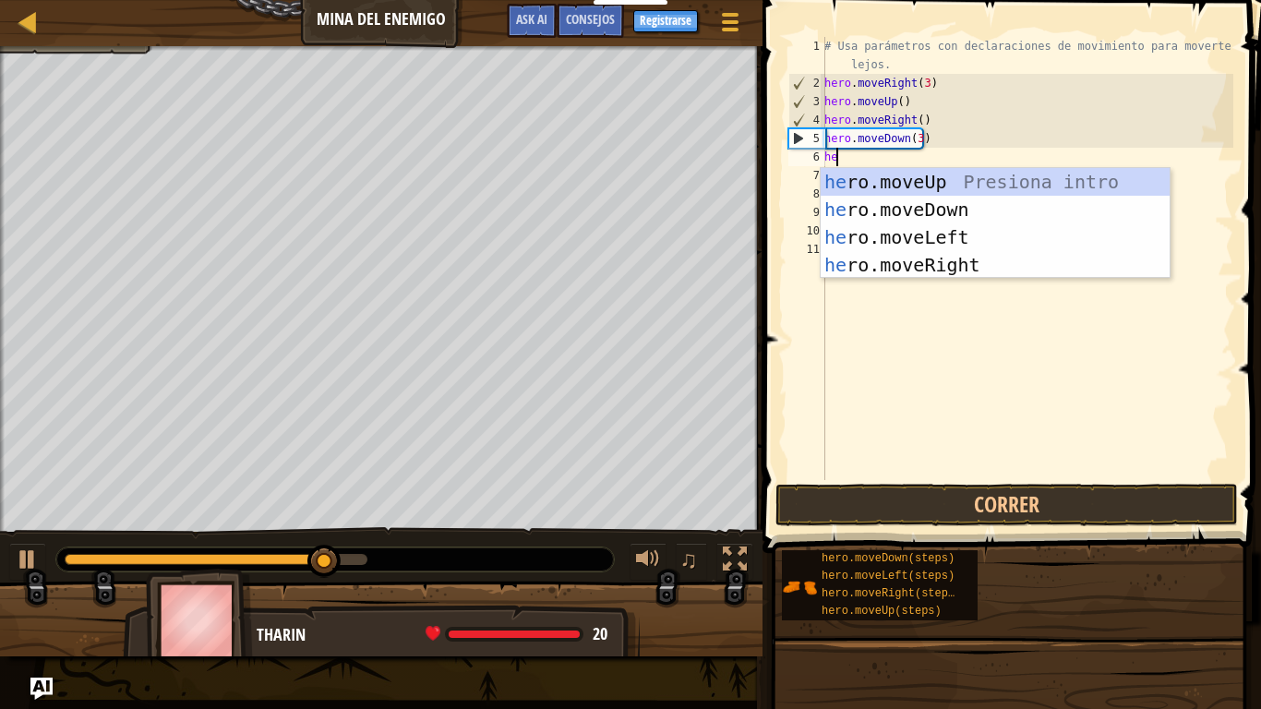
type textarea "her"
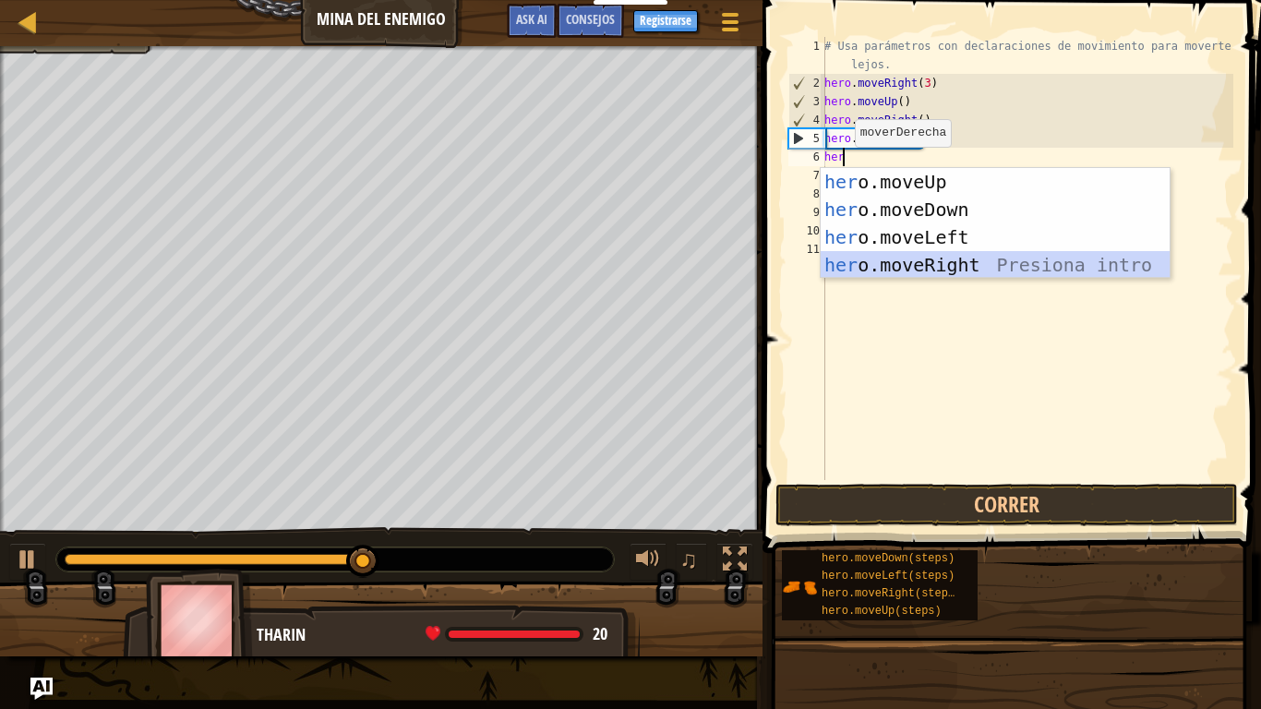
click at [867, 262] on div "her o.moveUp Presiona intro her o.moveDown Presiona intro her o.moveLeft Presio…" at bounding box center [994, 251] width 349 height 166
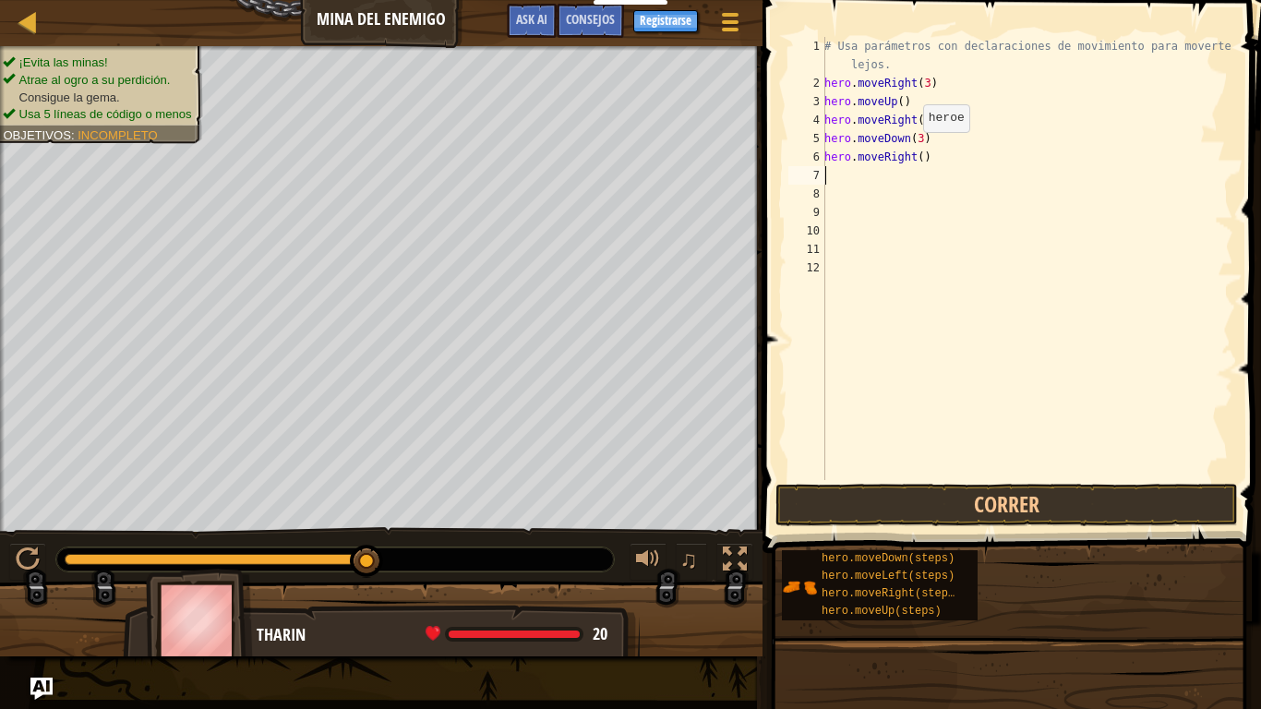
click at [913, 151] on div "# Usa parámetros con declaraciones de movimiento para moverte más lejos. hero .…" at bounding box center [1026, 286] width 413 height 498
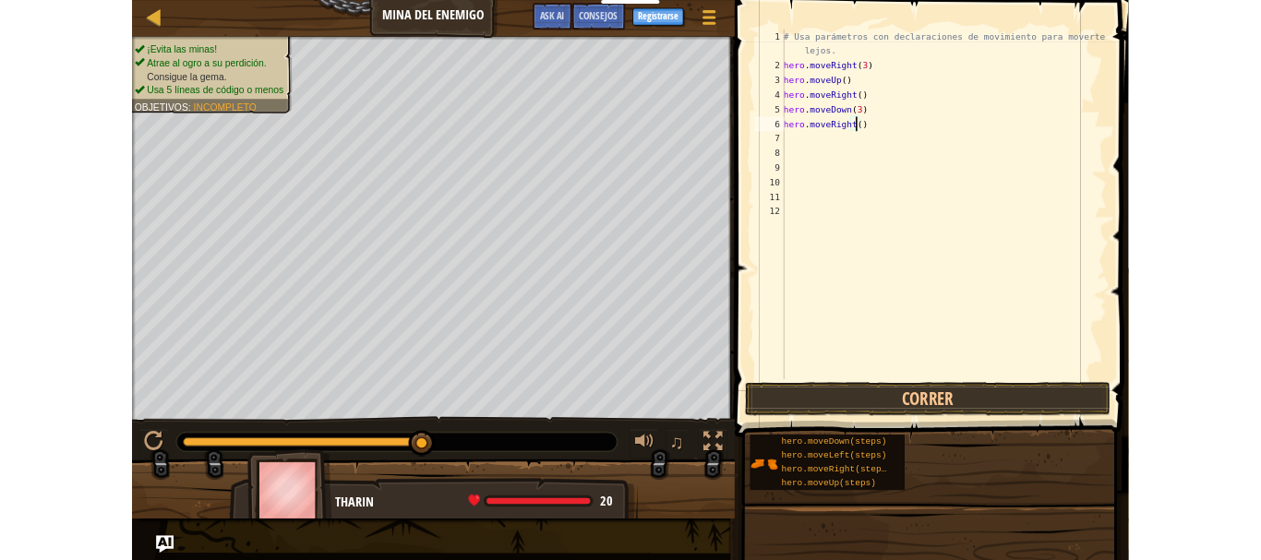
scroll to position [8, 7]
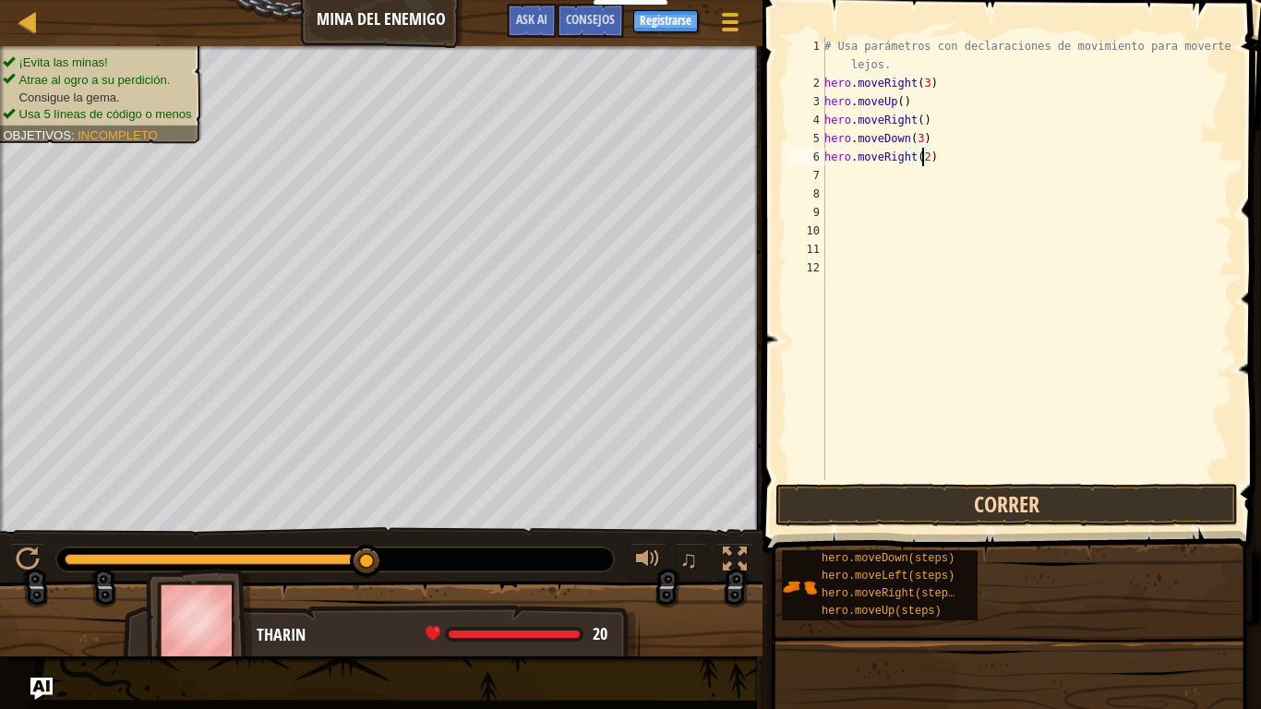
type textarea "hero.moveRight(2)"
click at [867, 496] on button "Correr" at bounding box center [1006, 505] width 462 height 42
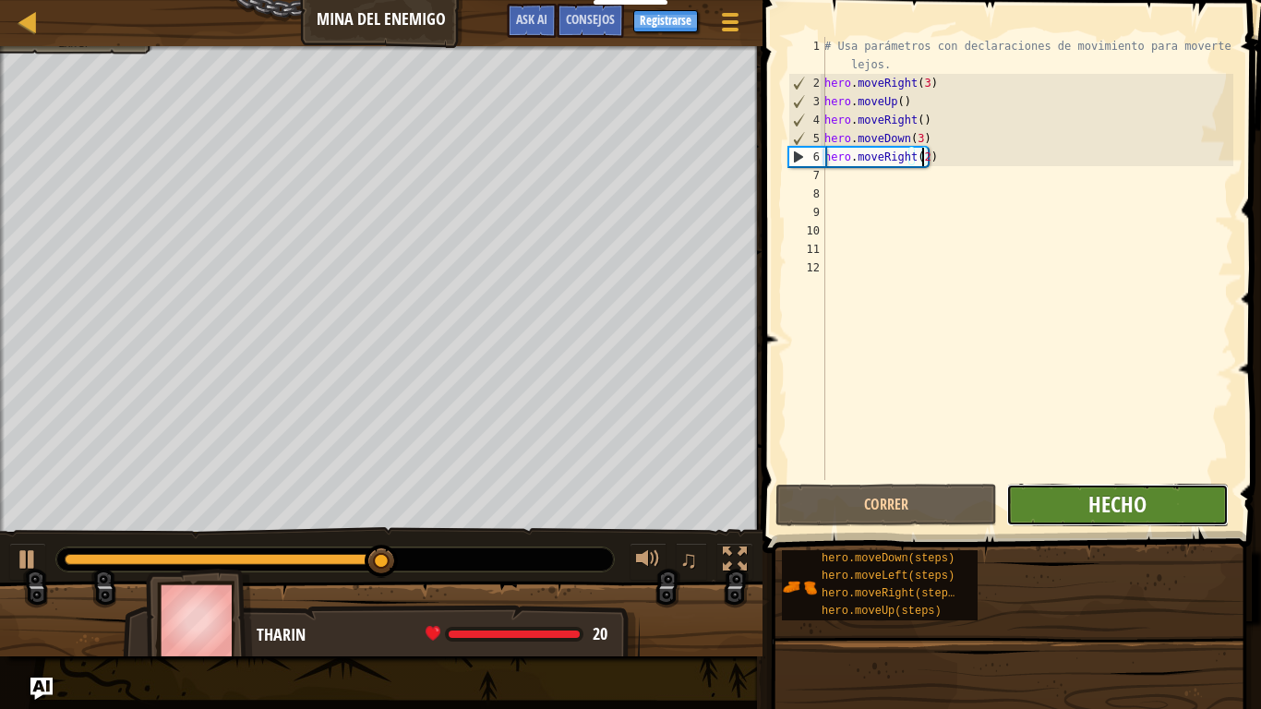
click at [1096, 508] on span "Hecho" at bounding box center [1117, 504] width 58 height 30
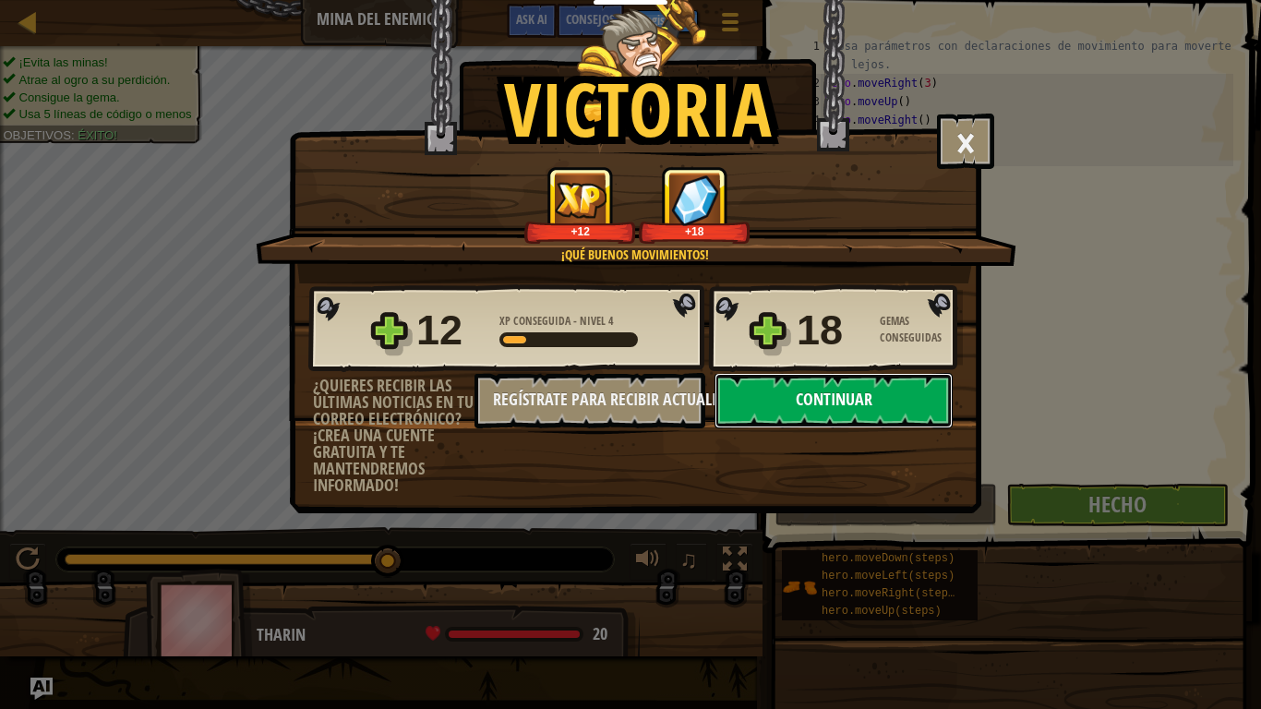
click at [828, 390] on button "Continuar" at bounding box center [833, 400] width 238 height 55
select select "es-ES"
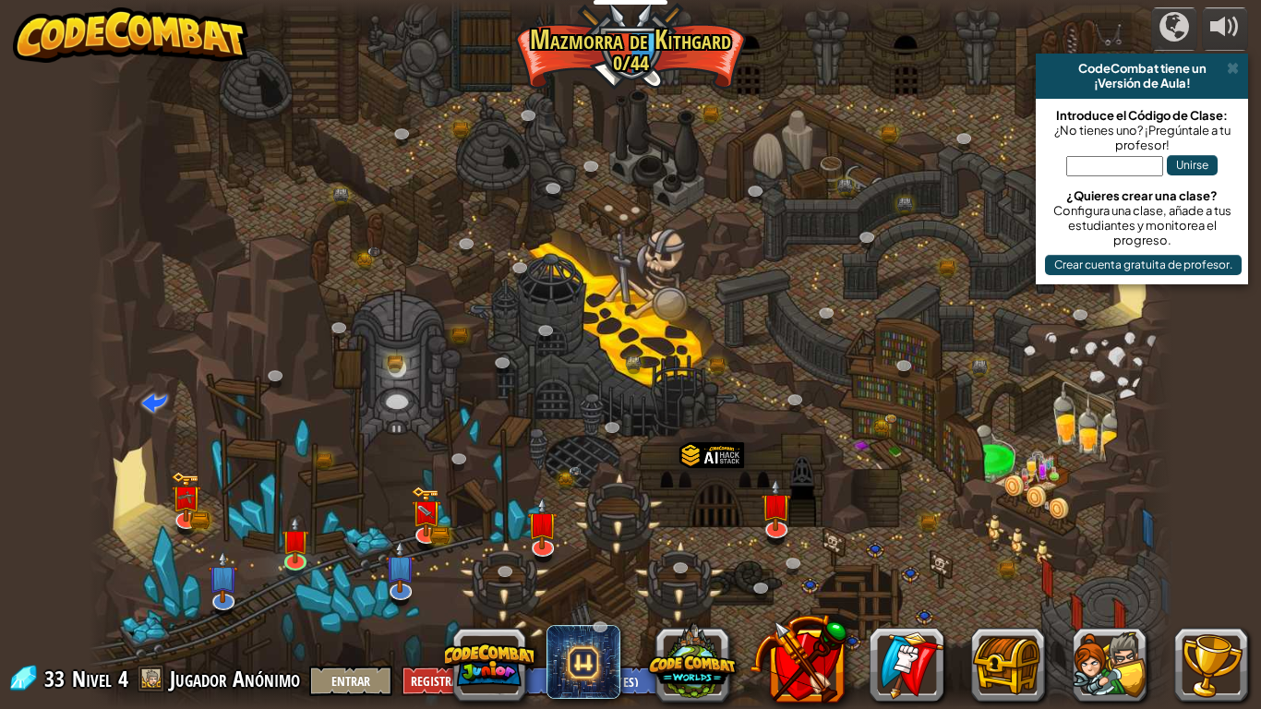
select select "es-ES"
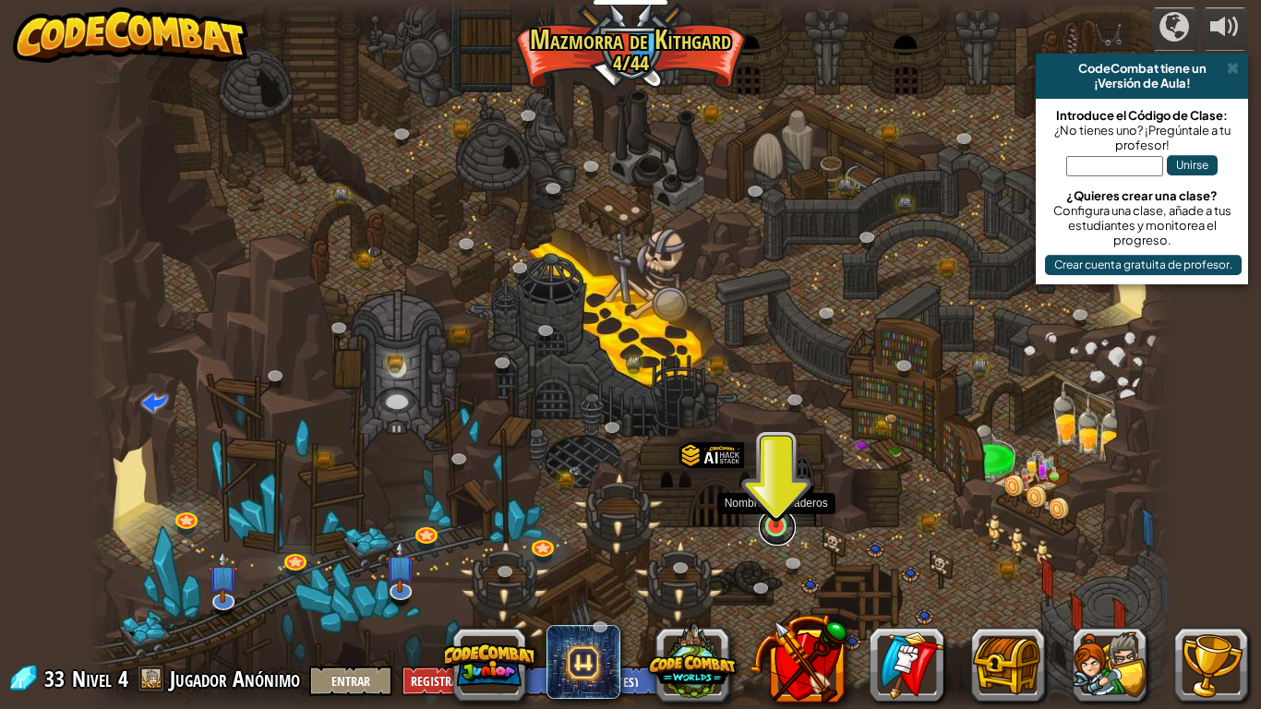
click at [781, 530] on link at bounding box center [777, 527] width 37 height 37
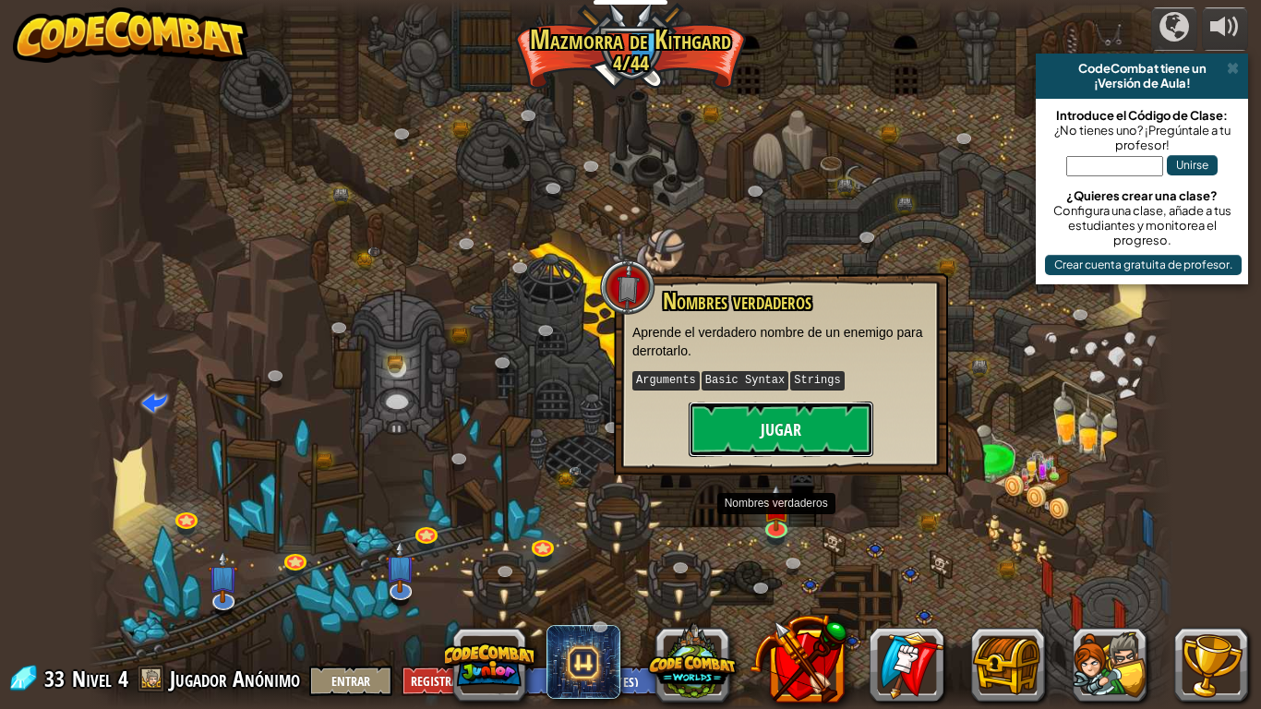
click at [715, 413] on button "Jugar" at bounding box center [781, 428] width 185 height 55
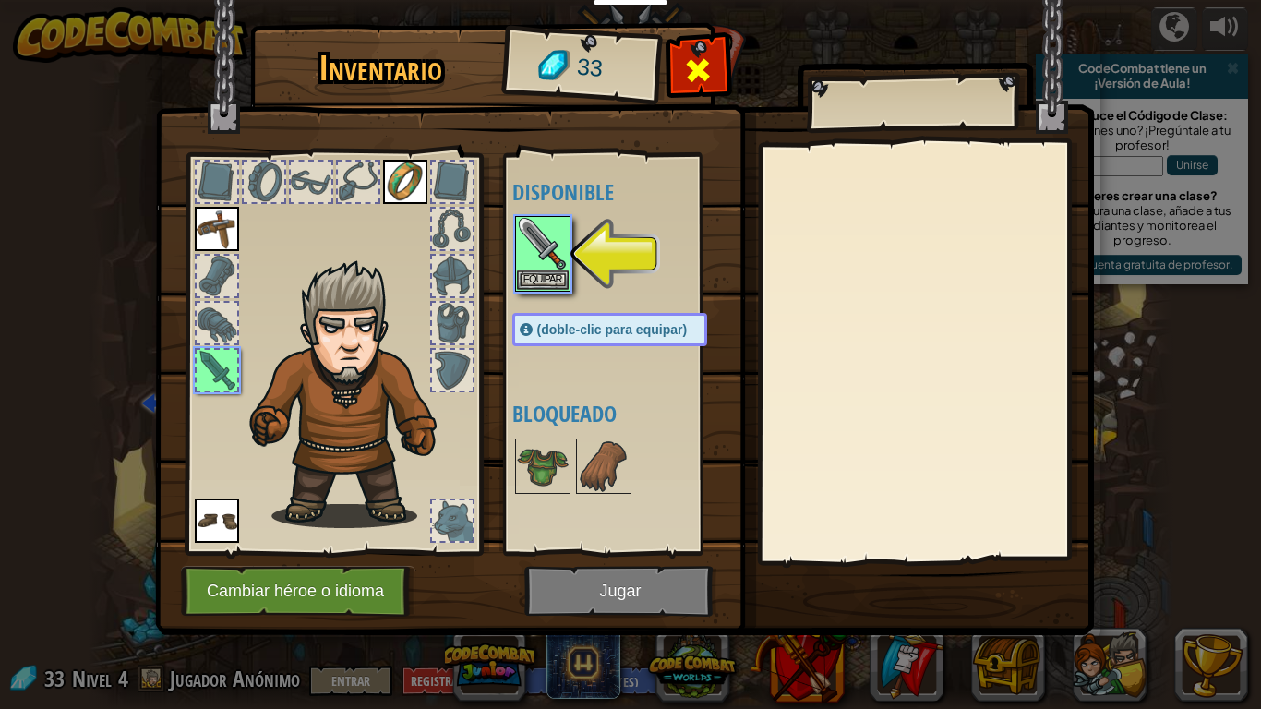
click at [703, 58] on span at bounding box center [698, 70] width 30 height 30
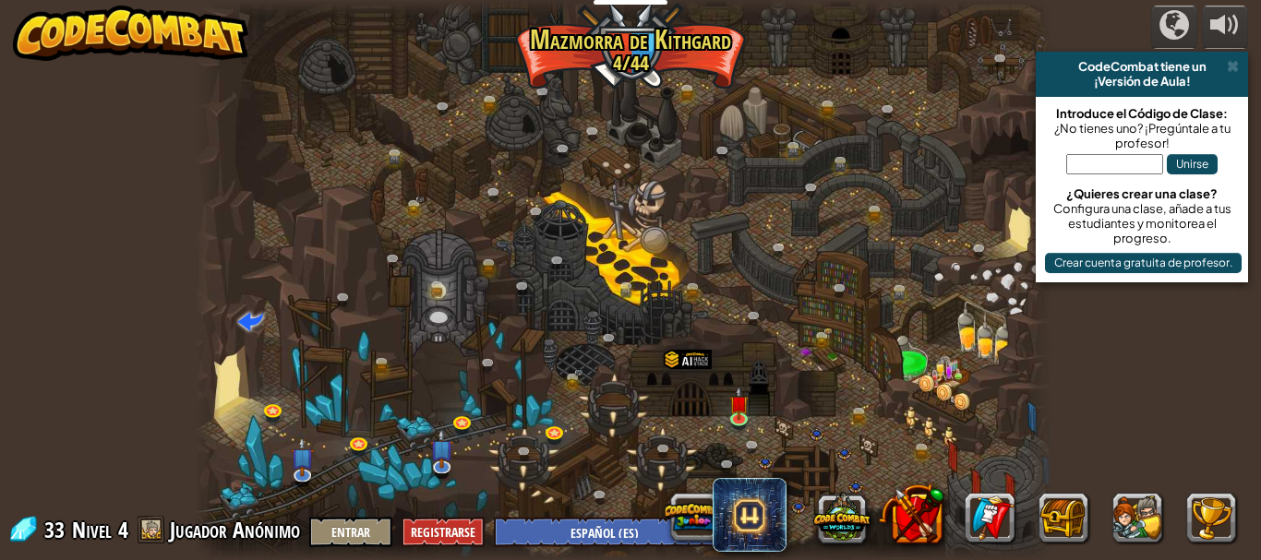
click at [233, 94] on div at bounding box center [623, 280] width 857 height 560
click at [353, 456] on div "Cañón retorcido (Bloqueado) Desafío: recoge la mayor cantidad de oro posible us…" at bounding box center [623, 280] width 857 height 560
